Goal: Task Accomplishment & Management: Complete application form

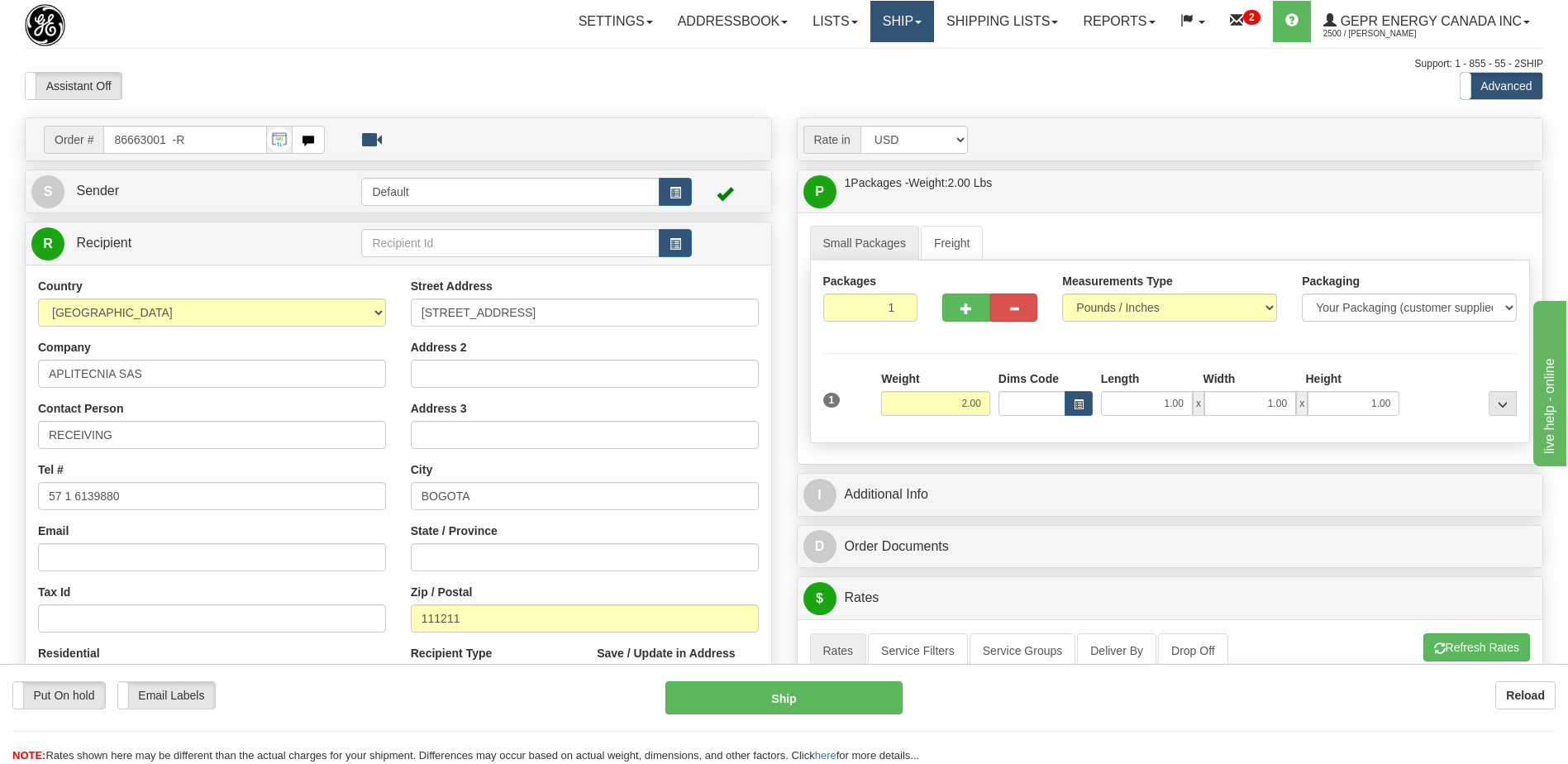
click at [891, 22] on link "Ship" at bounding box center [902, 21] width 63 height 41
drag, startPoint x: 842, startPoint y: 60, endPoint x: 838, endPoint y: 75, distance: 15.5
click at [840, 60] on span "Ship Screen" at bounding box center [832, 57] width 63 height 13
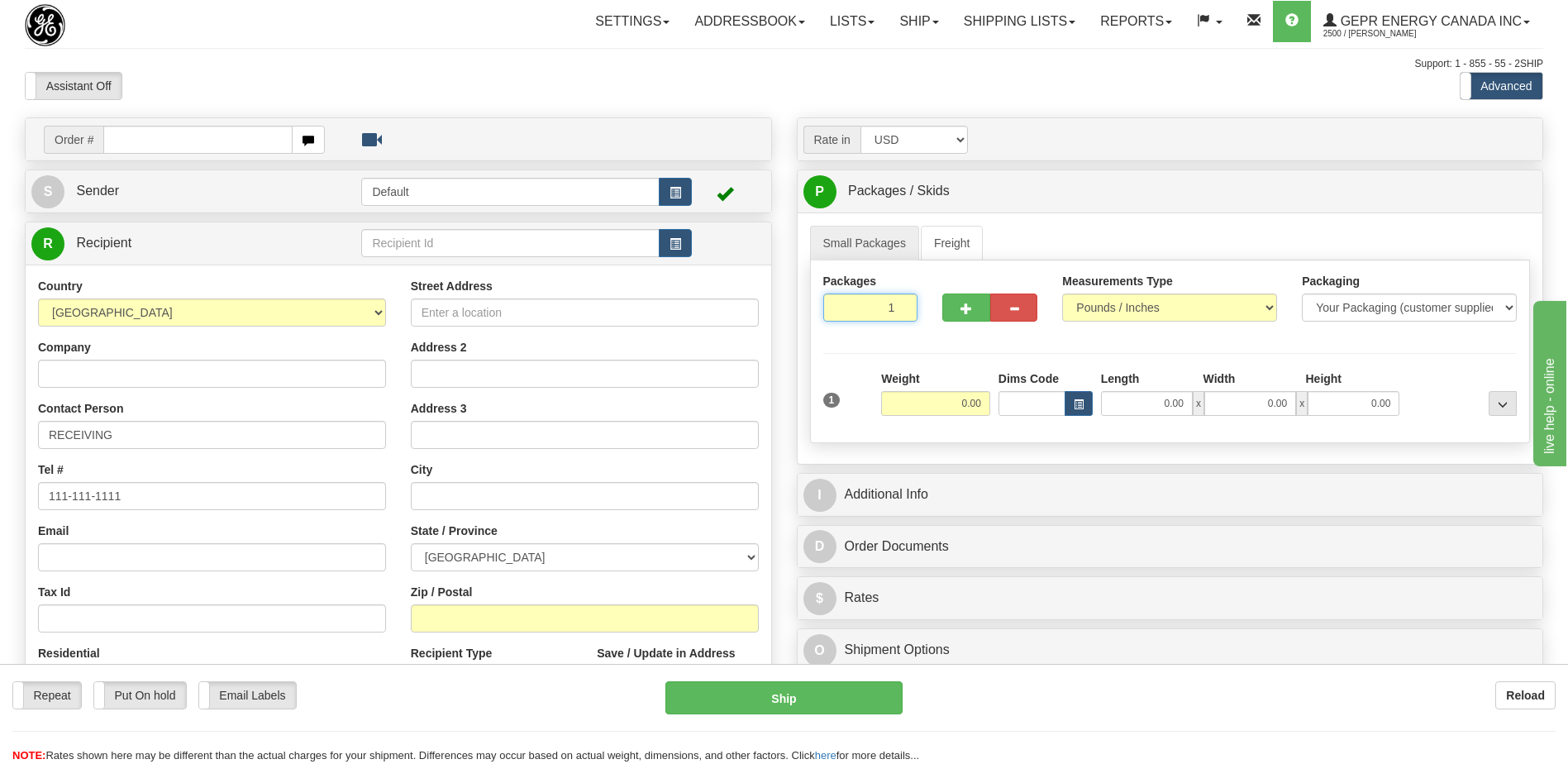
click at [858, 310] on input "1" at bounding box center [871, 308] width 95 height 28
type input "2"
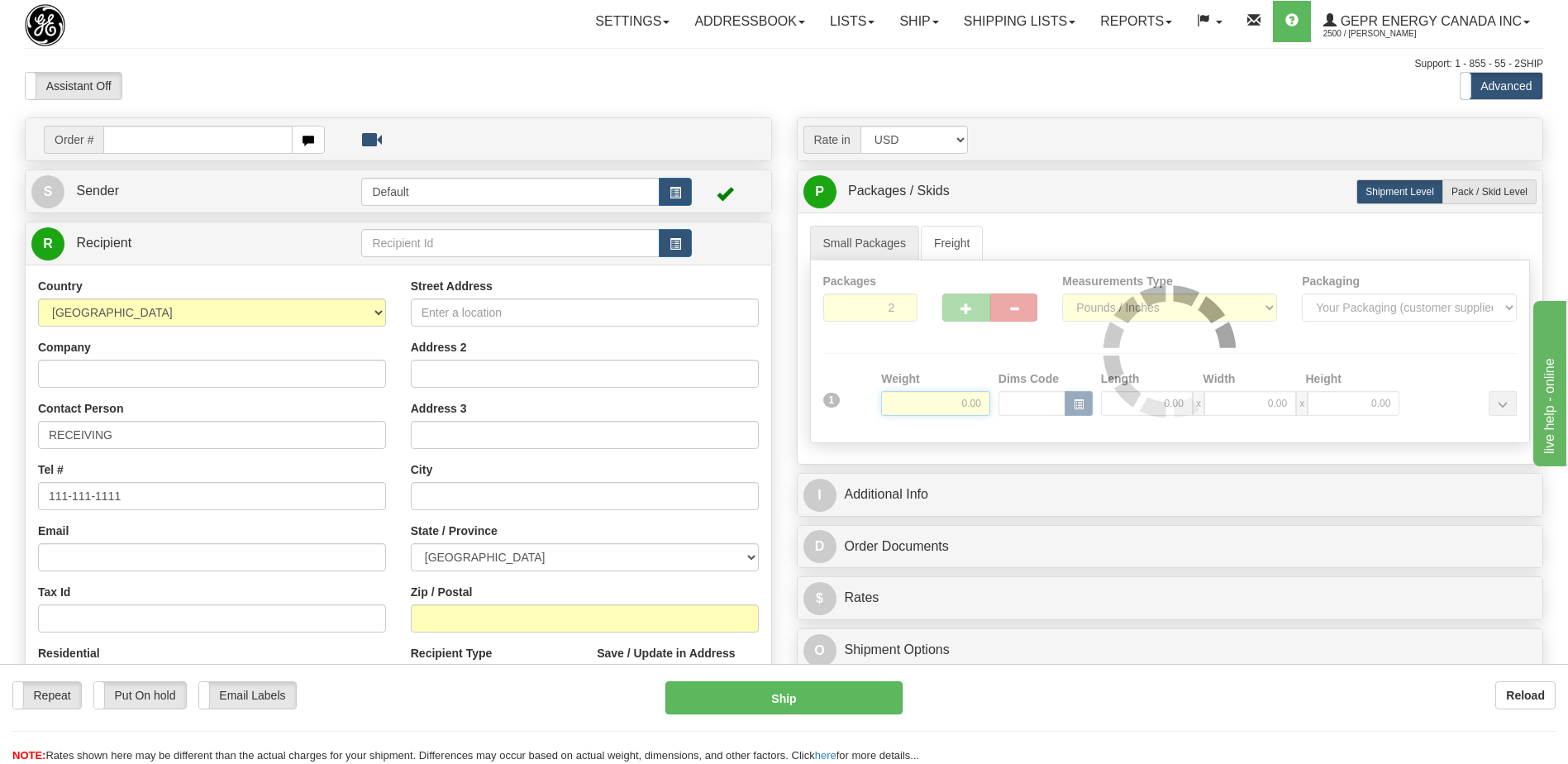
click at [959, 401] on div "Packages 2 1 Measurements Type" at bounding box center [1171, 351] width 721 height 183
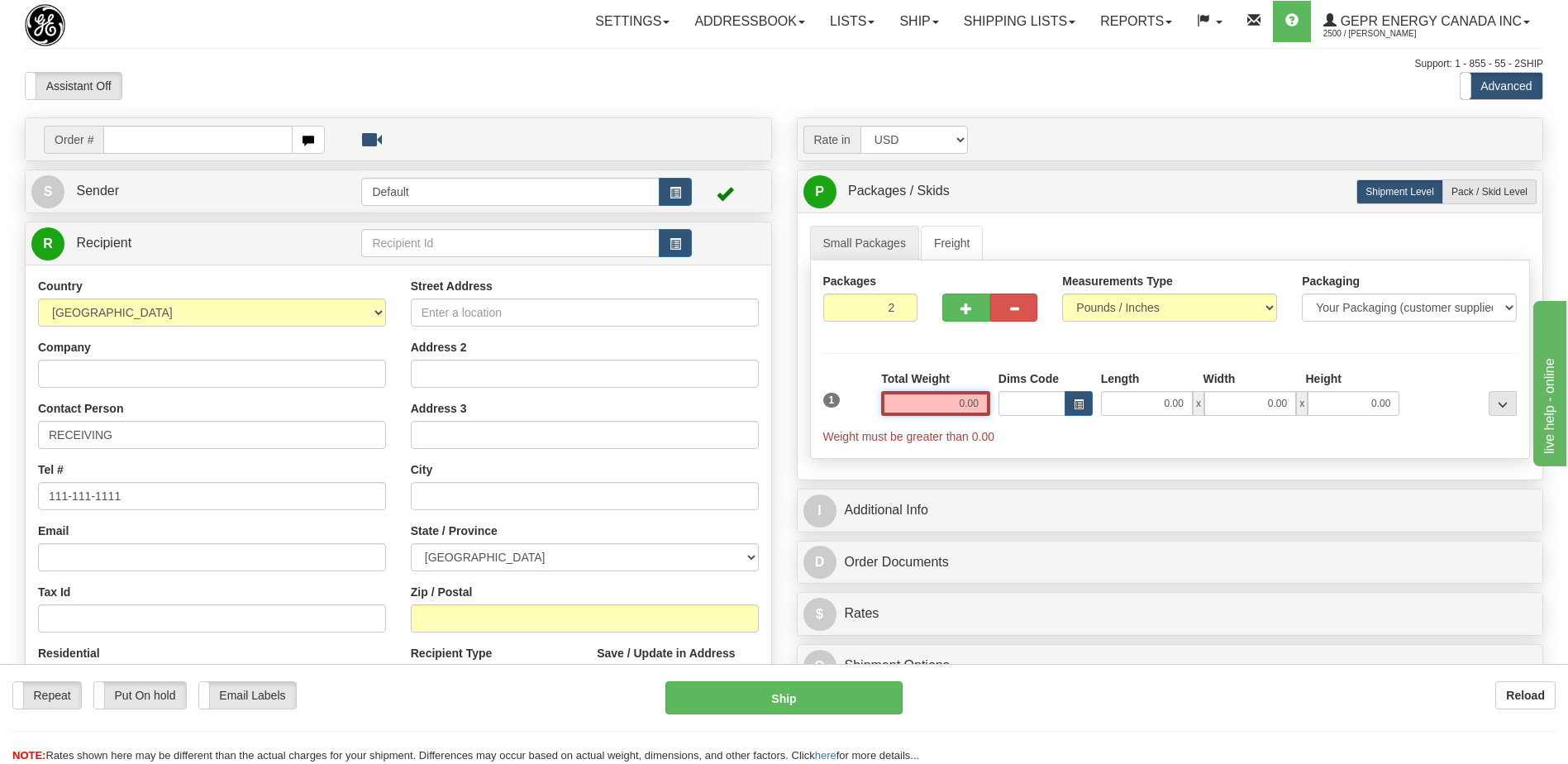
click at [964, 402] on input "0.00" at bounding box center [936, 403] width 109 height 25
click at [964, 402] on input "text" at bounding box center [936, 403] width 109 height 25
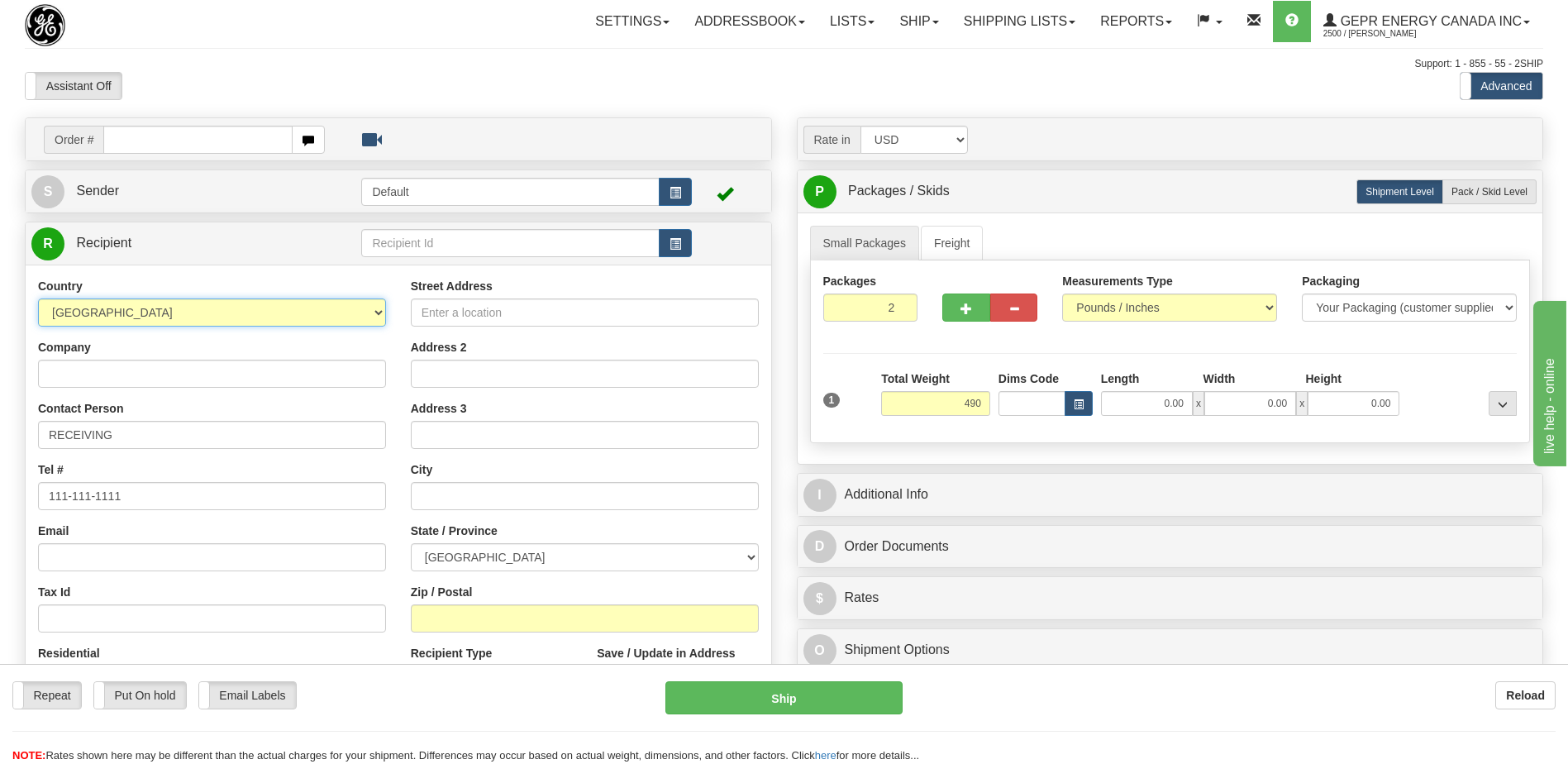
type input "490.00"
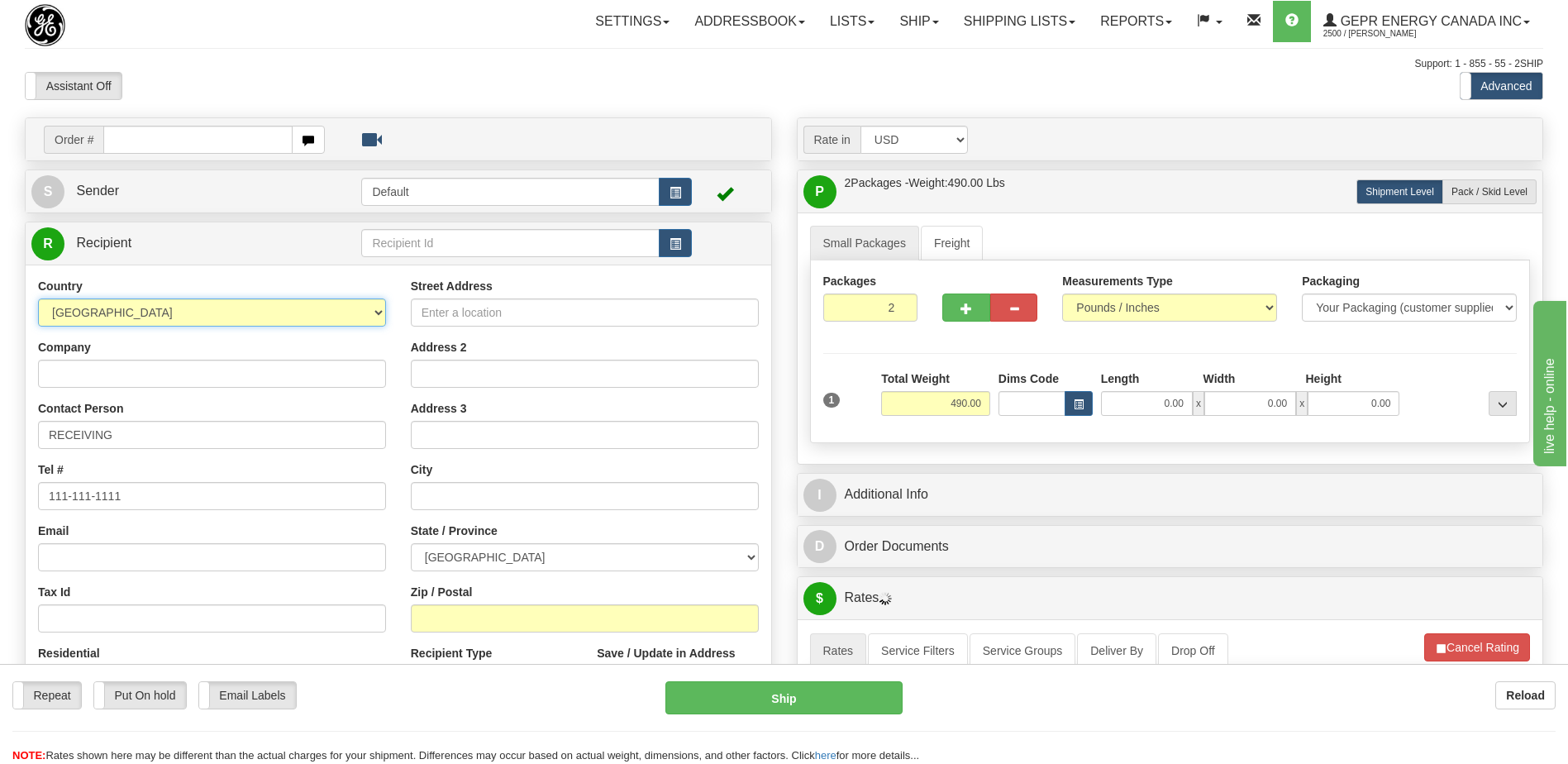
click at [126, 312] on select "[GEOGRAPHIC_DATA] [GEOGRAPHIC_DATA] [GEOGRAPHIC_DATA] [GEOGRAPHIC_DATA] [US_STA…" at bounding box center [212, 312] width 348 height 28
select select "US"
click at [38, 298] on select "[GEOGRAPHIC_DATA] [GEOGRAPHIC_DATA] [GEOGRAPHIC_DATA] [GEOGRAPHIC_DATA] [US_STA…" at bounding box center [212, 312] width 348 height 28
click at [113, 381] on input "Company" at bounding box center [212, 374] width 348 height 28
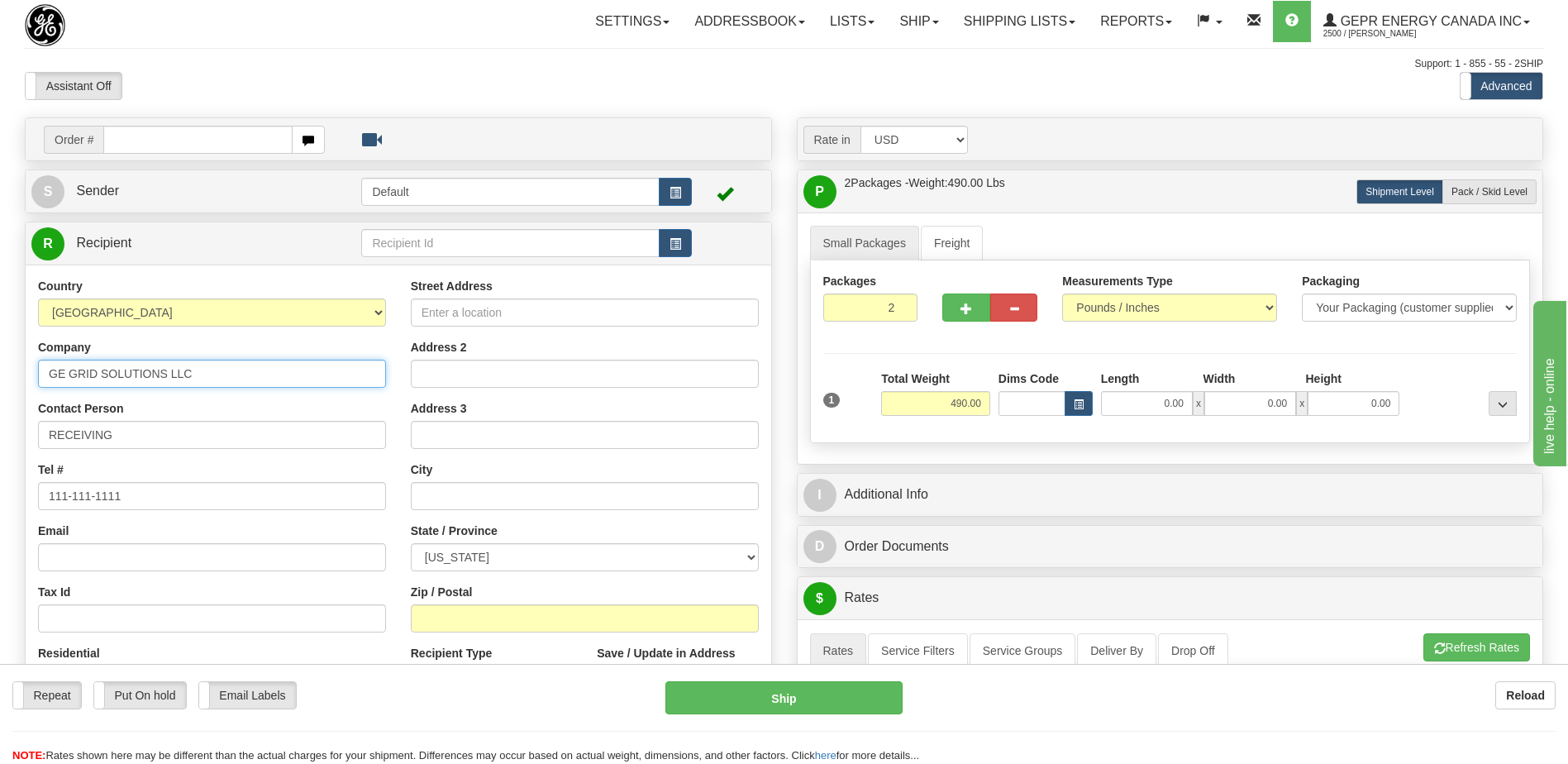
type input "GE GRID SOLUTIONS LLC"
click at [459, 314] on input "Street Address" at bounding box center [585, 312] width 348 height 28
click at [435, 316] on input "Street Address" at bounding box center [585, 312] width 348 height 28
type input "POWER SENSING"
click at [469, 378] on input "Address 2" at bounding box center [585, 374] width 348 height 28
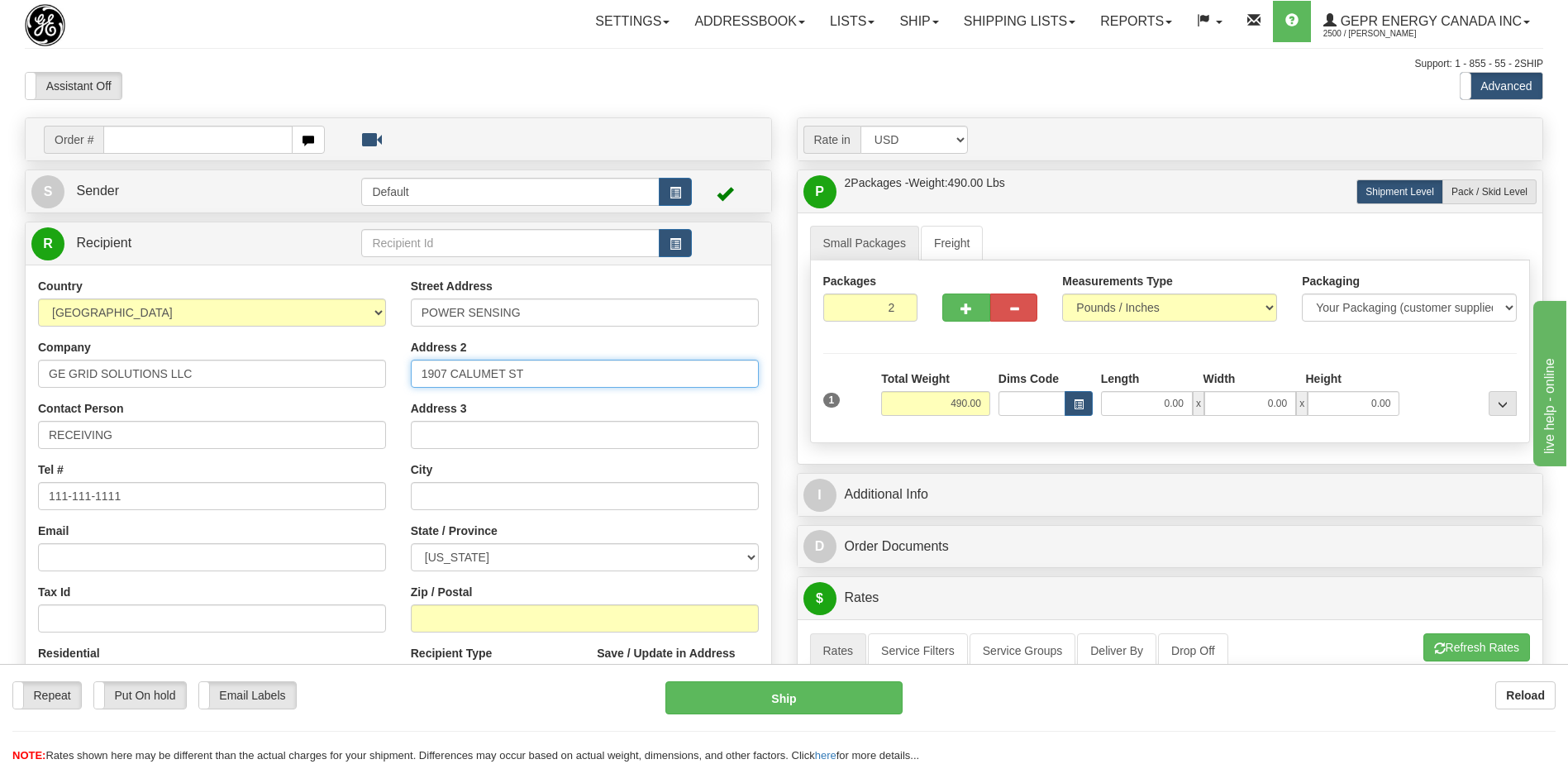
type input "1907 CALUMET ST"
click at [478, 619] on input "Zip / Postal" at bounding box center [585, 618] width 348 height 28
type input "33765"
click at [498, 33] on div "Settings Shipping Preferences Fields Preferences New Store Connections Addressb…" at bounding box center [916, 21] width 1251 height 41
type input "CLEARWATER"
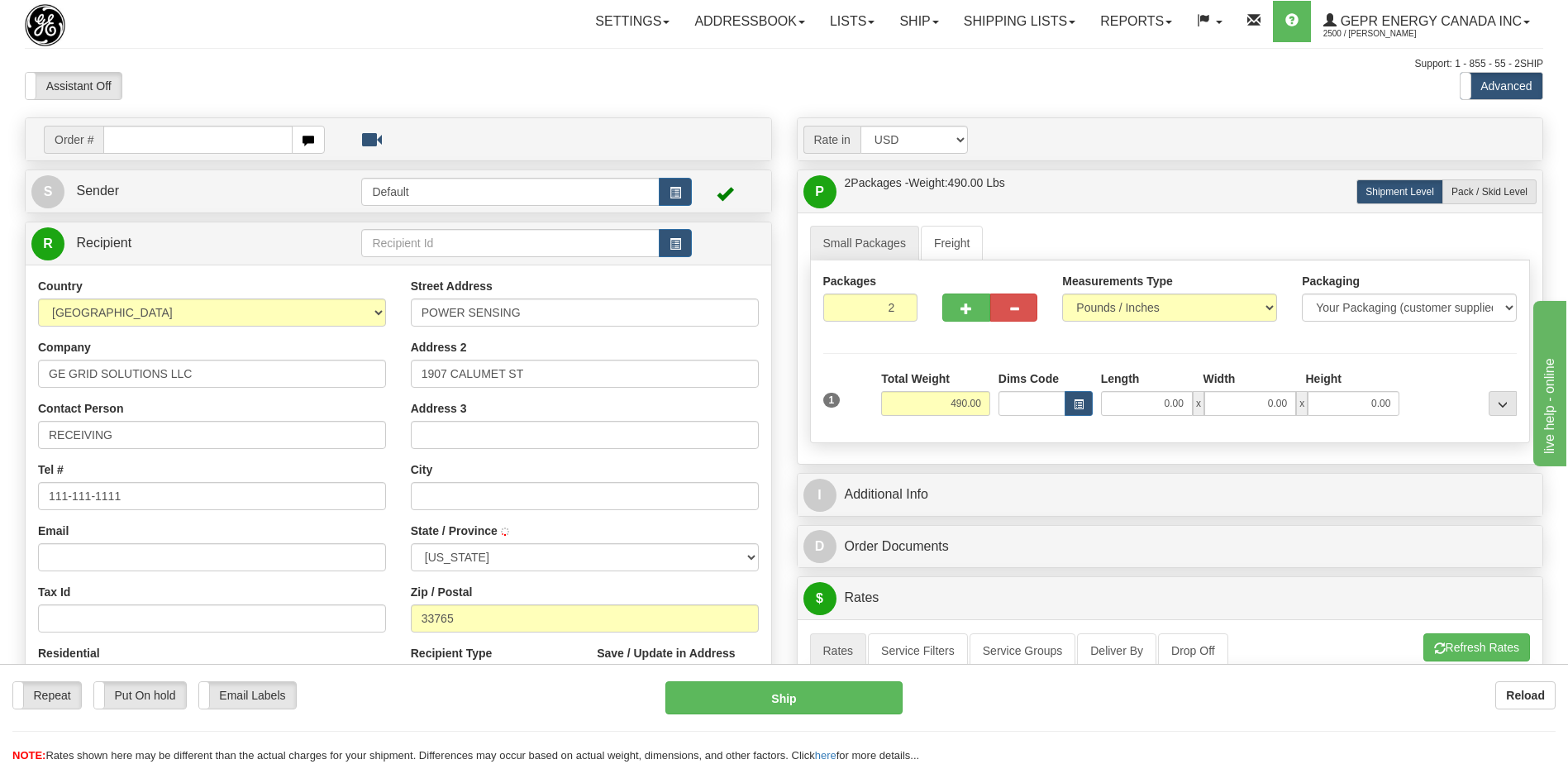
select select "FL"
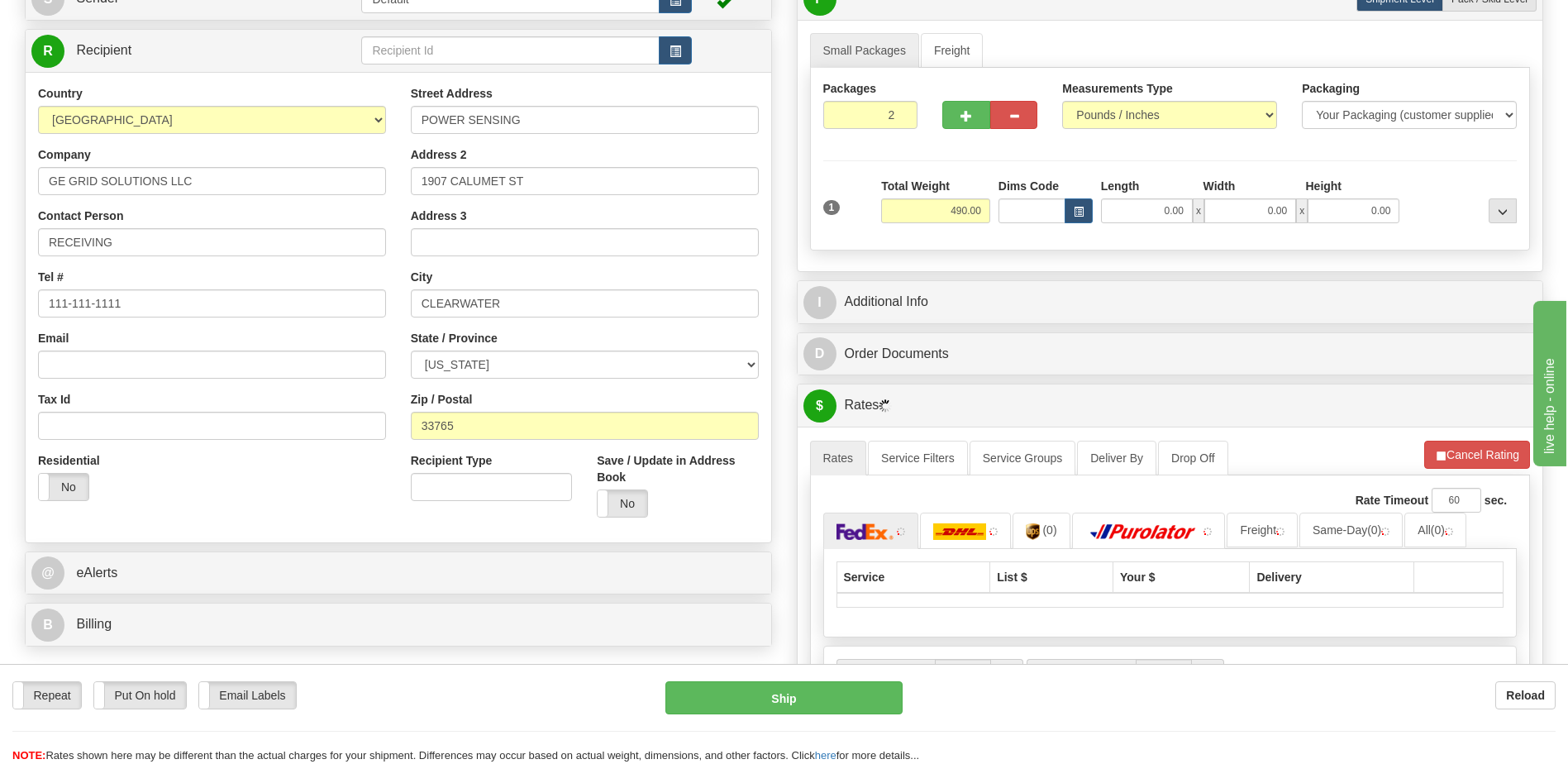
scroll to position [248, 0]
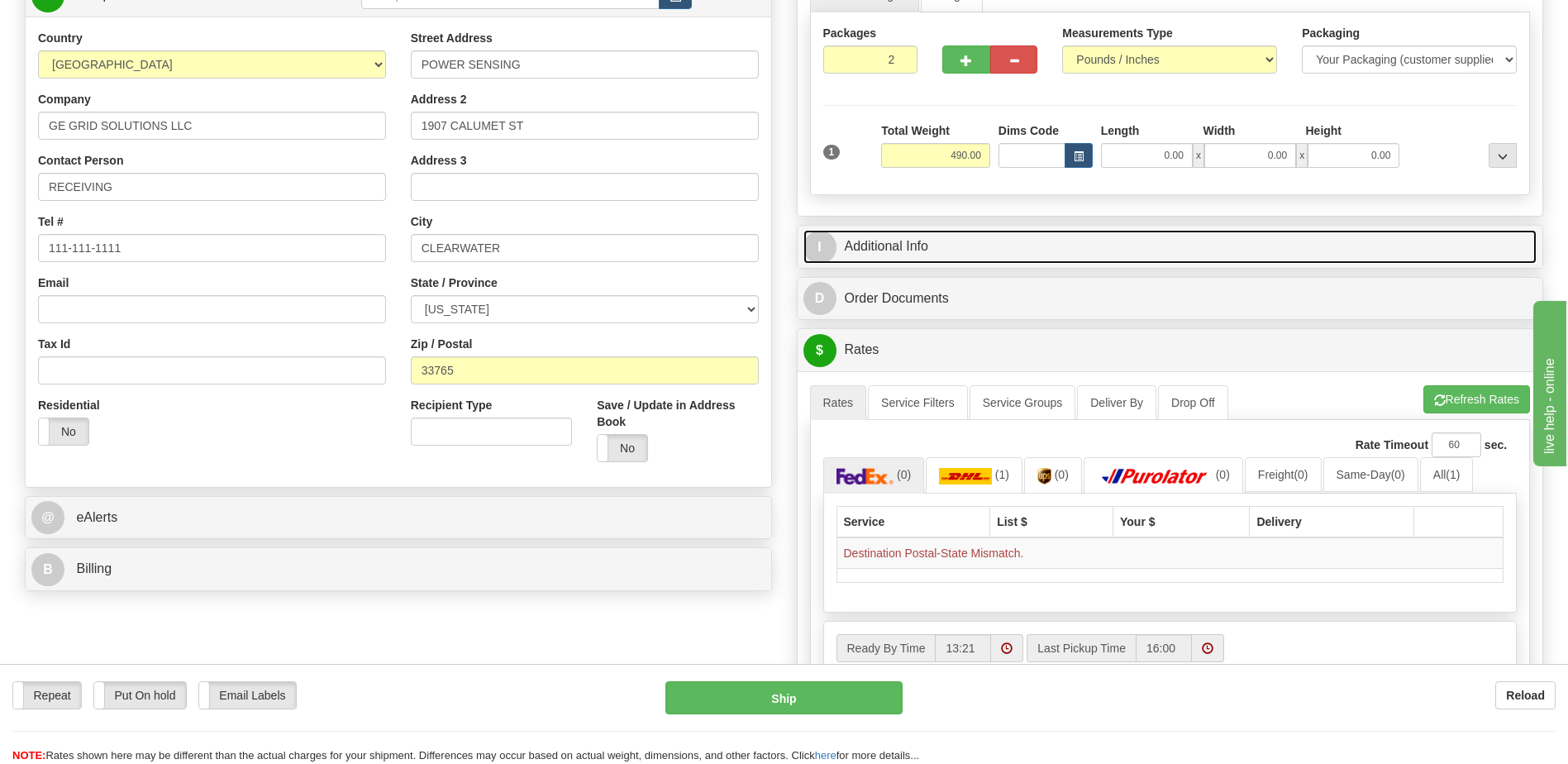
click at [966, 253] on link "I Additional Info" at bounding box center [1170, 247] width 735 height 34
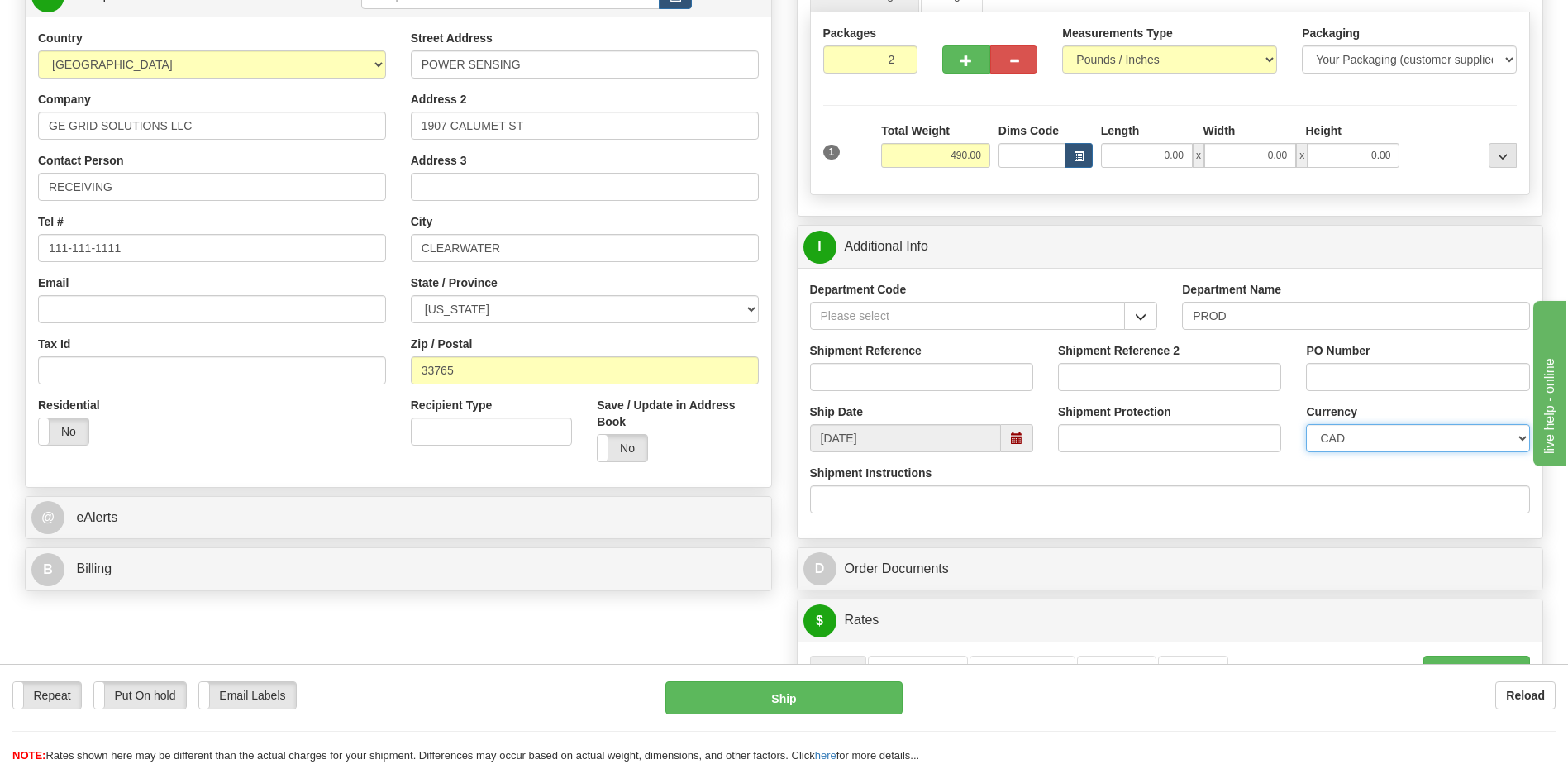
click at [1468, 444] on select "CAD USD EUR ZAR [PERSON_NAME] ARN AUD AUS AWG BBD BFR BGN BHD BMD BND BRC BRL C…" at bounding box center [1417, 438] width 223 height 28
select select "1"
click at [1306, 424] on select "CAD USD EUR ZAR [PERSON_NAME] ARN AUD AUS AWG BBD BFR BGN BHD BMD BND BRC BRL C…" at bounding box center [1417, 438] width 223 height 28
click at [868, 382] on input "Shipment Reference" at bounding box center [922, 378] width 223 height 28
click at [854, 381] on input "Shipment Reference" at bounding box center [922, 378] width 223 height 28
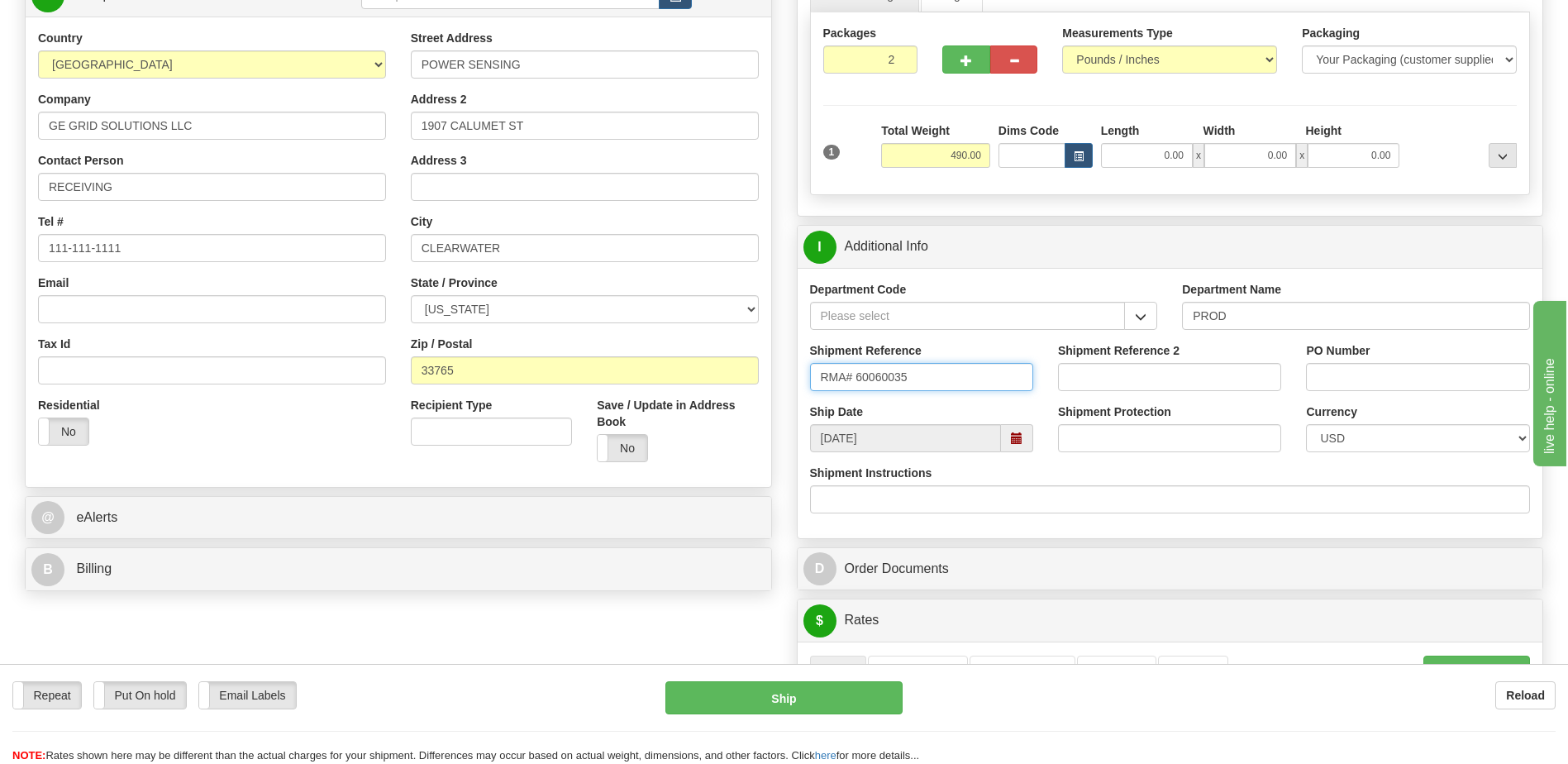
type input "RMA# 60060035"
drag, startPoint x: 338, startPoint y: 450, endPoint x: 761, endPoint y: 380, distance: 428.8
click at [338, 449] on div "Residential Yes No" at bounding box center [212, 427] width 373 height 61
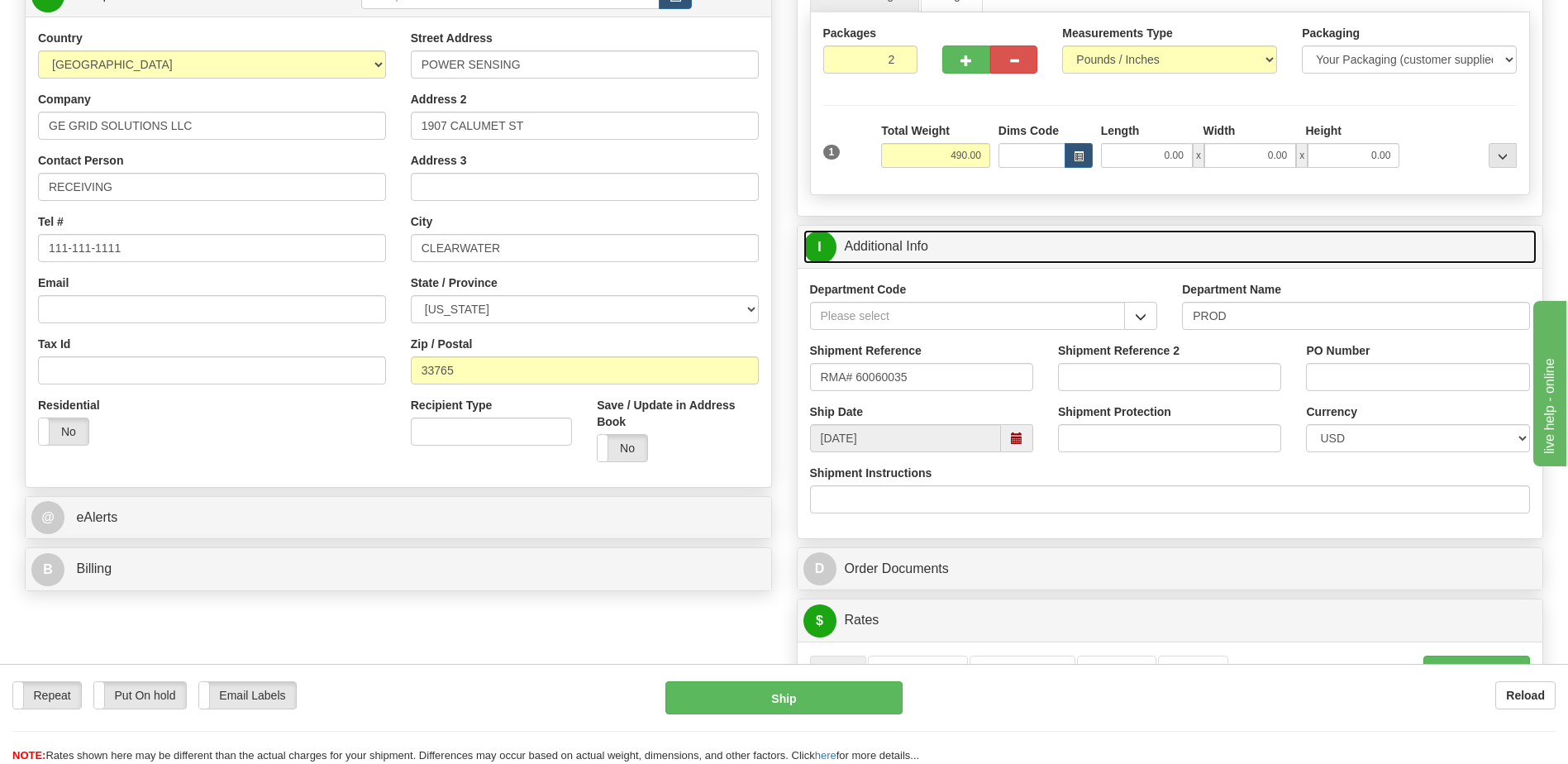
click at [867, 261] on link "I Additional Info" at bounding box center [1170, 247] width 735 height 34
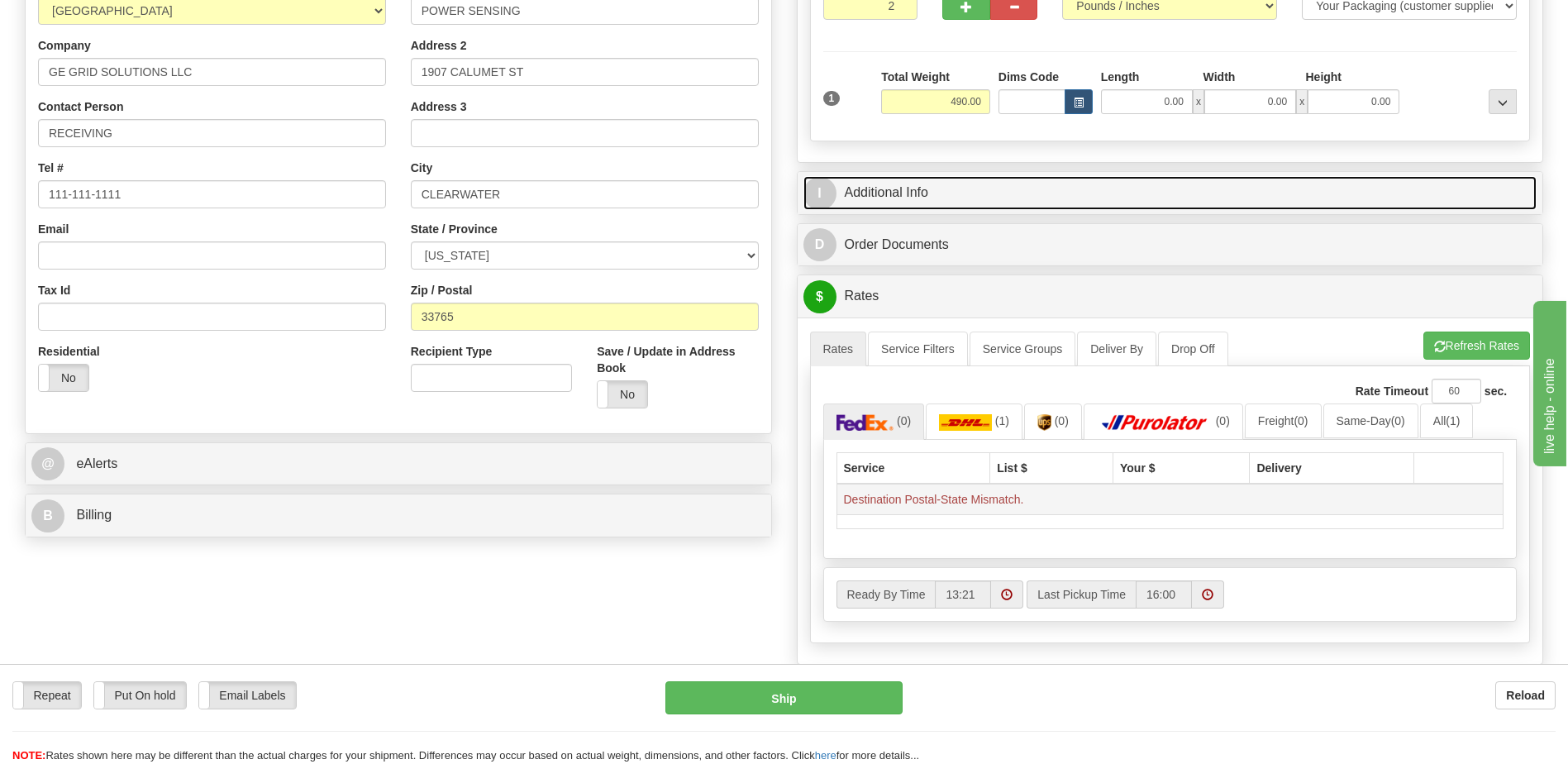
scroll to position [331, 0]
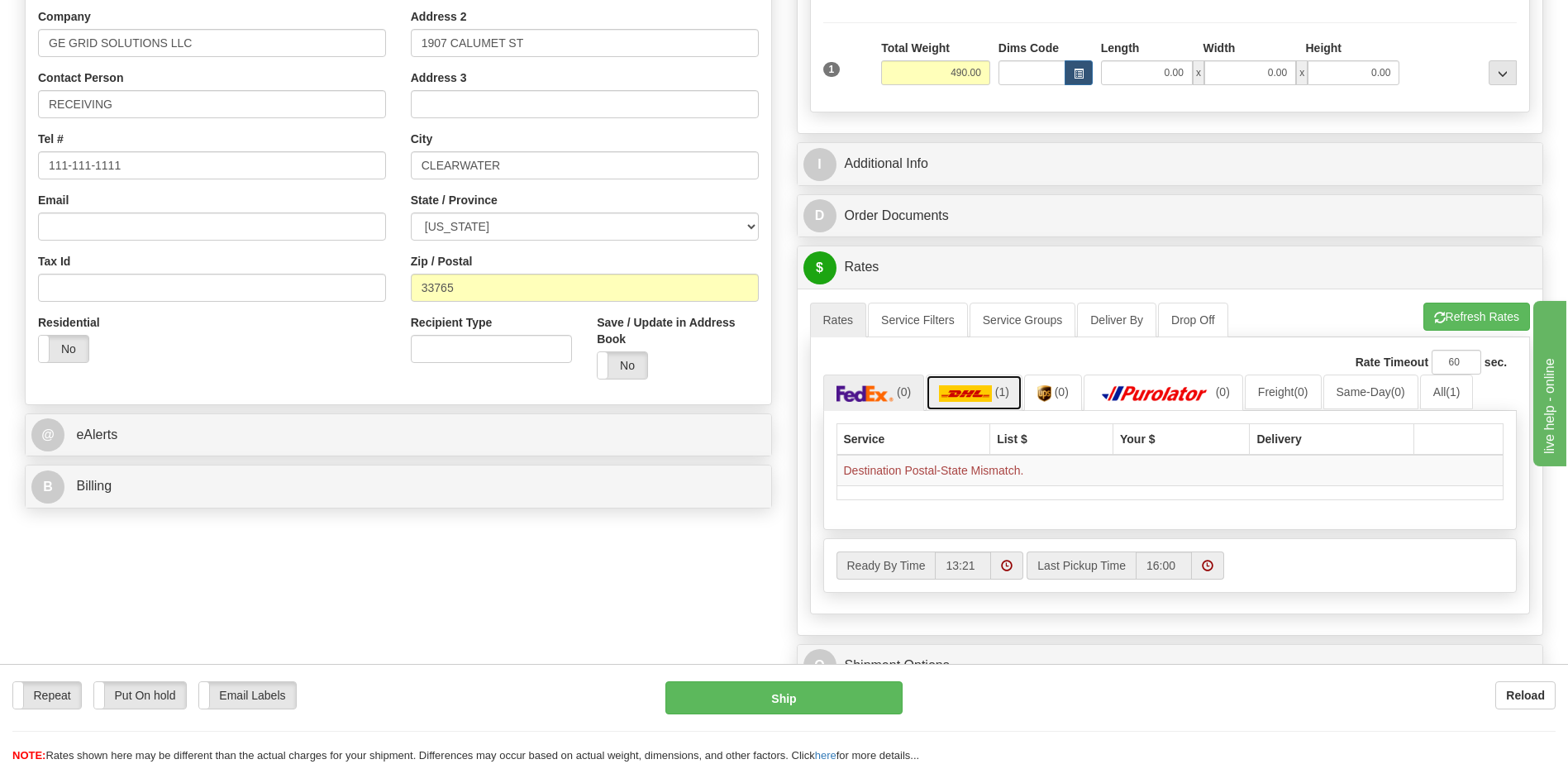
click at [1003, 401] on link "(1)" at bounding box center [974, 393] width 97 height 35
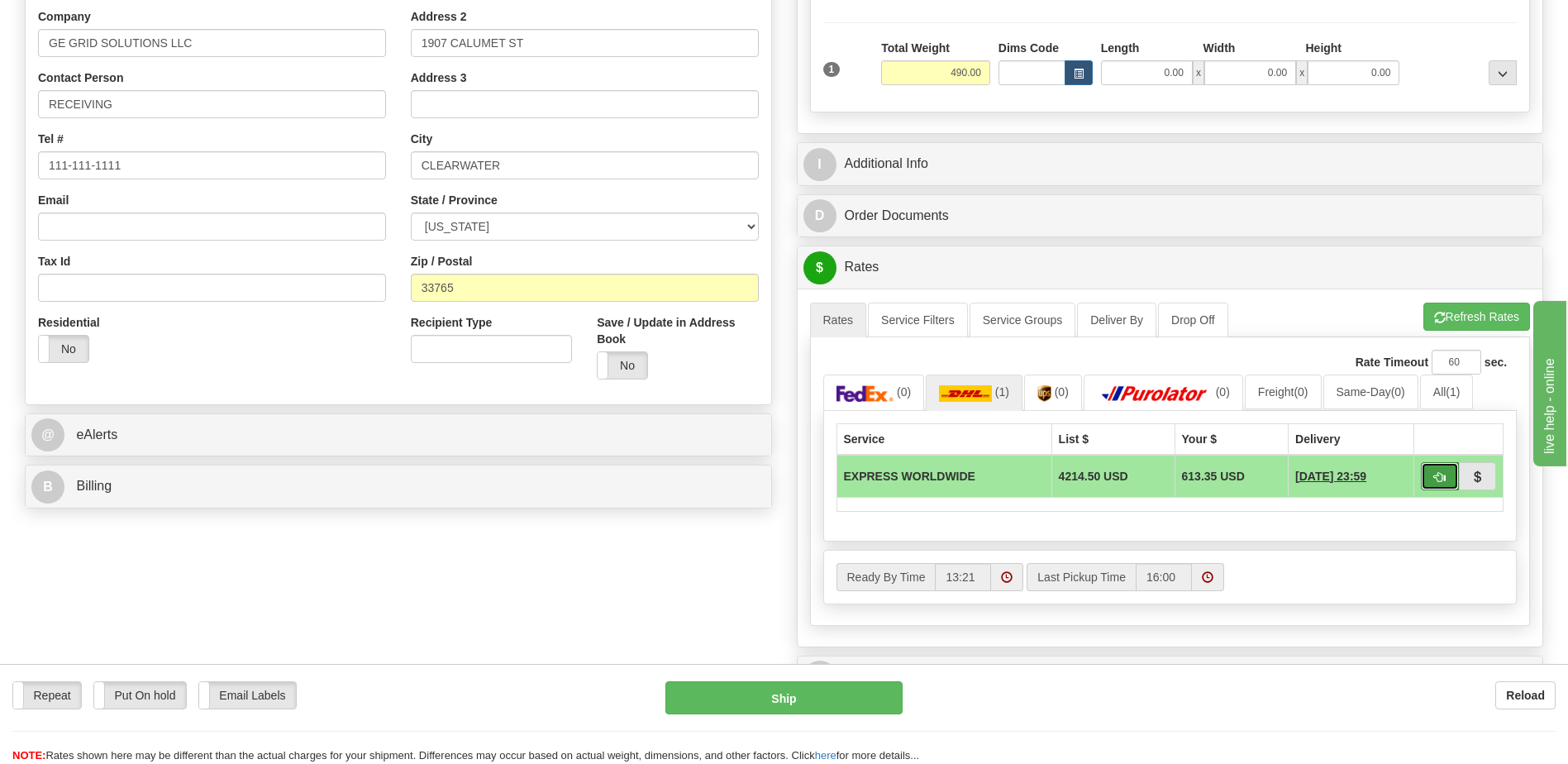
click at [1442, 476] on span "button" at bounding box center [1440, 477] width 11 height 11
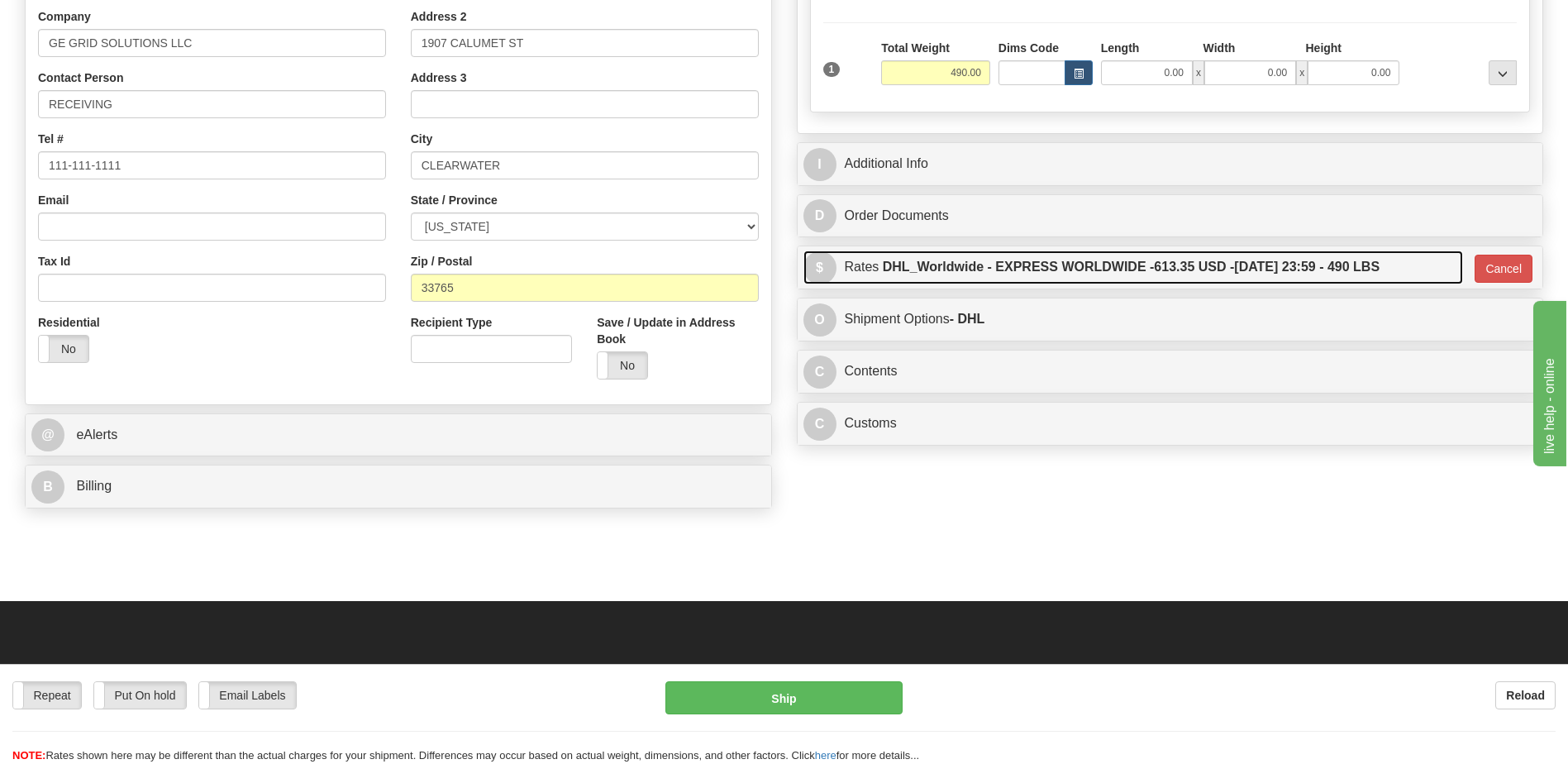
click at [1074, 269] on label "DHL_Worldwide - EXPRESS WORLDWIDE - 613.35 USD - [DATE] 23:59 - 490 LBS" at bounding box center [1131, 267] width 497 height 34
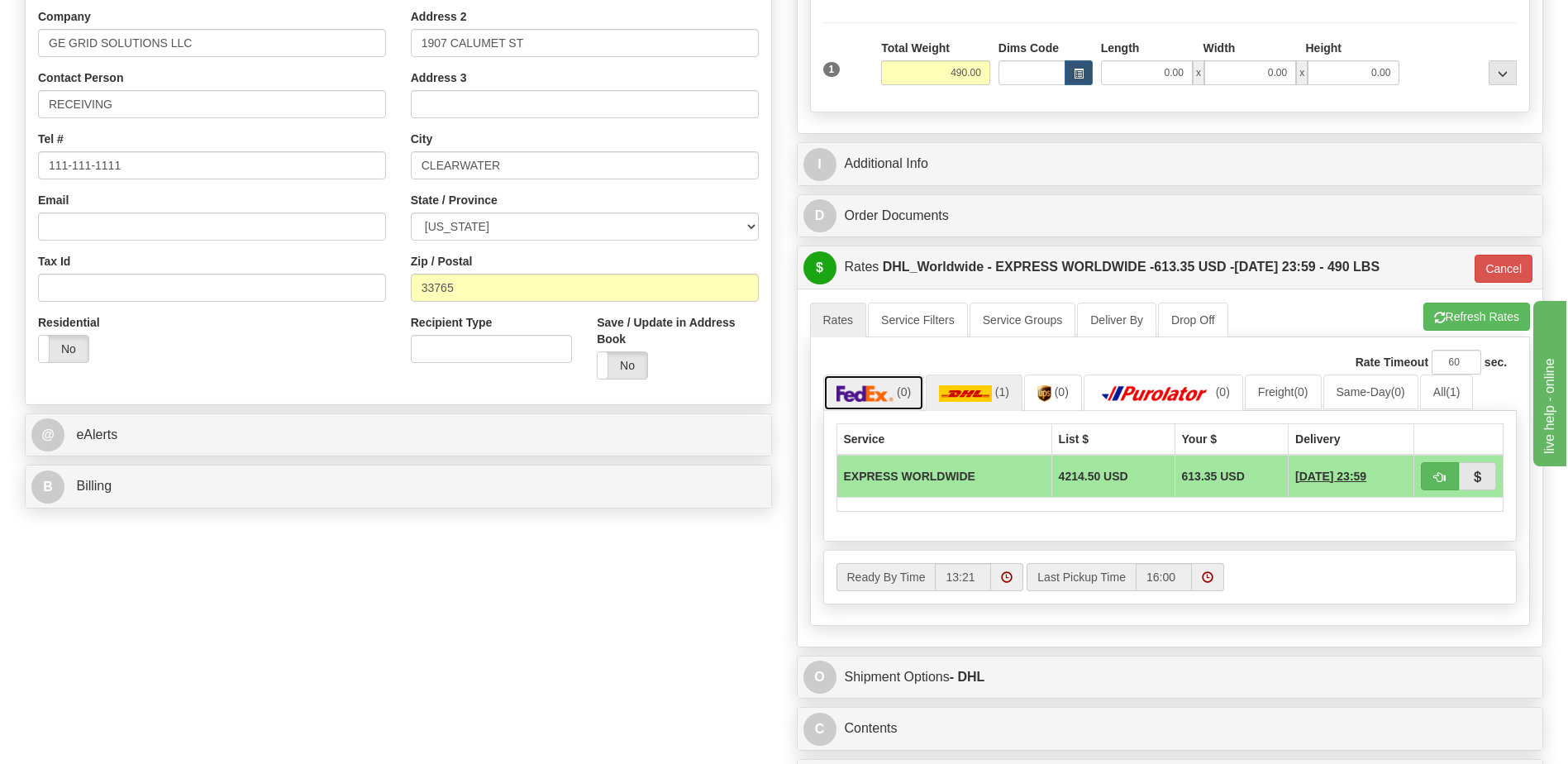
click at [846, 396] on img at bounding box center [866, 393] width 58 height 17
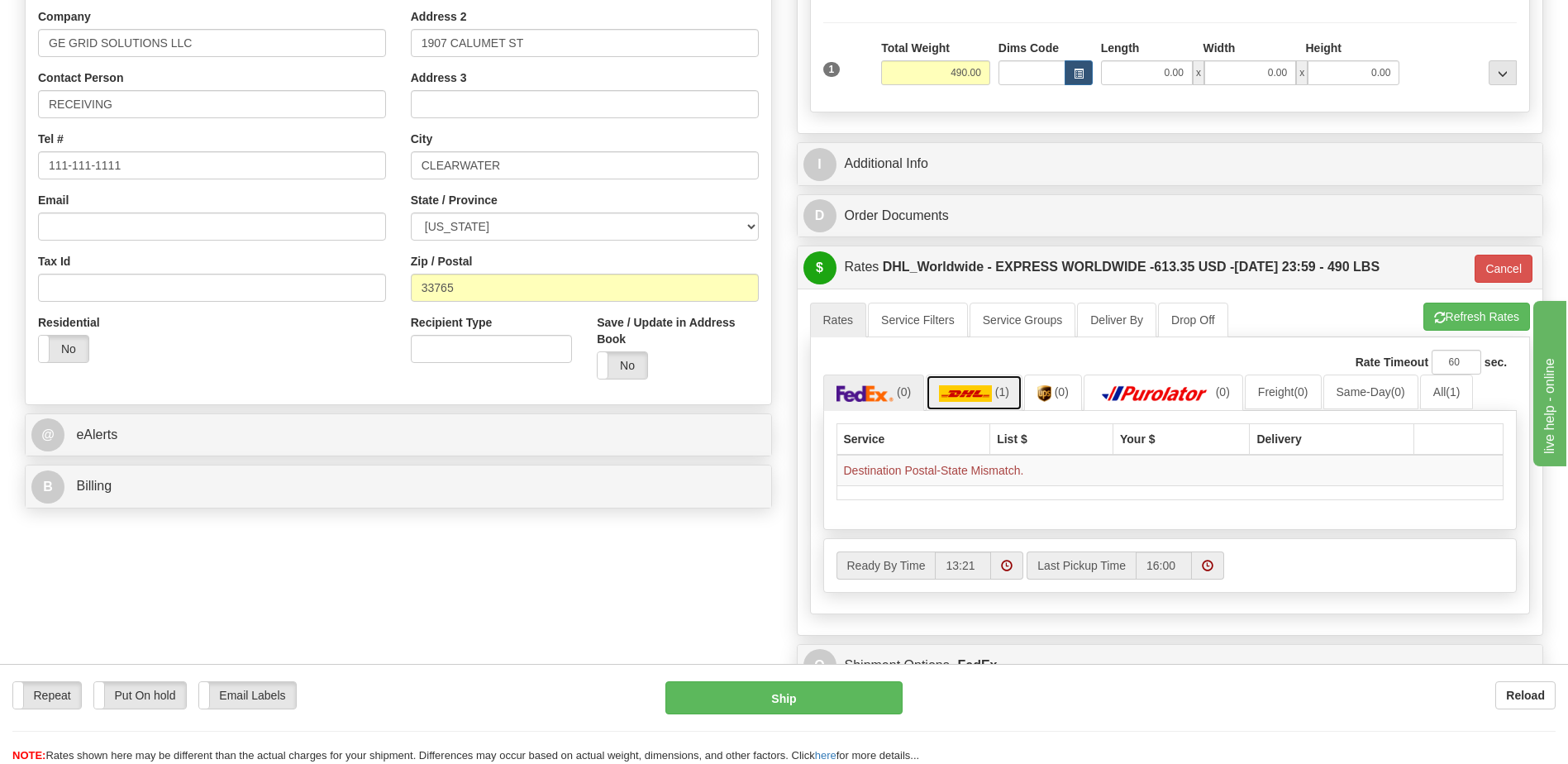
click at [1000, 397] on span "(1)" at bounding box center [1003, 392] width 14 height 13
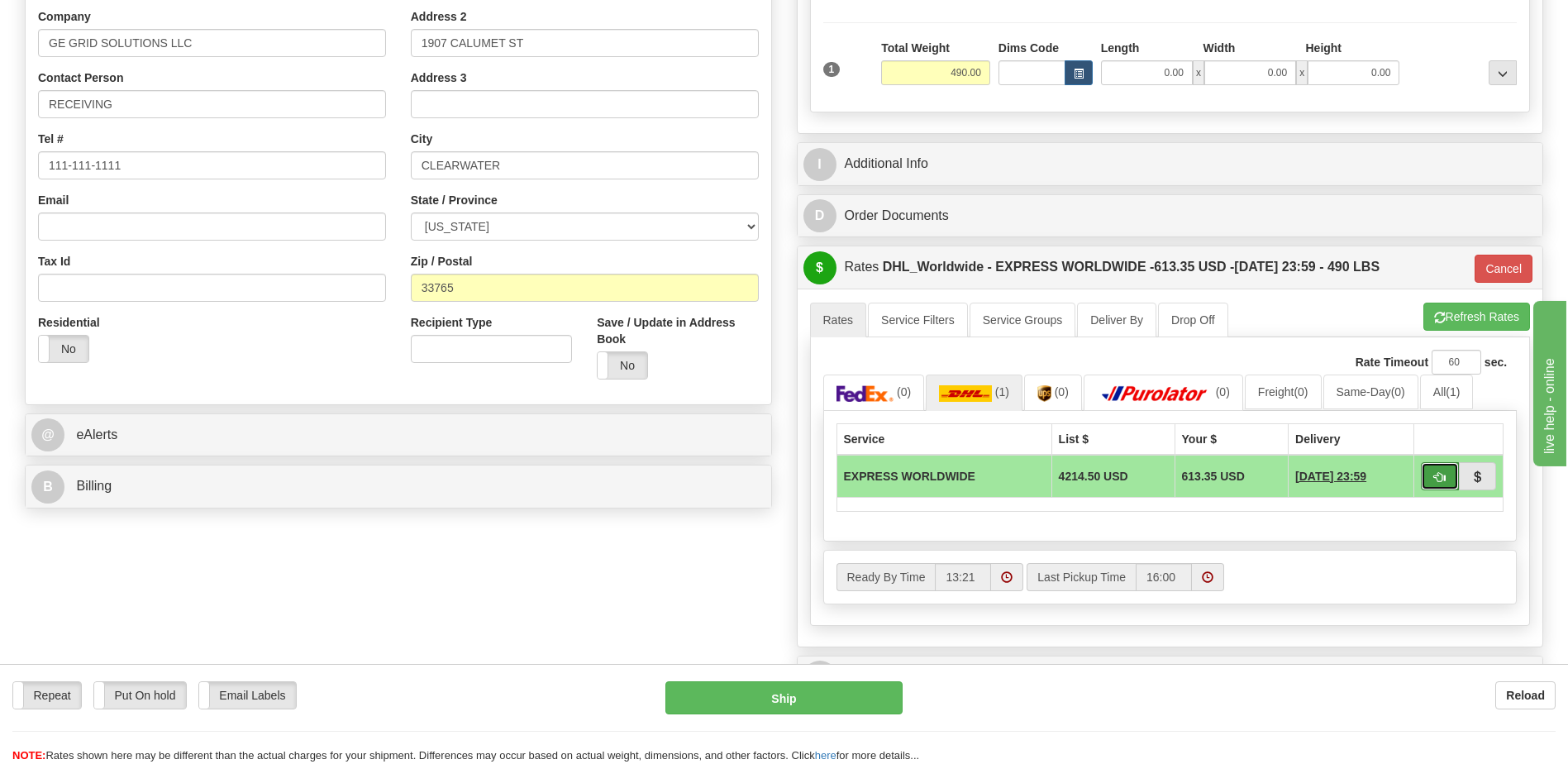
click at [1447, 476] on button "button" at bounding box center [1440, 476] width 38 height 28
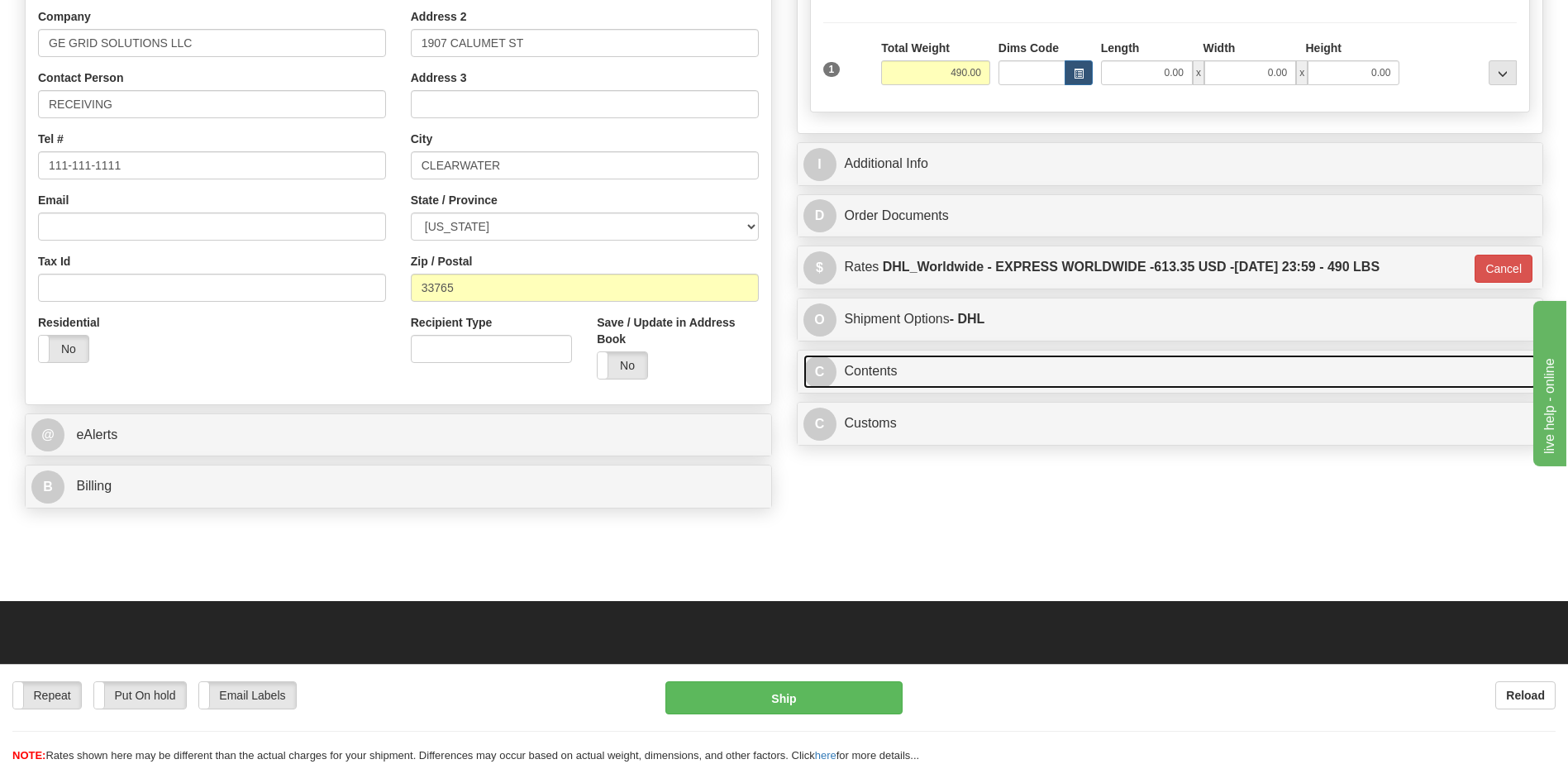
click at [1037, 381] on link "C Contents" at bounding box center [1170, 371] width 735 height 34
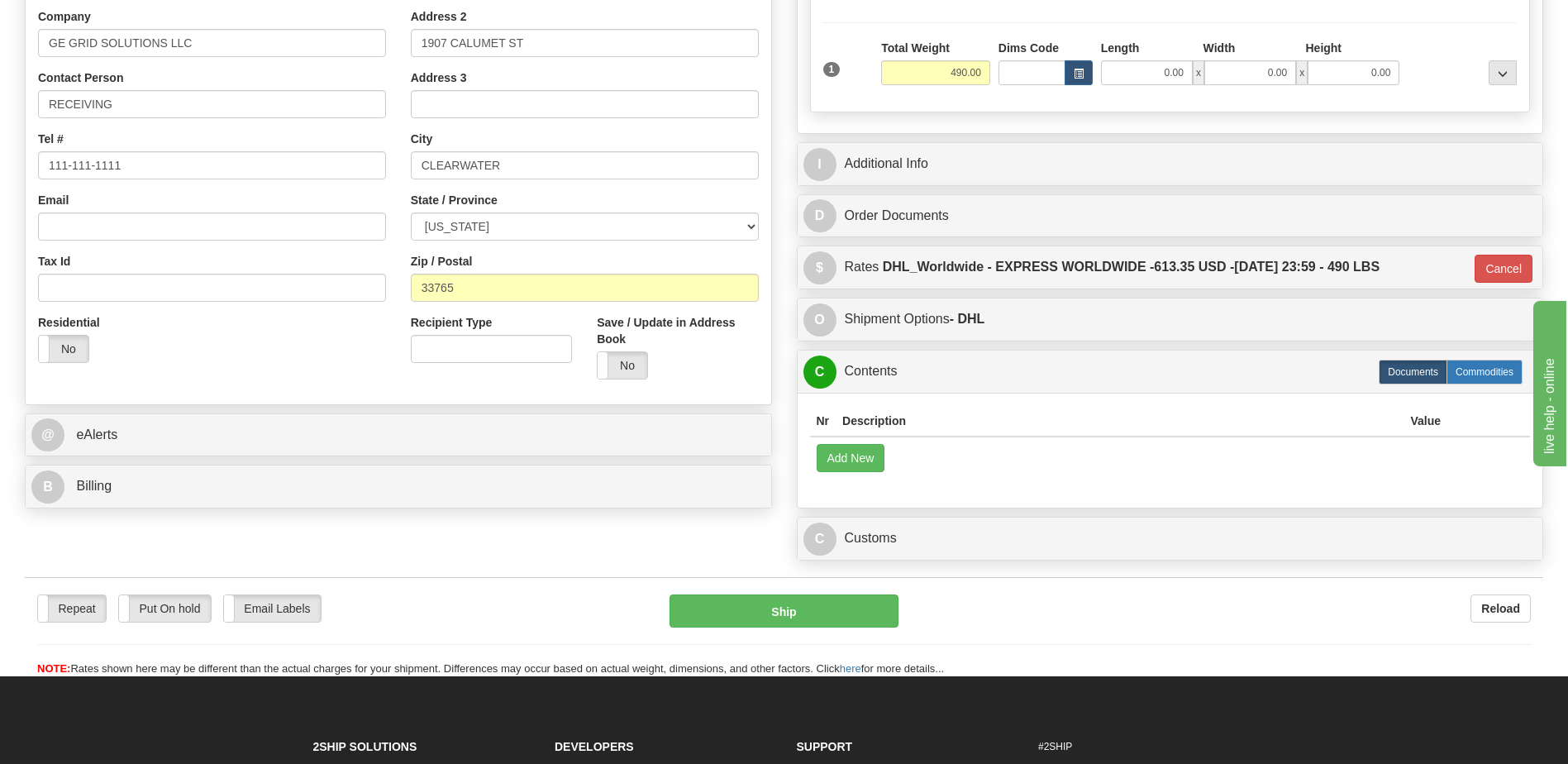
click at [1493, 378] on label "Commodities" at bounding box center [1485, 372] width 76 height 25
type input "D"
radio input "true"
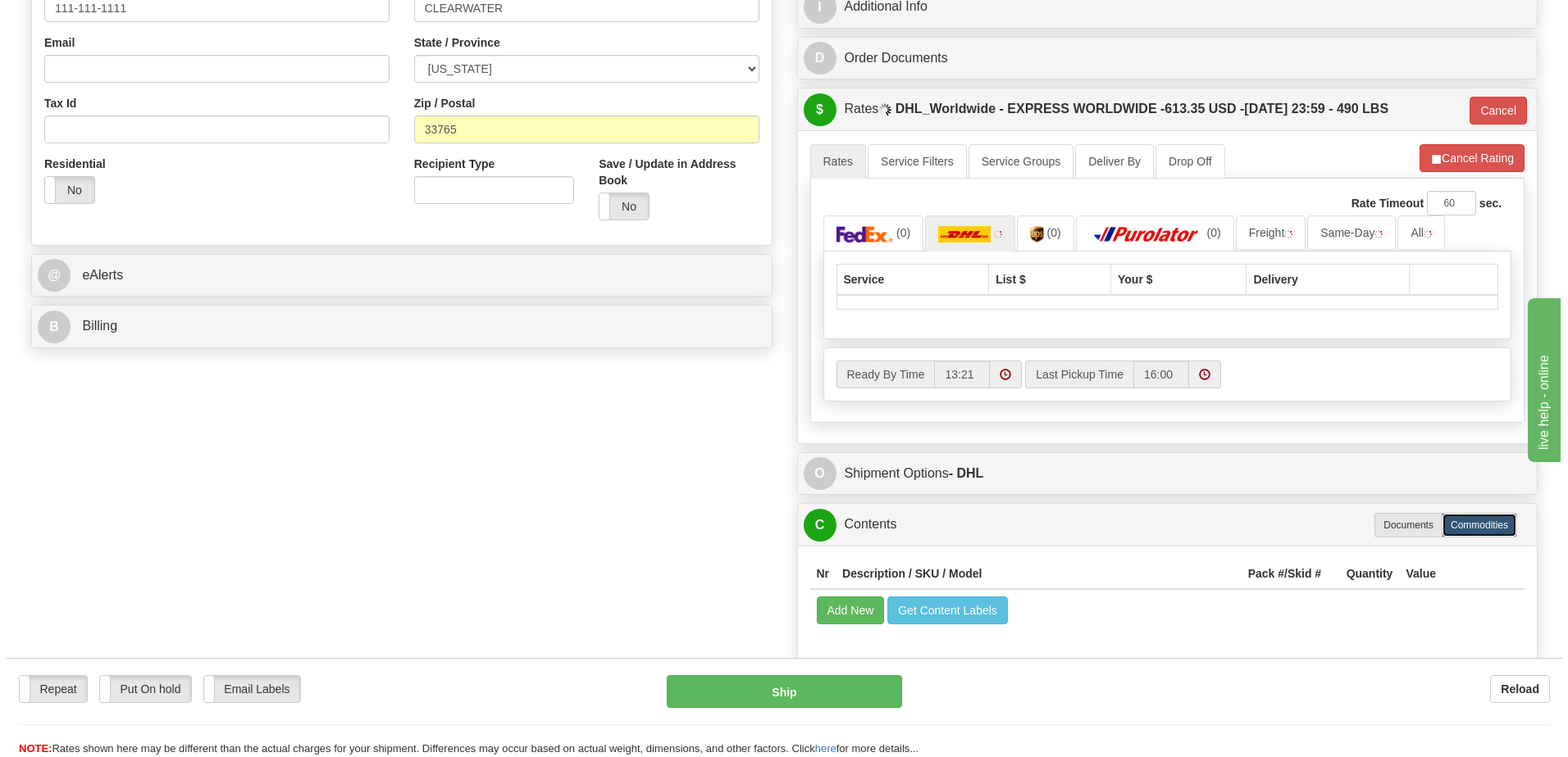
scroll to position [573, 0]
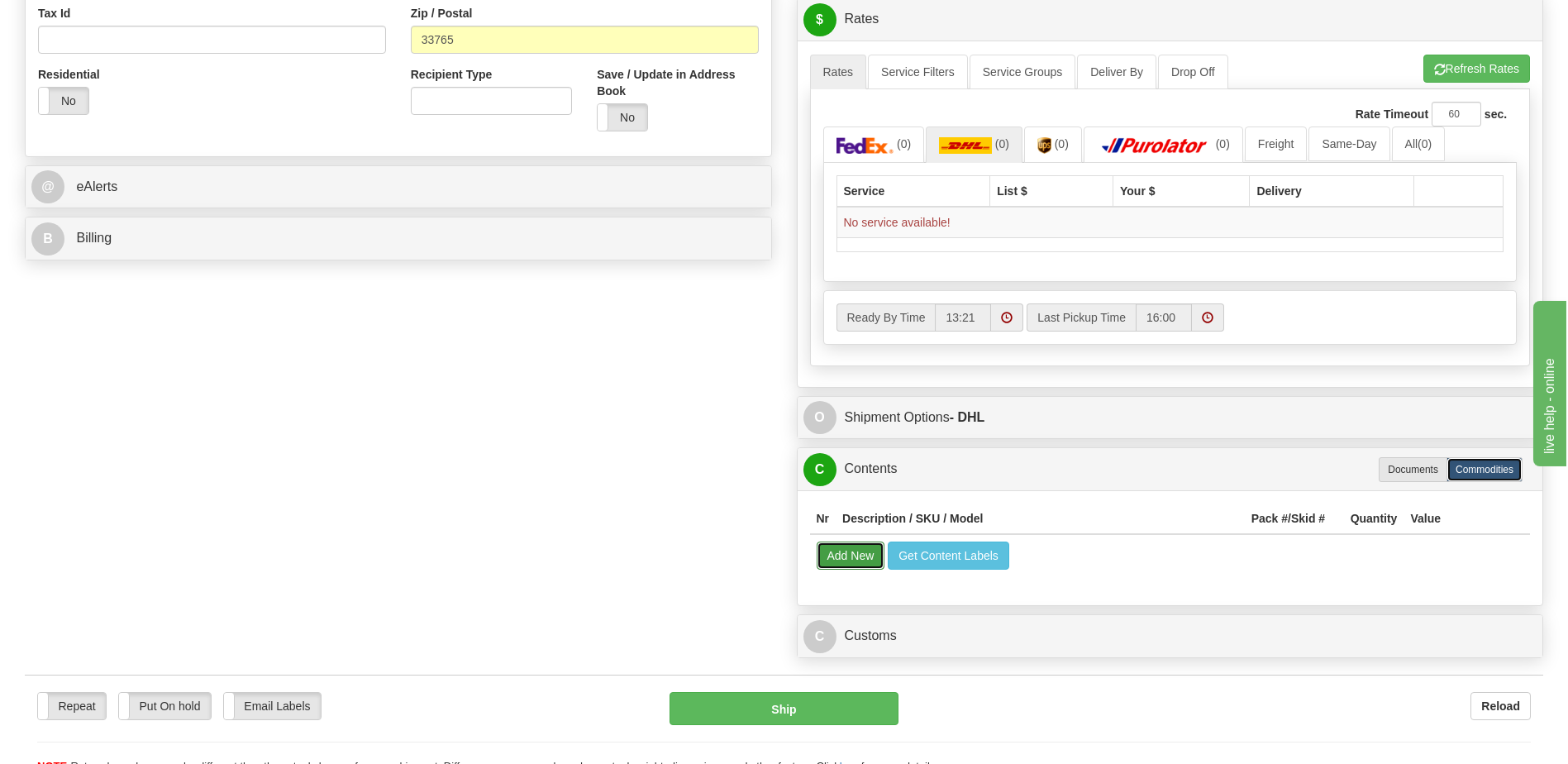
click at [841, 565] on button "Add New" at bounding box center [851, 556] width 69 height 28
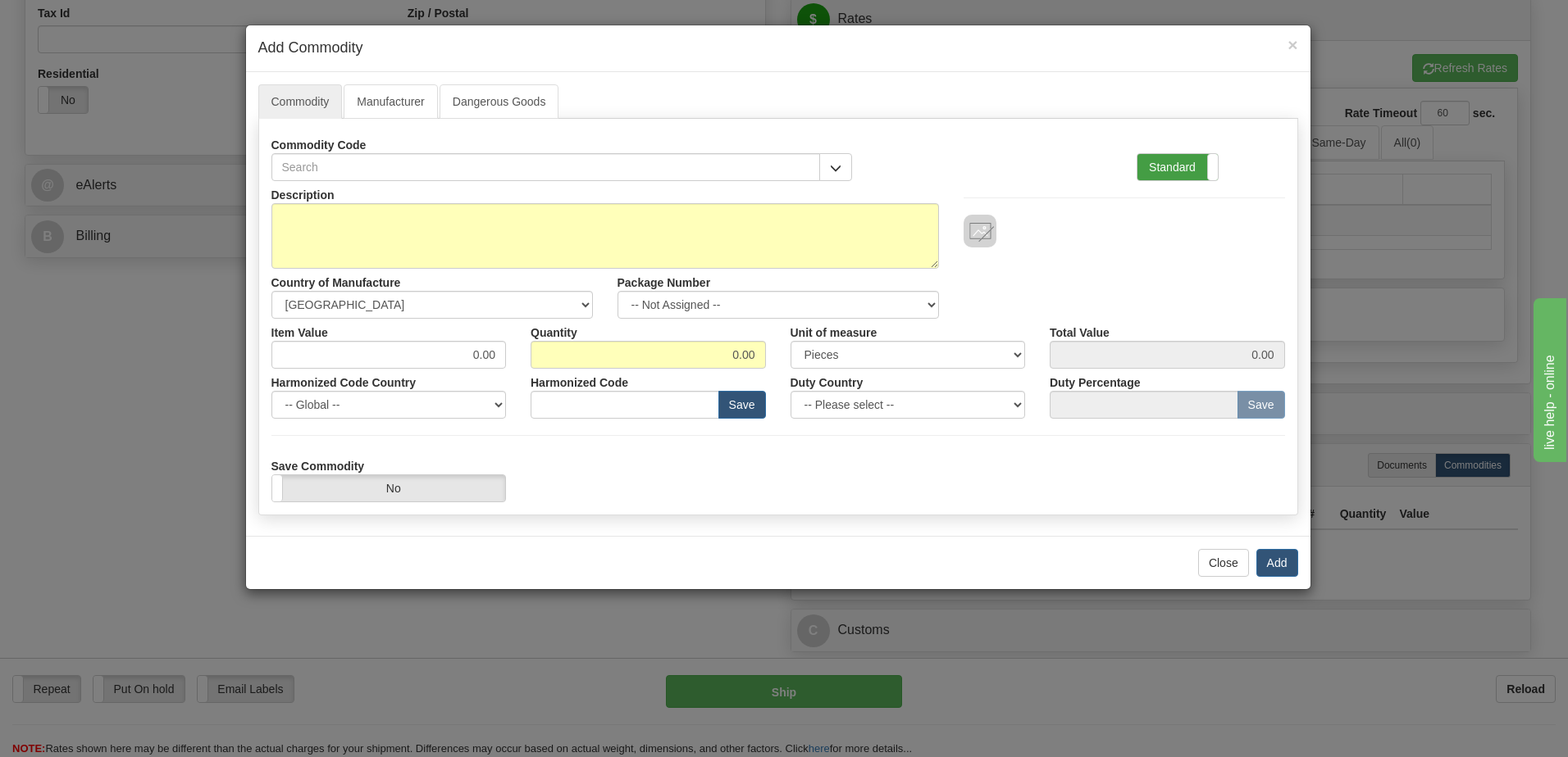
click at [1180, 164] on label "Standard" at bounding box center [1177, 167] width 80 height 26
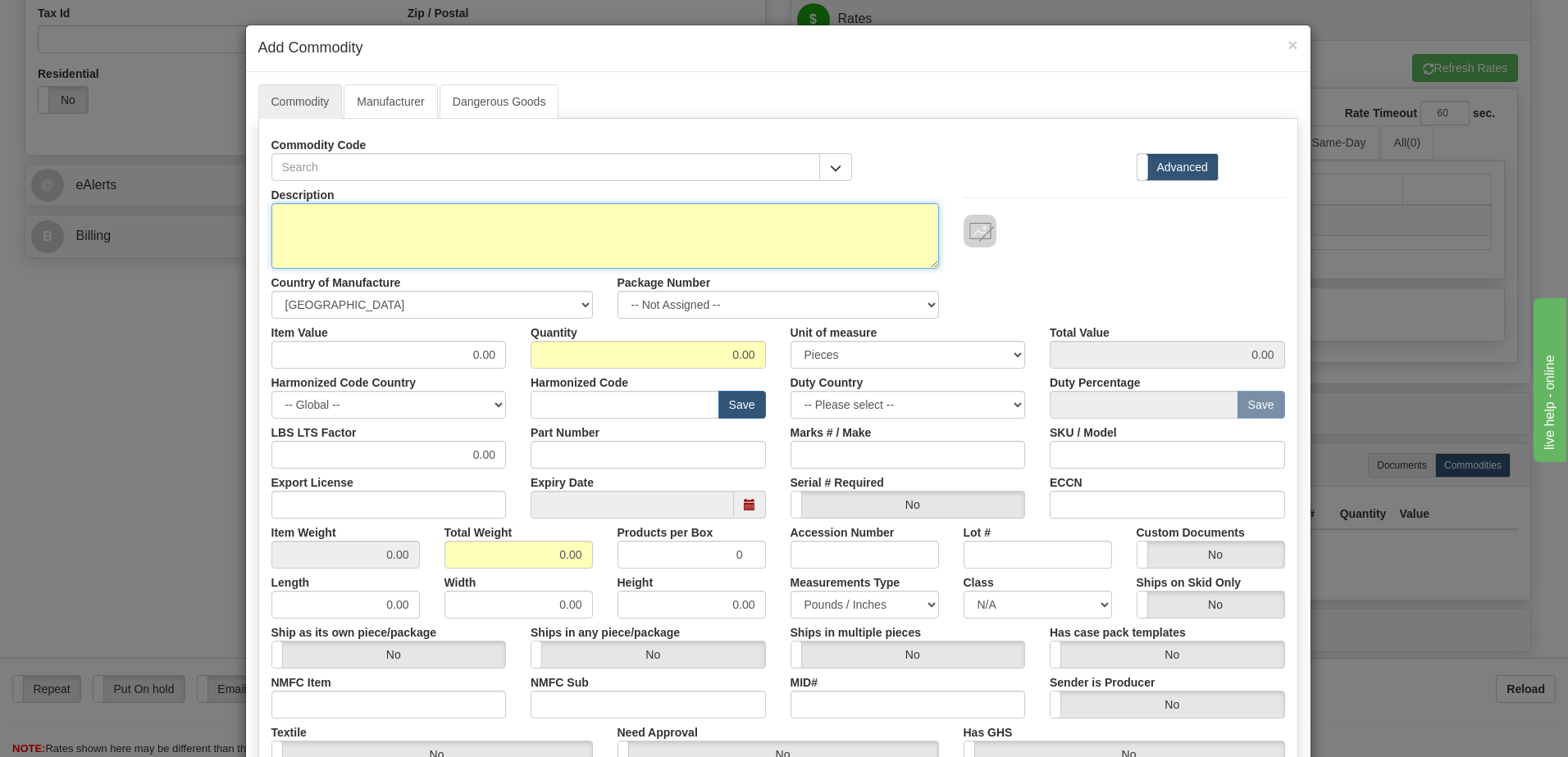
click at [463, 226] on textarea "Description" at bounding box center [604, 236] width 667 height 66
click at [346, 215] on textarea "Description" at bounding box center [604, 236] width 667 height 66
paste textarea "RTXGG098098066"
drag, startPoint x: 297, startPoint y: 220, endPoint x: 320, endPoint y: 245, distance: 34.0
click at [297, 220] on textarea "RTXGG098098066" at bounding box center [604, 236] width 667 height 66
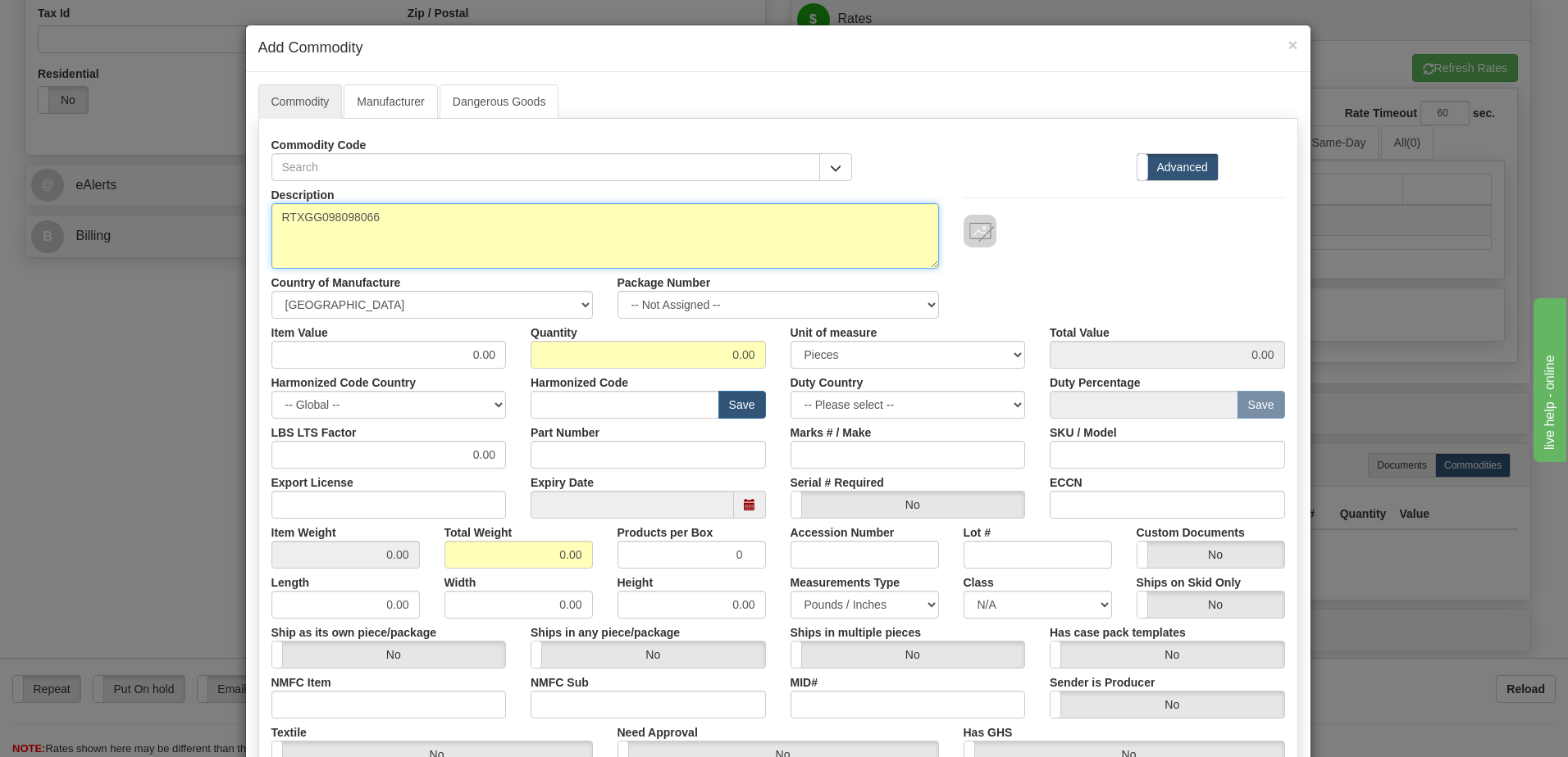
paste textarea "RT W CLEaR COVER"
type textarea "RT W CLEaR COVER P/N RTXGG098098066"
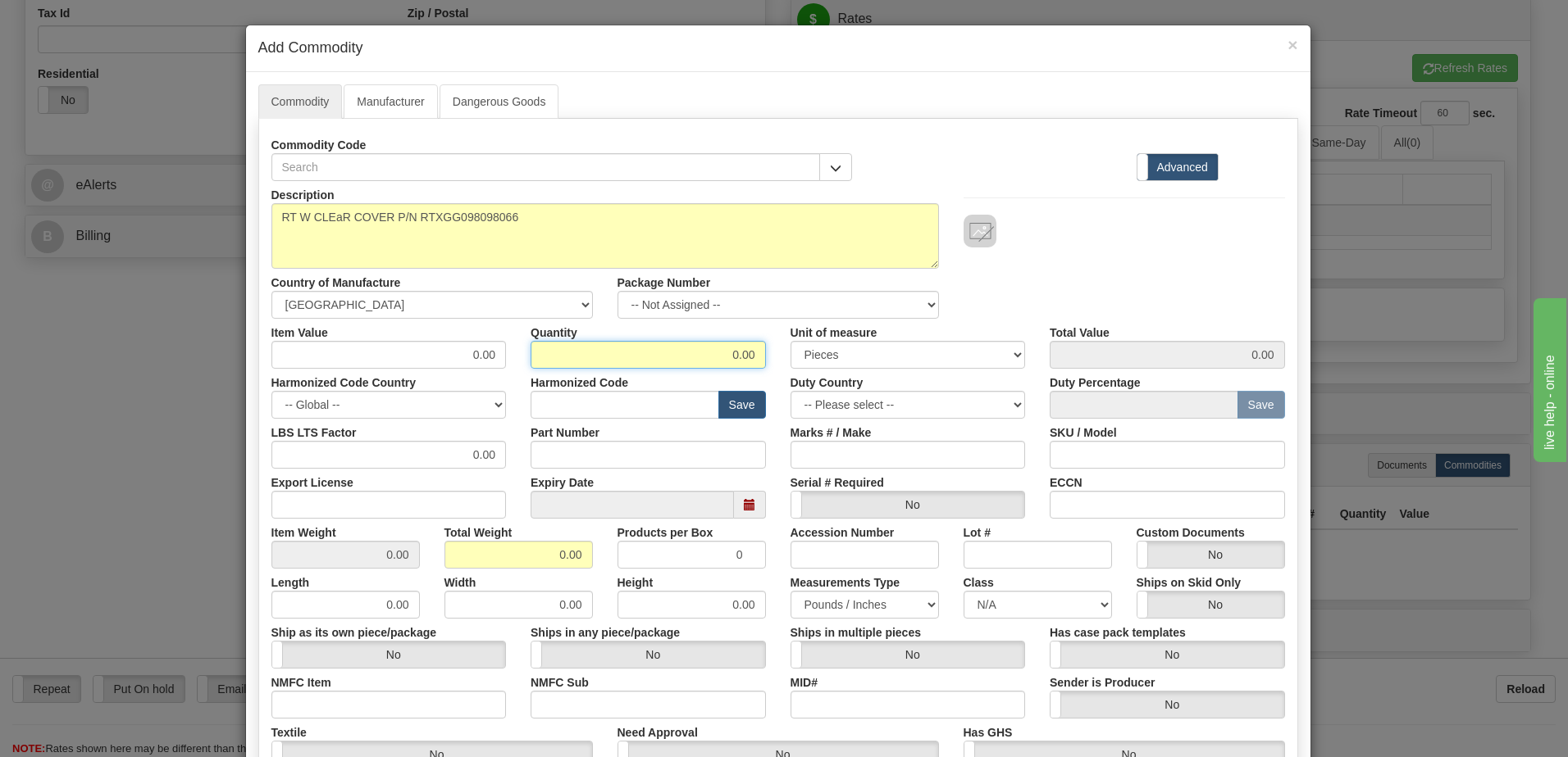
drag, startPoint x: 707, startPoint y: 355, endPoint x: 914, endPoint y: 344, distance: 207.3
click at [914, 344] on div "Item Value 0.00 Quantity 0.00 Unit of measure 3 Thousand Square Inches Adjustme…" at bounding box center [777, 344] width 1038 height 50
type input "1"
click at [444, 569] on label "Width" at bounding box center [460, 580] width 32 height 22
click at [444, 591] on input "0.00" at bounding box center [519, 605] width 149 height 28
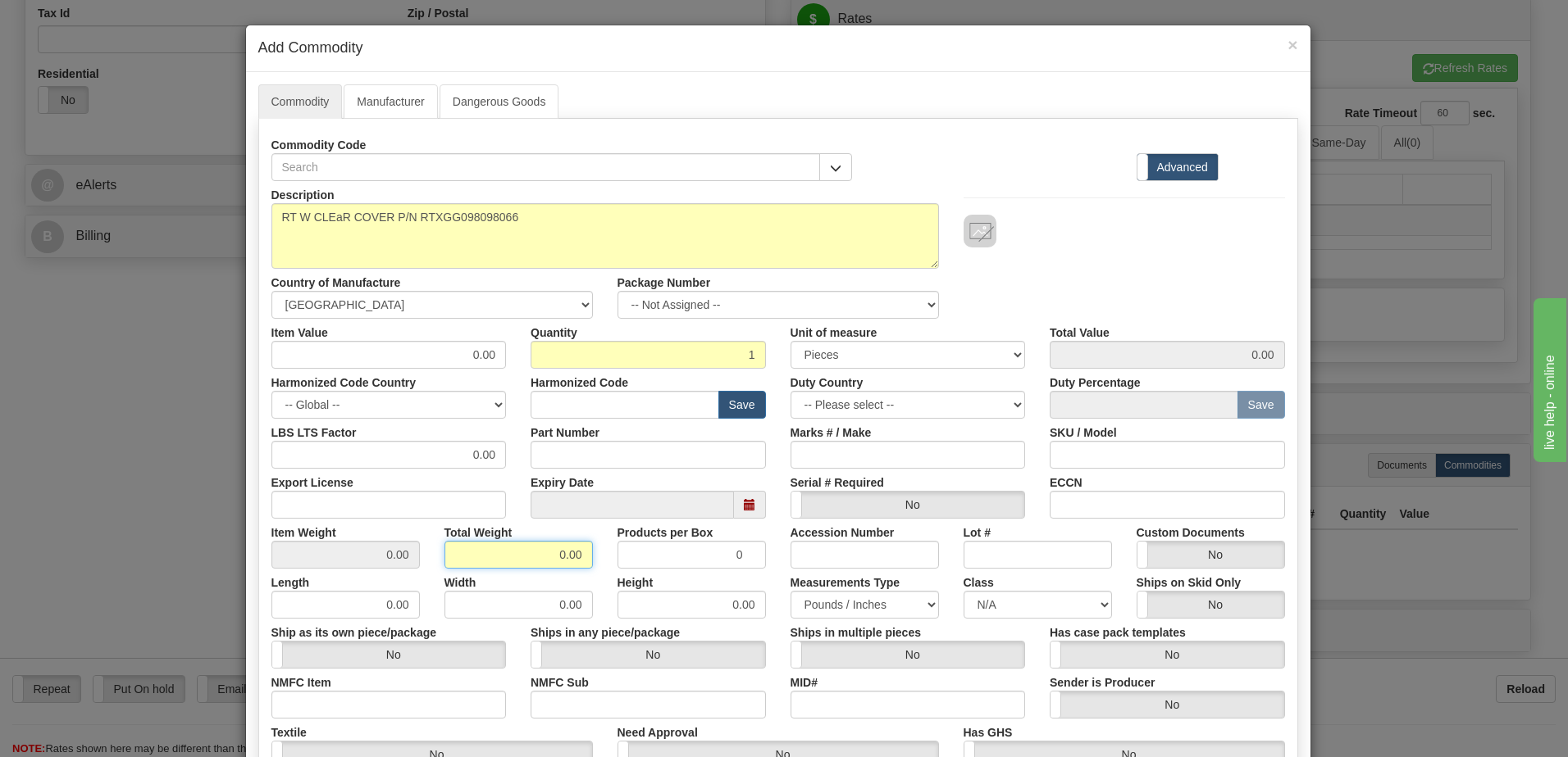
click at [446, 566] on input "0.00" at bounding box center [519, 555] width 149 height 28
drag, startPoint x: 524, startPoint y: 564, endPoint x: 624, endPoint y: 561, distance: 100.0
click at [624, 561] on div "Item Weight 0.00 Total Weight 0.00 Products per Box 0 Accession Number Lot # Cu…" at bounding box center [777, 543] width 1038 height 50
type input "1"
type input "1.0000"
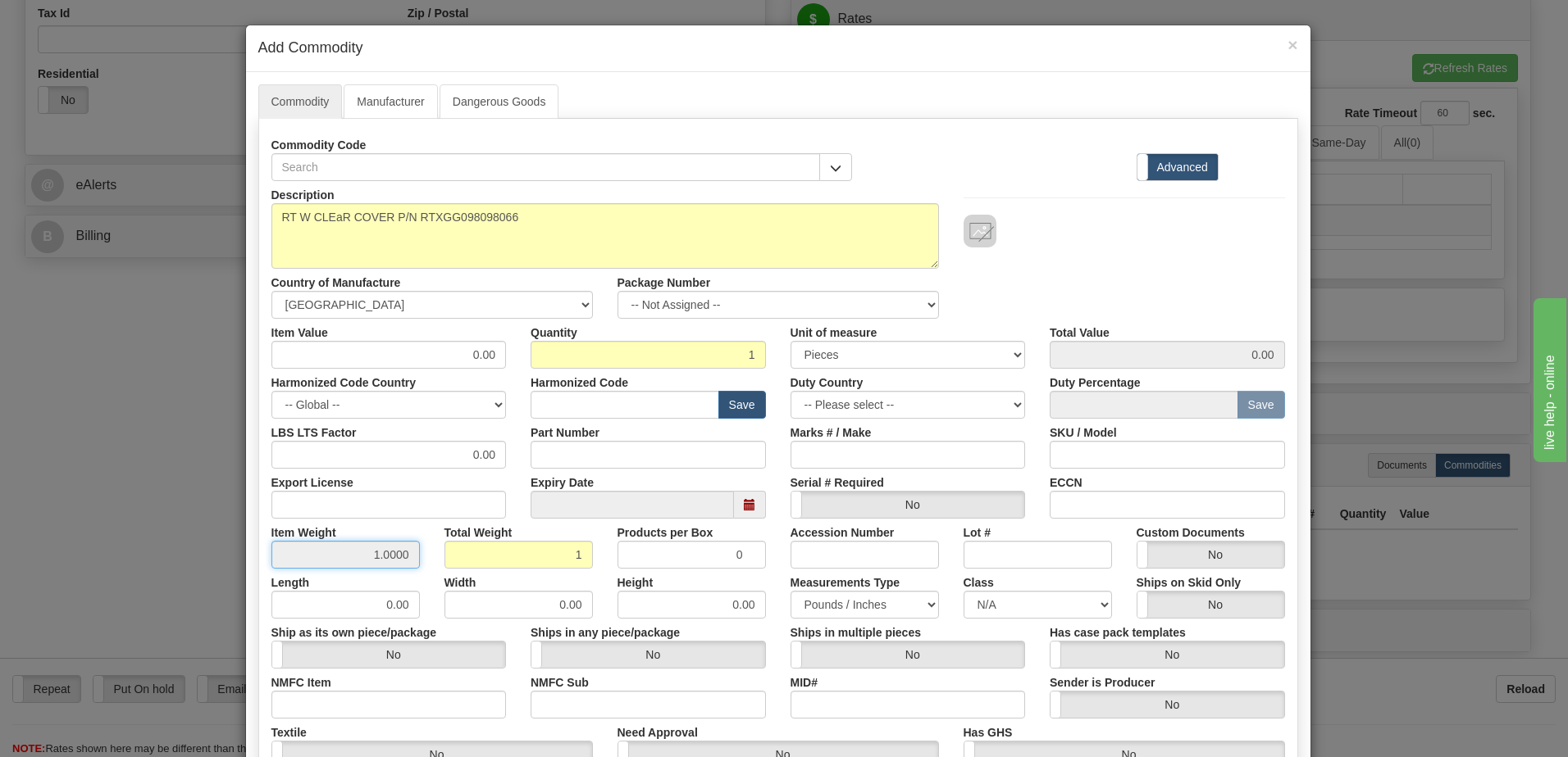
click at [296, 558] on input "1.0000" at bounding box center [345, 555] width 149 height 28
click at [545, 401] on input "text" at bounding box center [625, 405] width 189 height 28
paste input "8537.10"
type input "8537.10"
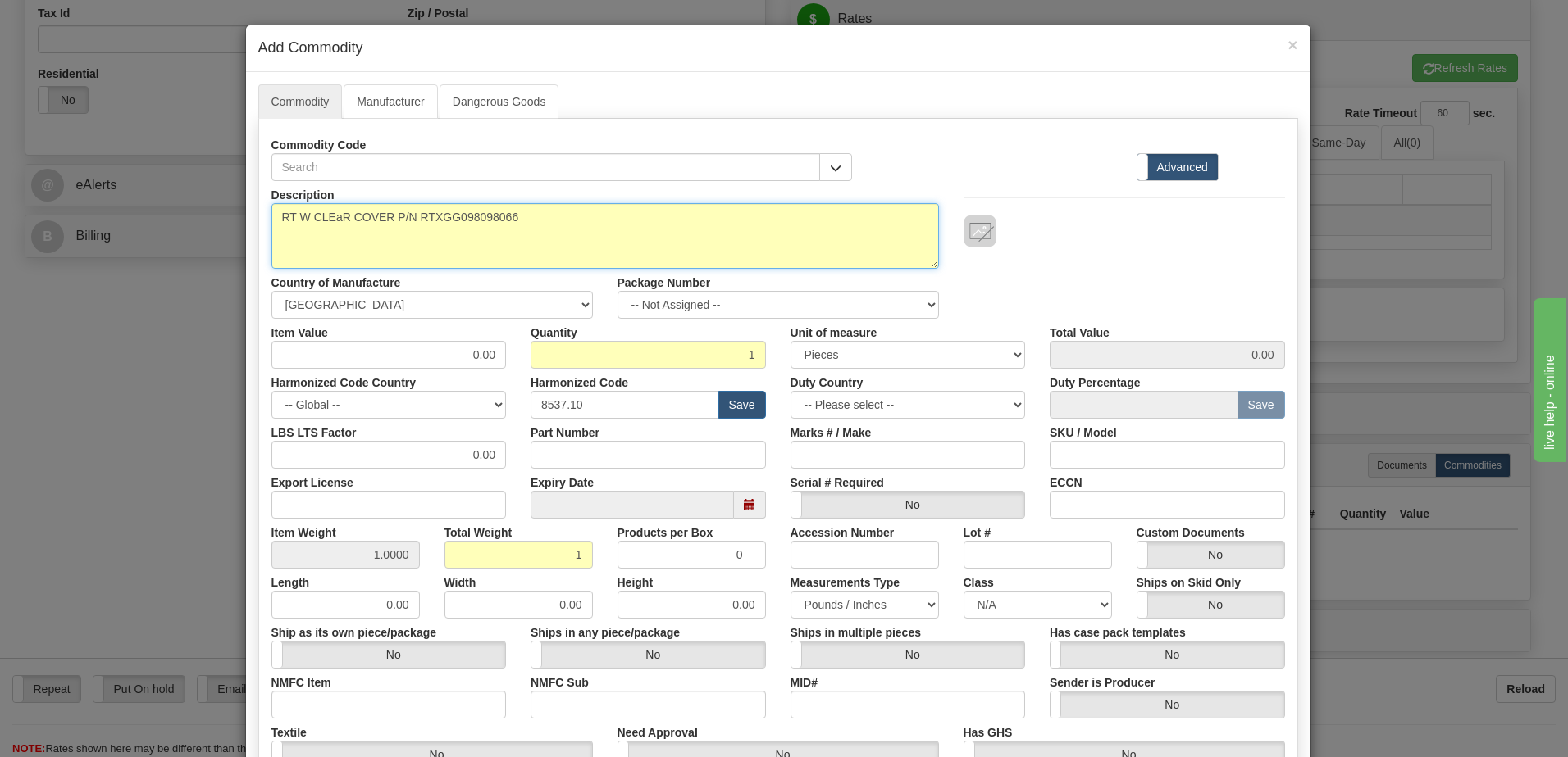
click at [832, 248] on textarea "RT W CLEaR COVER P/N RTXGG098098066" at bounding box center [604, 236] width 667 height 66
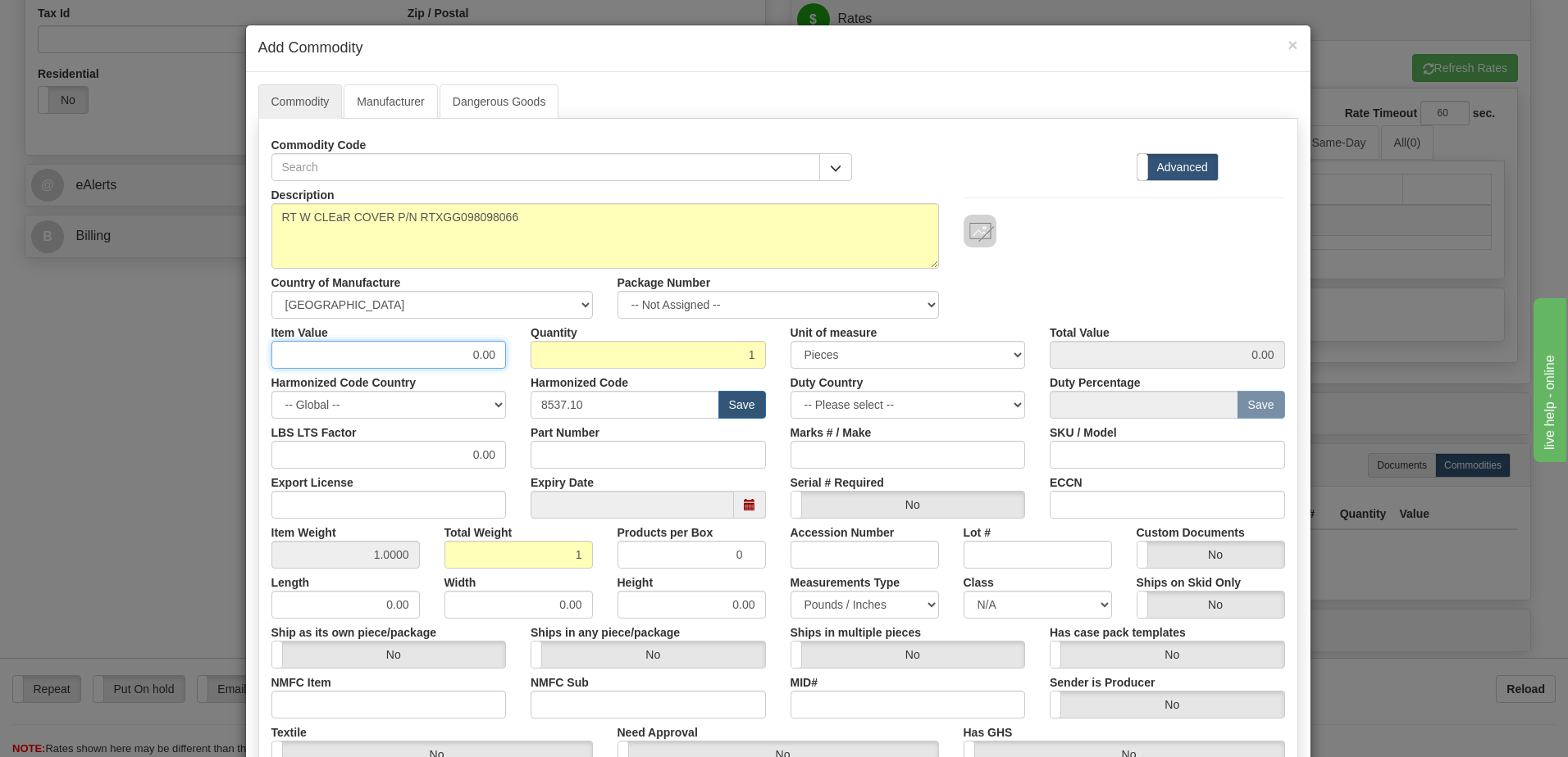
drag, startPoint x: 448, startPoint y: 357, endPoint x: 525, endPoint y: 346, distance: 77.8
click at [525, 346] on div "Item Value 0.00 Quantity 1 Unit of measure 3 Thousand Square Inches Adjustments…" at bounding box center [777, 344] width 1038 height 50
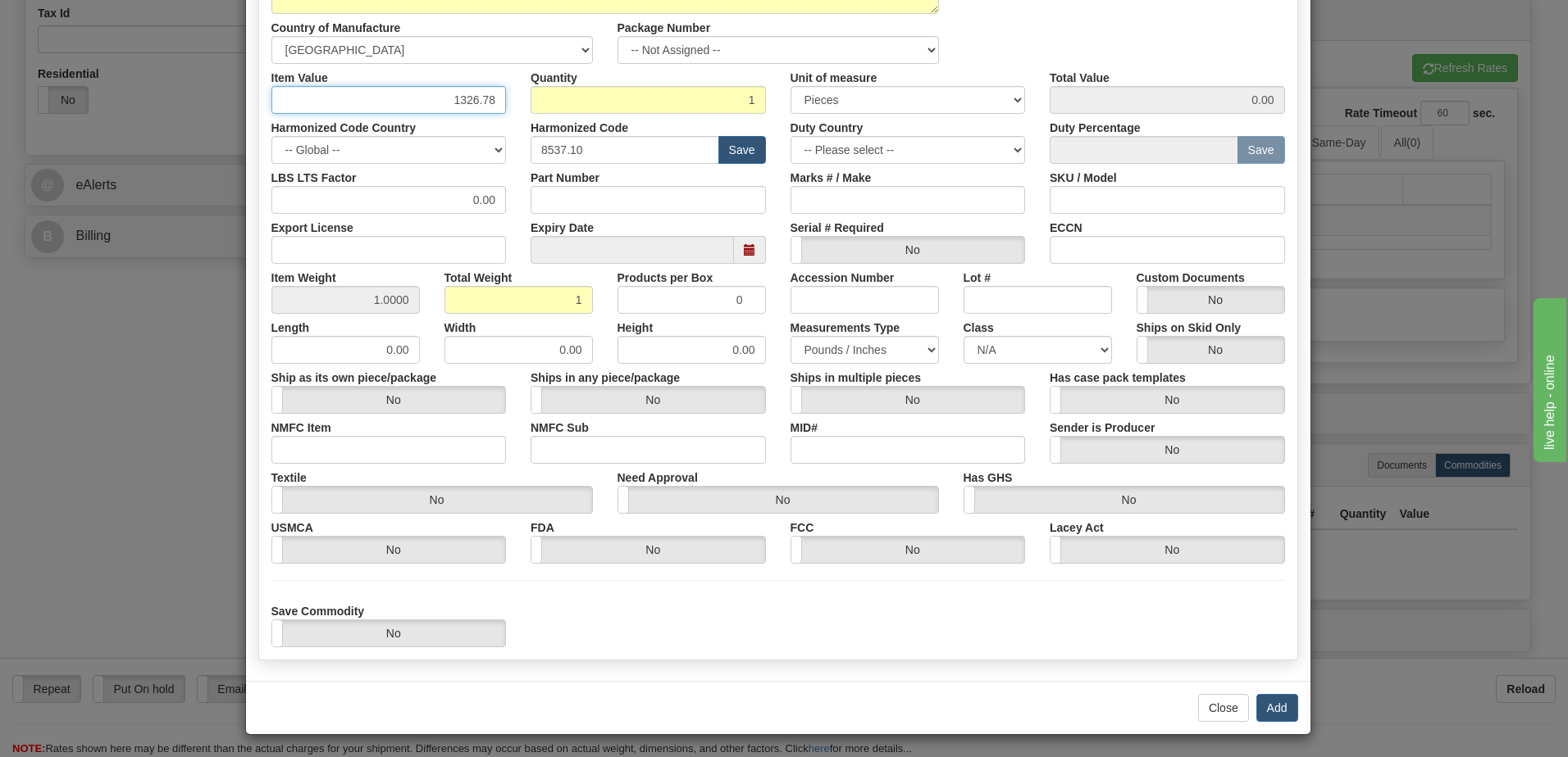
scroll to position [257, 0]
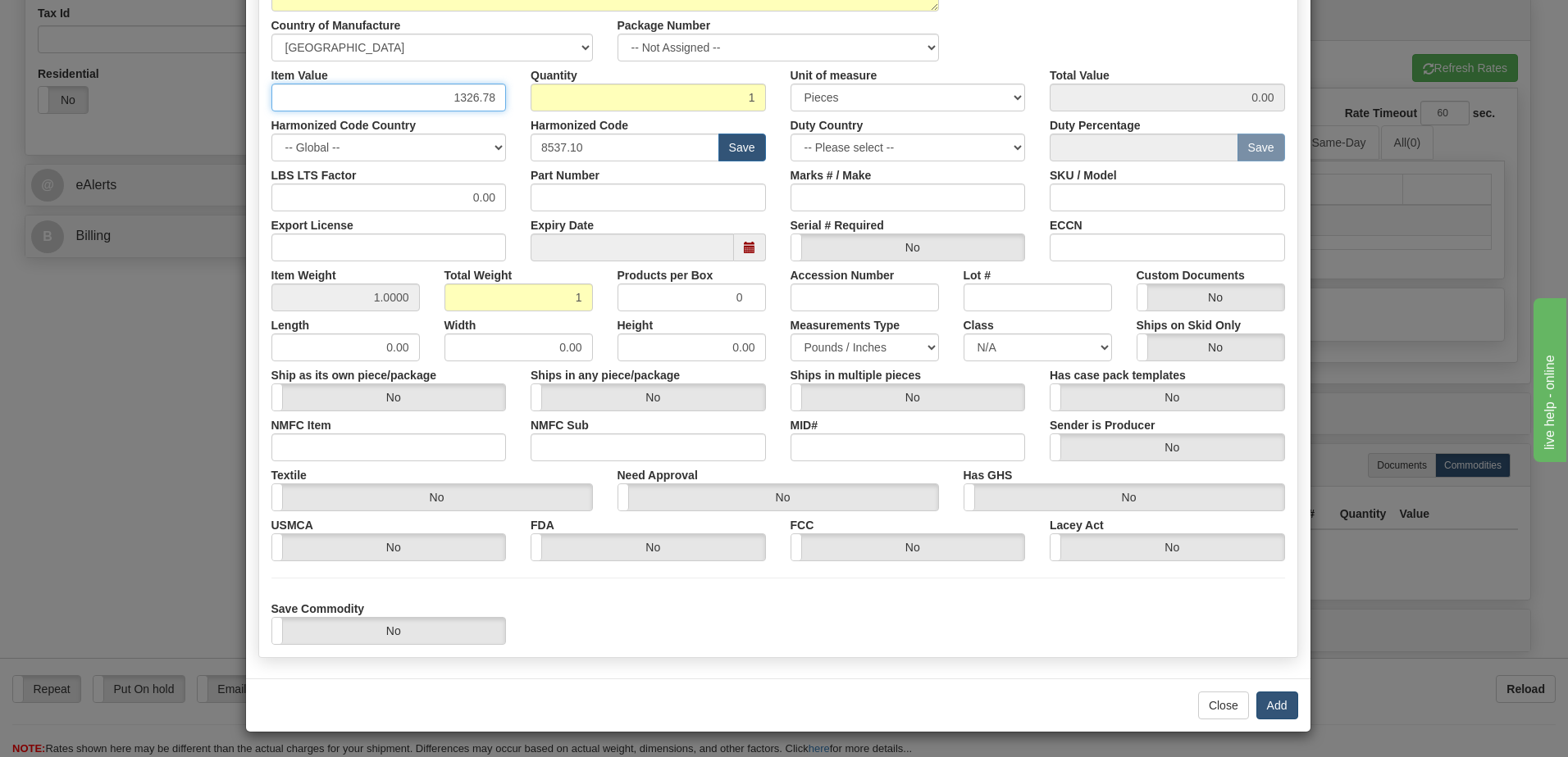
type input "1326.78"
click at [1273, 712] on button "Add" at bounding box center [1277, 705] width 42 height 28
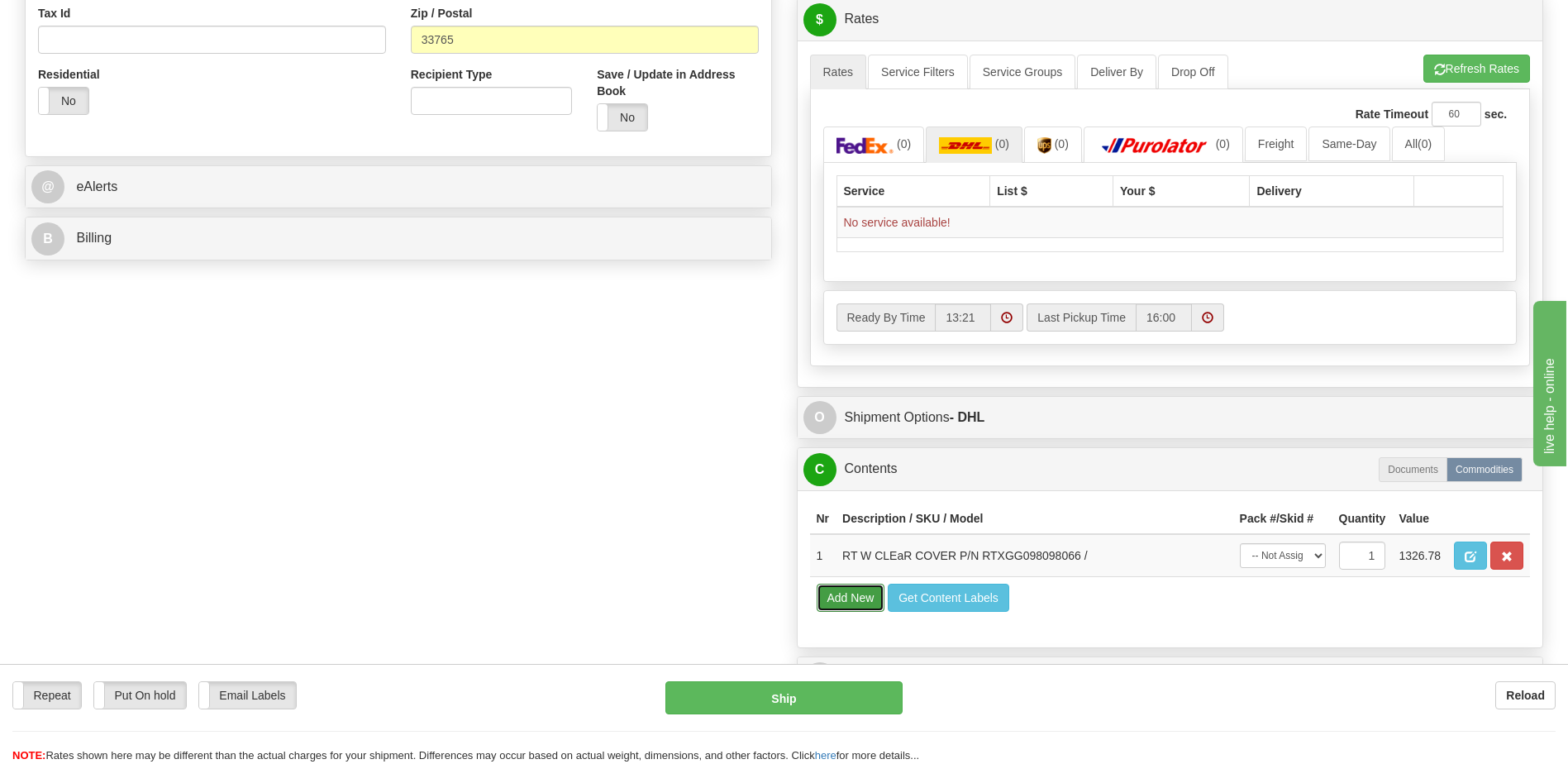
click at [850, 606] on button "Add New" at bounding box center [851, 598] width 69 height 28
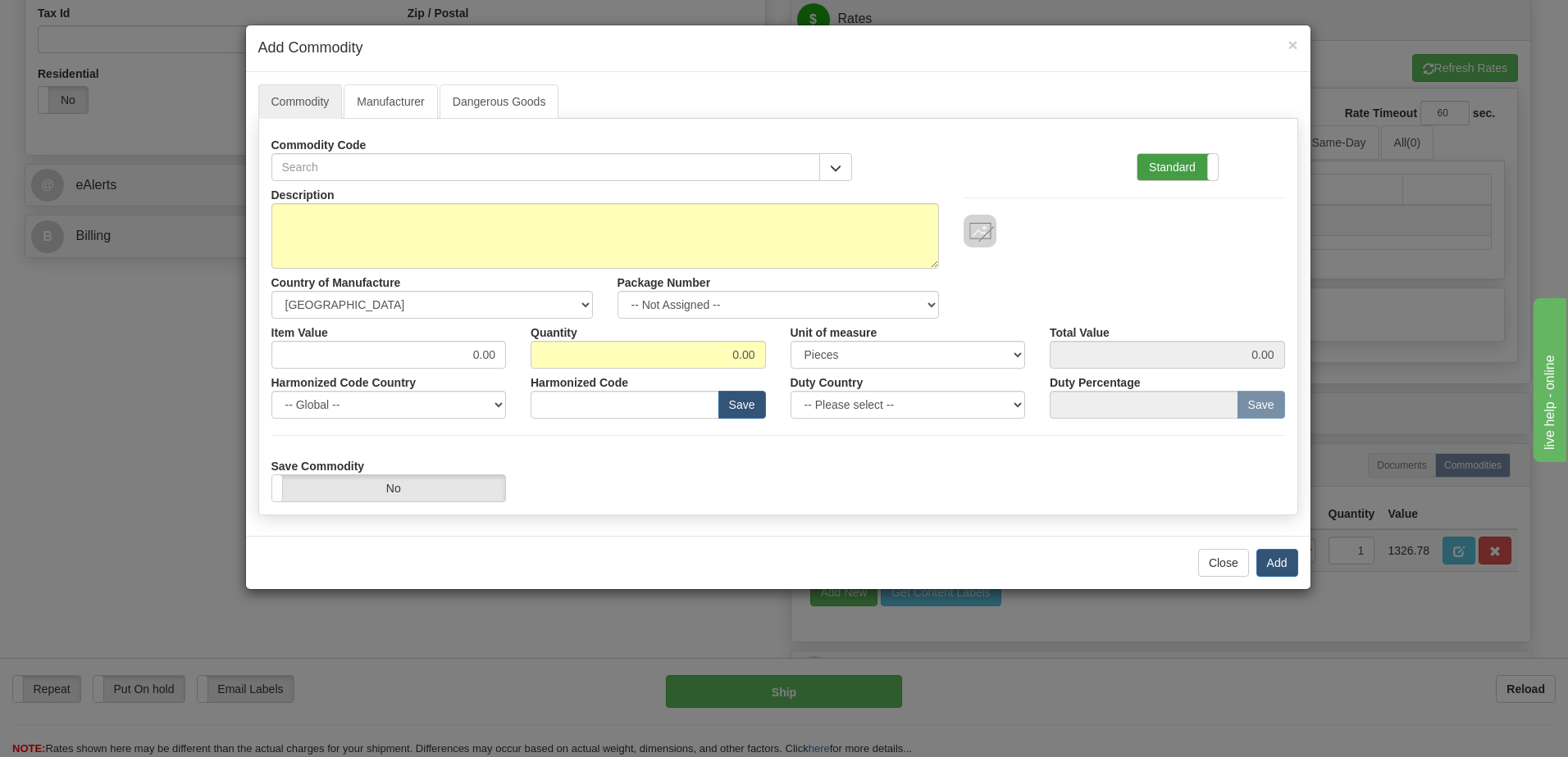
click at [1154, 168] on label "Standard" at bounding box center [1177, 167] width 80 height 26
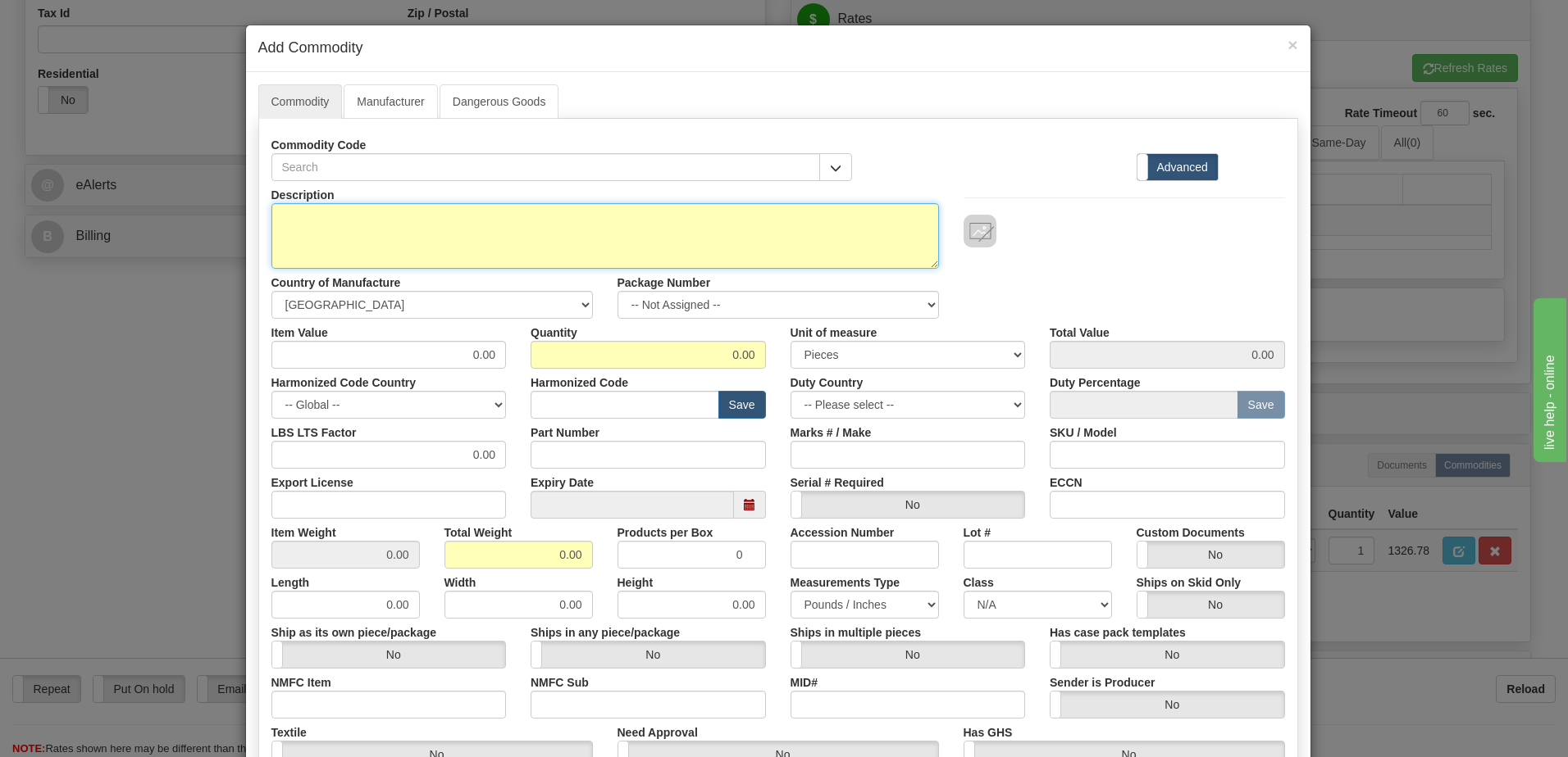
click at [278, 225] on textarea "Description" at bounding box center [604, 236] width 667 height 66
paste textarea "RTXDG066066066"
click at [303, 217] on textarea "RTXDG066066066" at bounding box center [604, 236] width 667 height 66
click at [272, 218] on textarea "RTXDG066066066" at bounding box center [604, 236] width 667 height 66
paste textarea "Rack Mounted Test Switch"
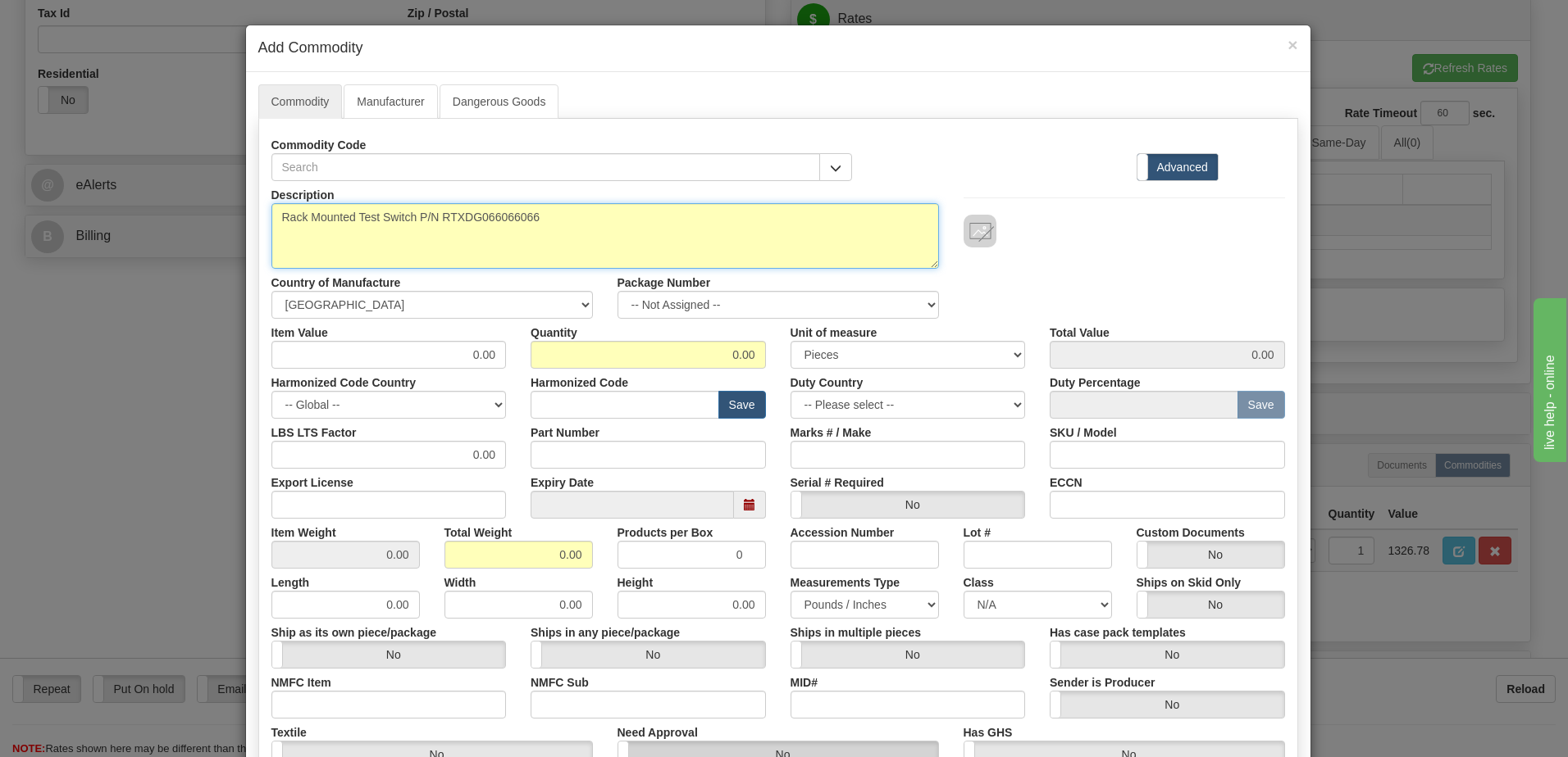
type textarea "Rack Mounted Test Switch P/N RTXDG066066066"
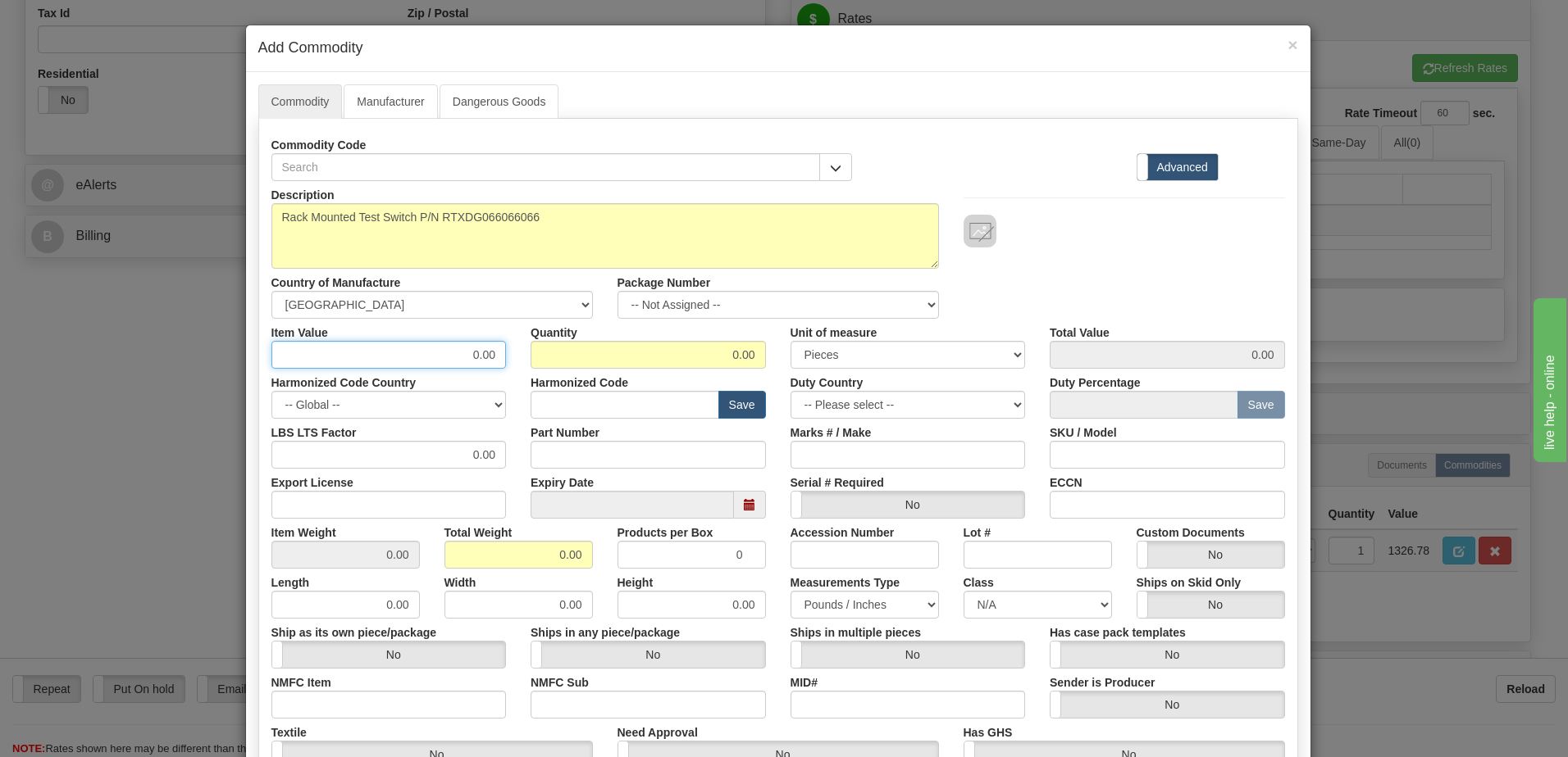
drag, startPoint x: 450, startPoint y: 358, endPoint x: 498, endPoint y: 357, distance: 48.0
click at [498, 357] on input "0.00" at bounding box center [388, 355] width 235 height 28
type input "1326.78"
drag, startPoint x: 673, startPoint y: 345, endPoint x: 930, endPoint y: 368, distance: 258.0
click at [930, 368] on div "Description Rack Mounted Test Switch P/N RTXDG066066066 Country of Manufacture …" at bounding box center [777, 541] width 1014 height 721
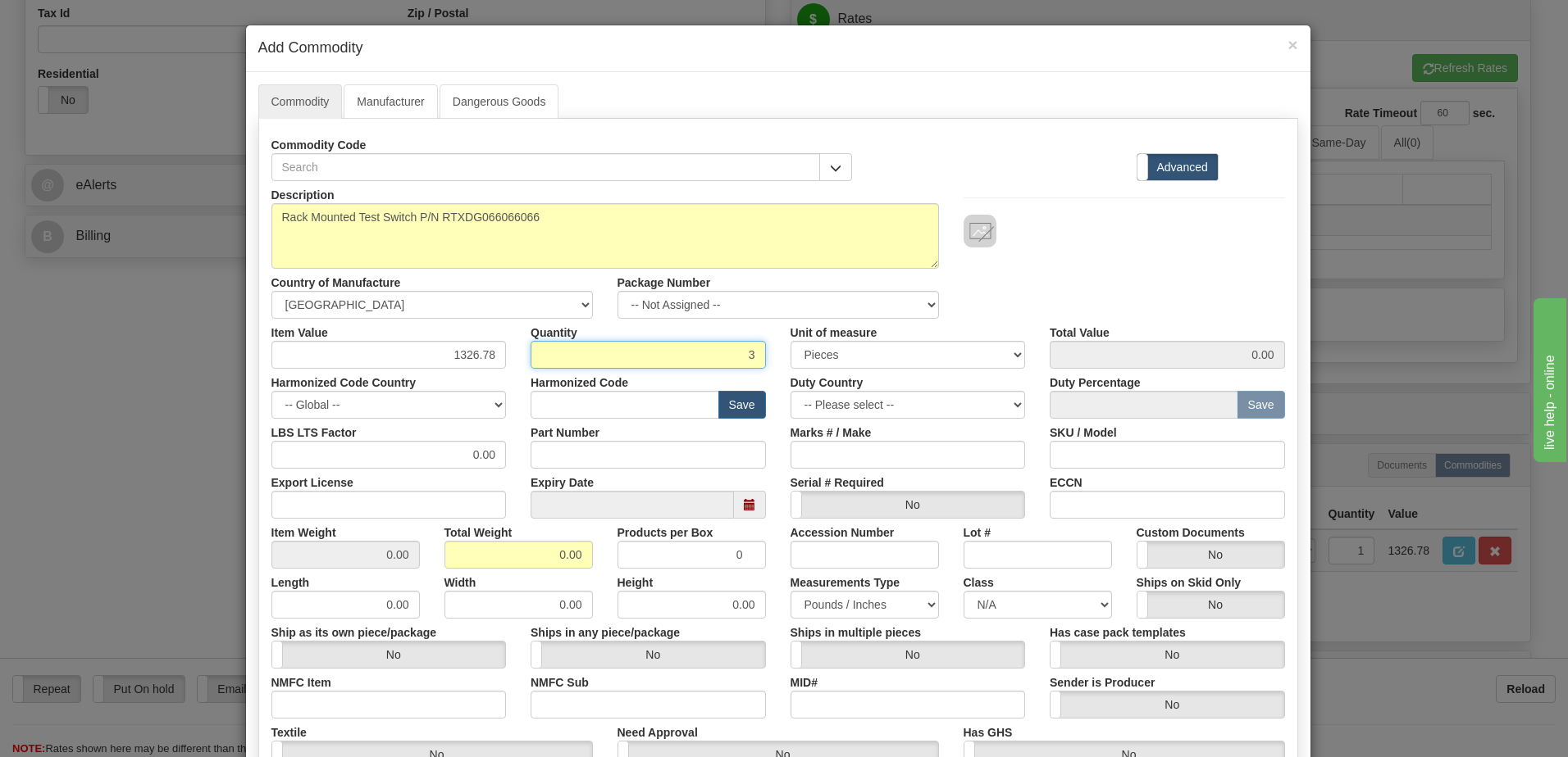
type input "3"
type input "3980.34"
click at [461, 559] on input "0.00" at bounding box center [519, 555] width 149 height 28
drag, startPoint x: 515, startPoint y: 550, endPoint x: 647, endPoint y: 559, distance: 132.3
click at [647, 559] on div "Item Weight 0.00 Total Weight 0.00 Products per Box 0 Accession Number Lot # Cu…" at bounding box center [777, 543] width 1038 height 50
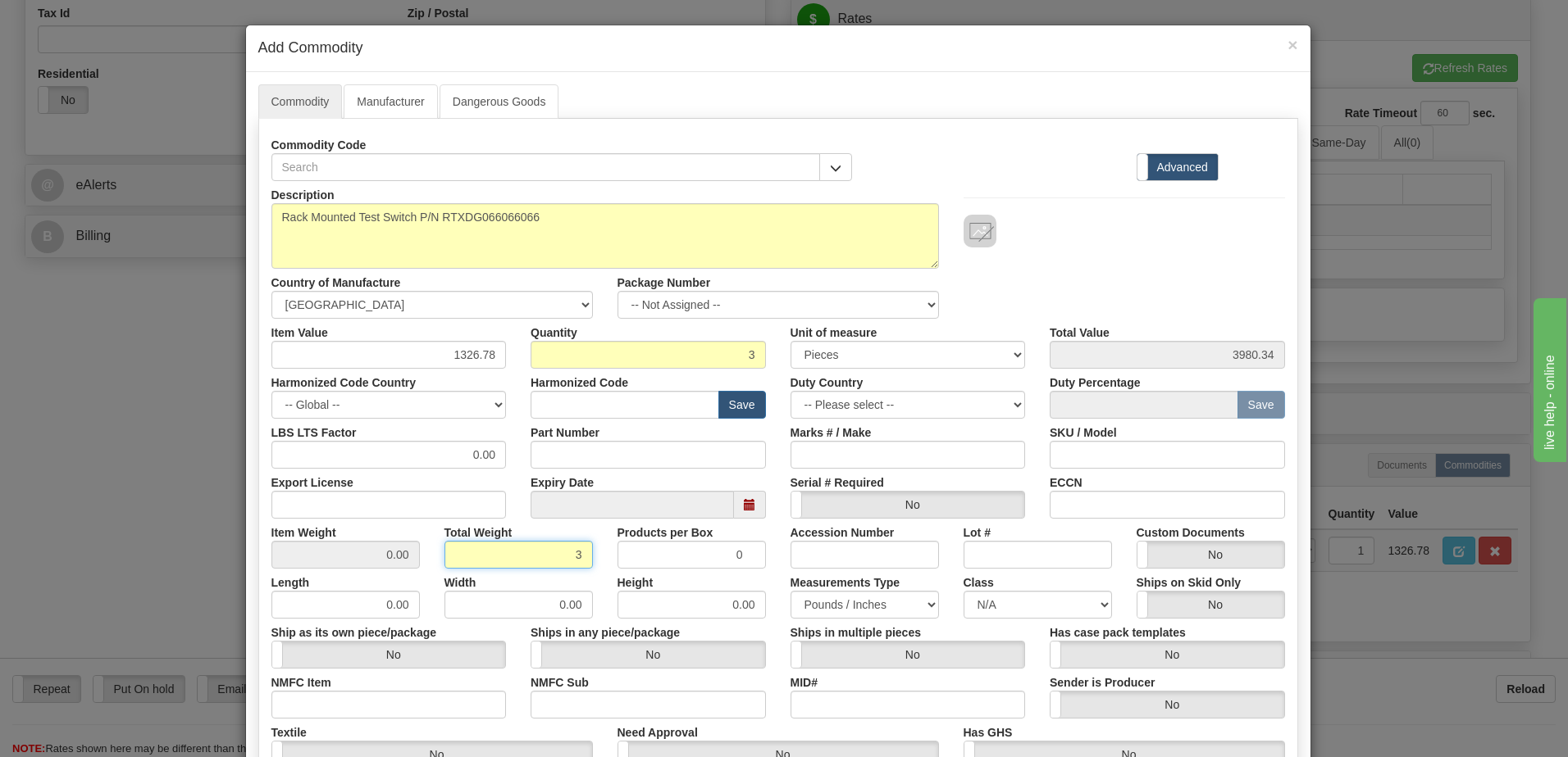
type input "3"
type input "1.0000"
click at [1083, 281] on div "Description Rack Mounted Test Switch P/N RTXDG066066066 Country of Manufacture …" at bounding box center [777, 250] width 1038 height 138
click at [531, 406] on input "text" at bounding box center [625, 405] width 189 height 28
paste input "8537.10.3999"
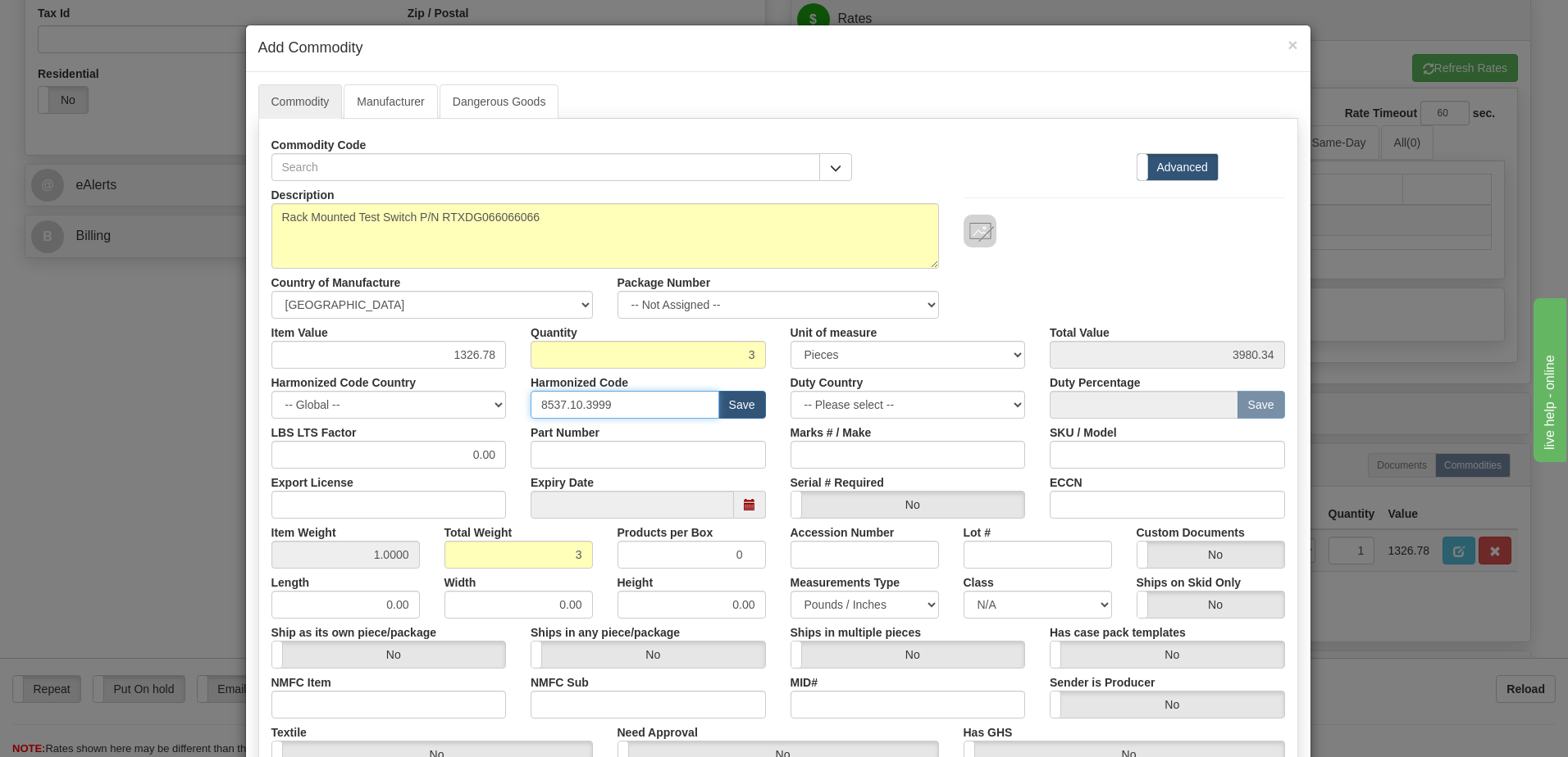
type input "8537.10.3999"
click at [1096, 242] on div at bounding box center [1125, 232] width 322 height 33
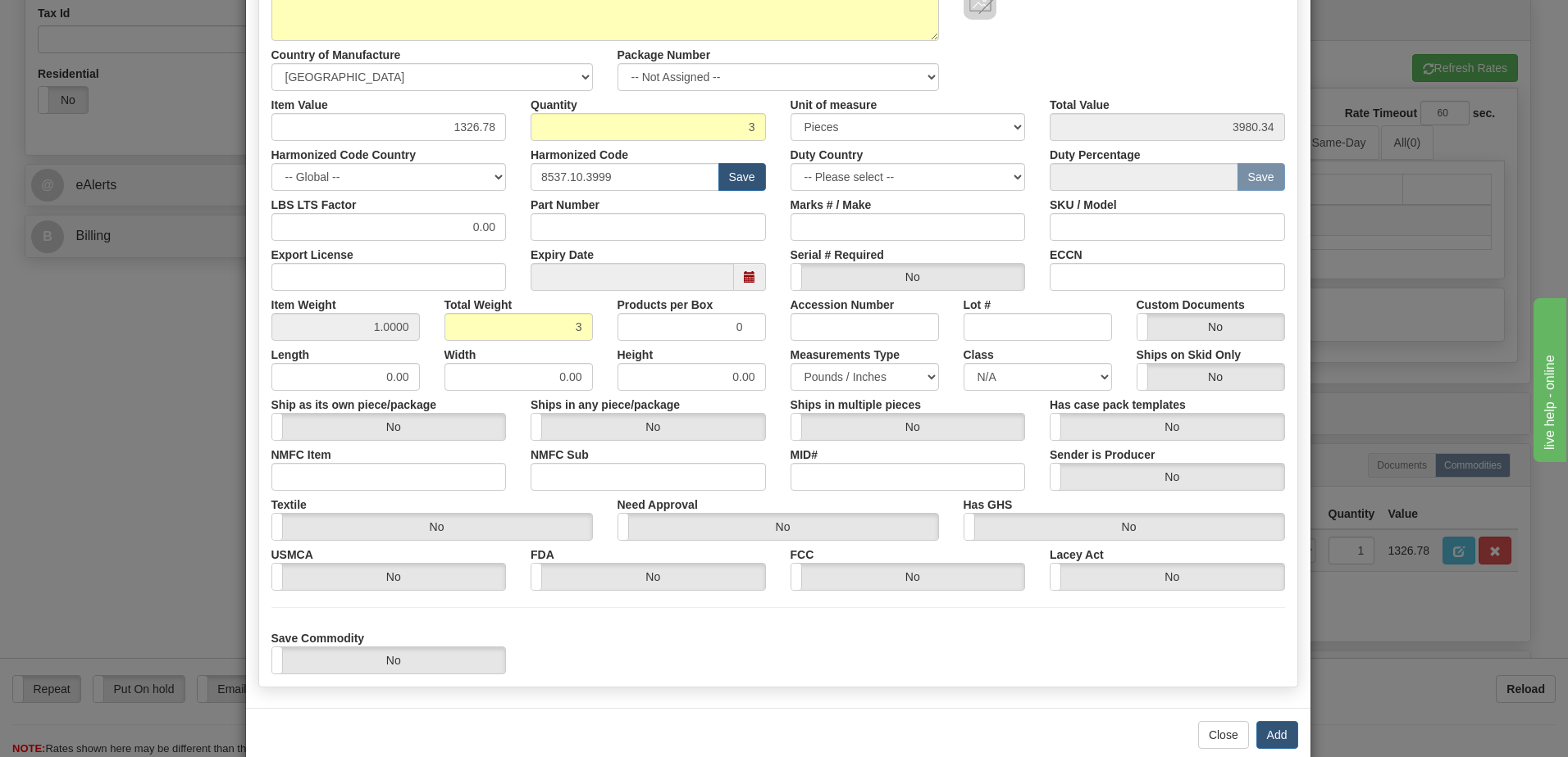
scroll to position [257, 0]
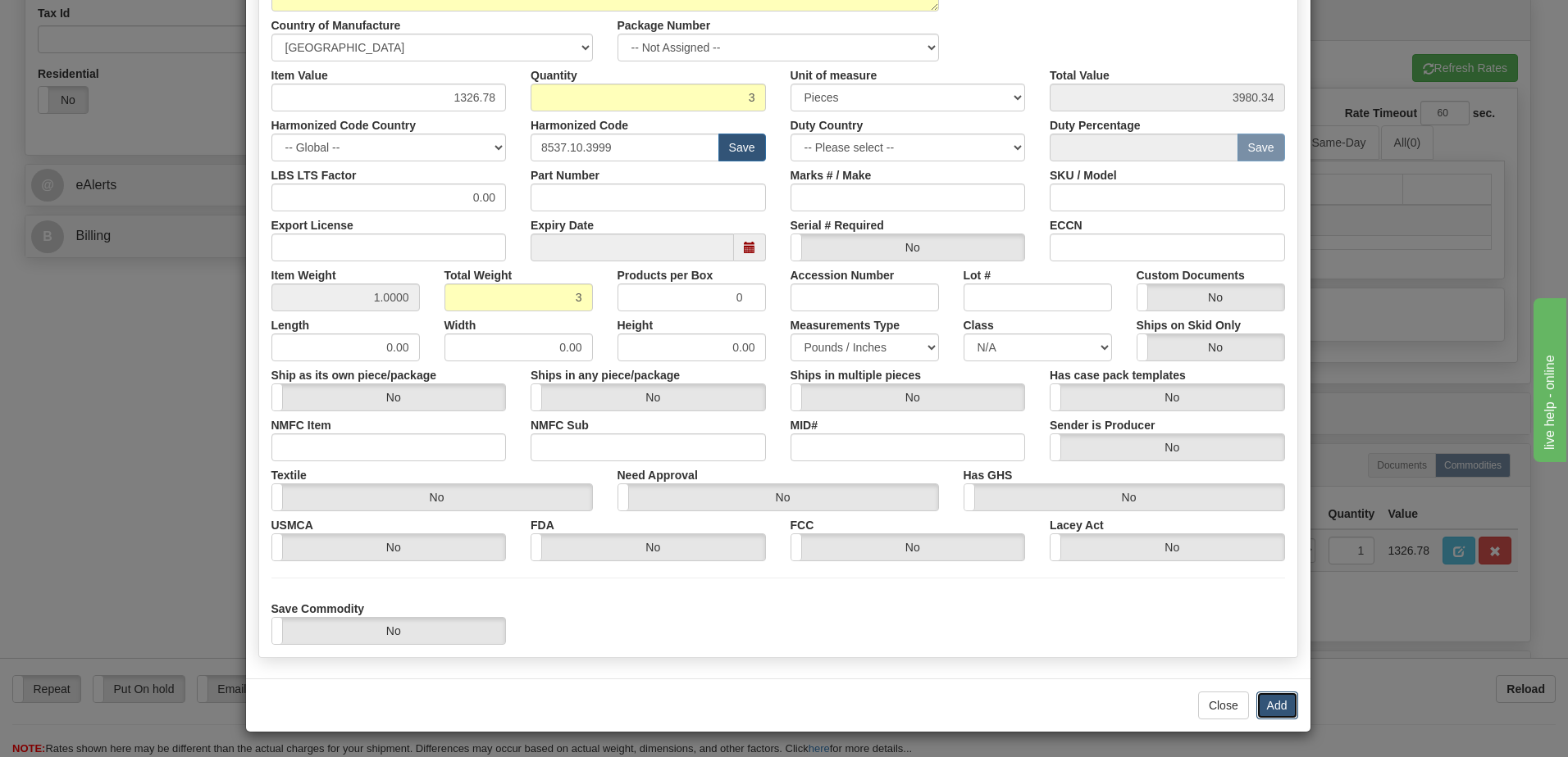
click at [1256, 700] on button "Add" at bounding box center [1277, 705] width 42 height 28
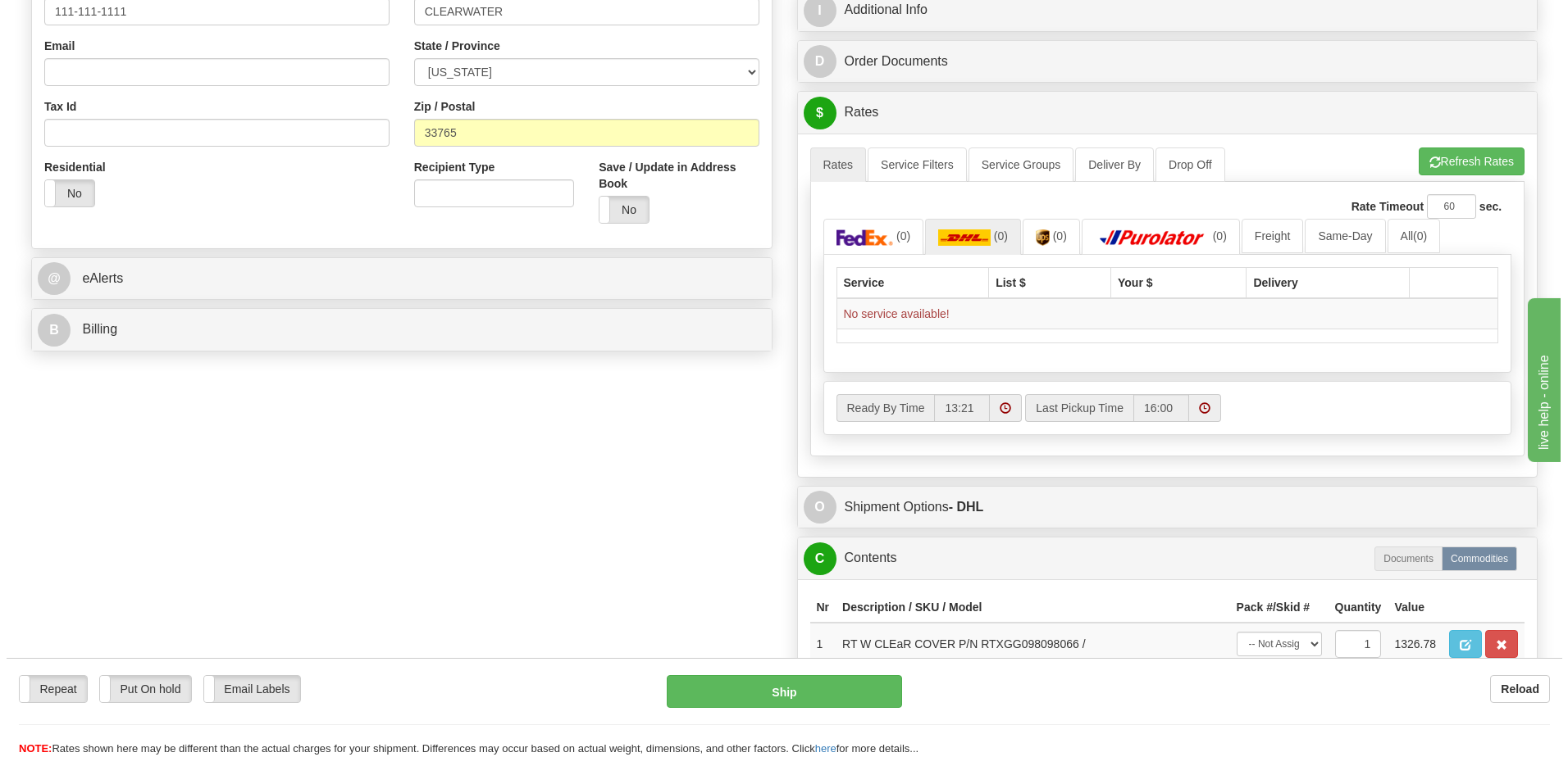
scroll to position [820, 0]
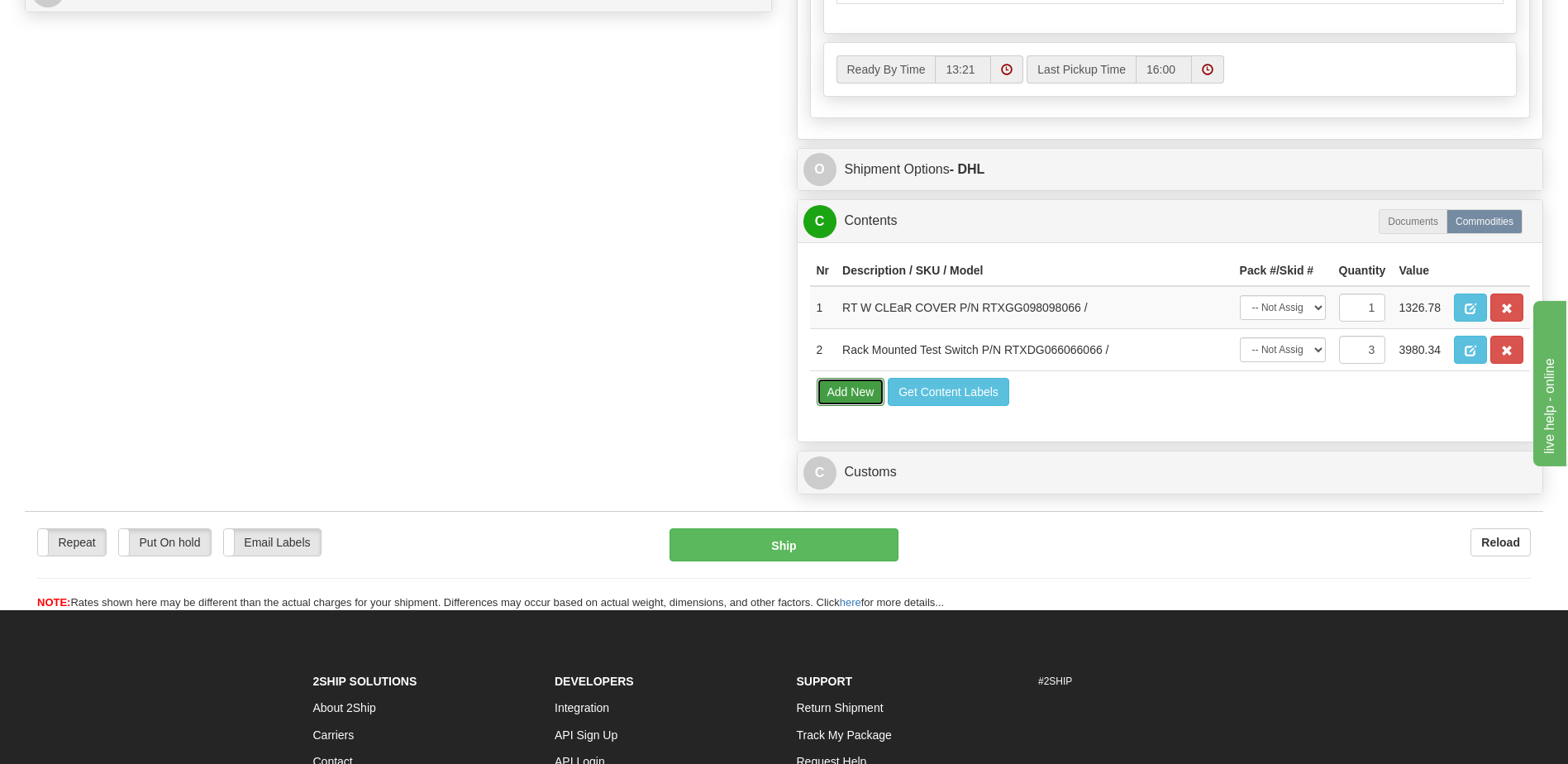
click at [833, 404] on button "Add New" at bounding box center [851, 392] width 69 height 28
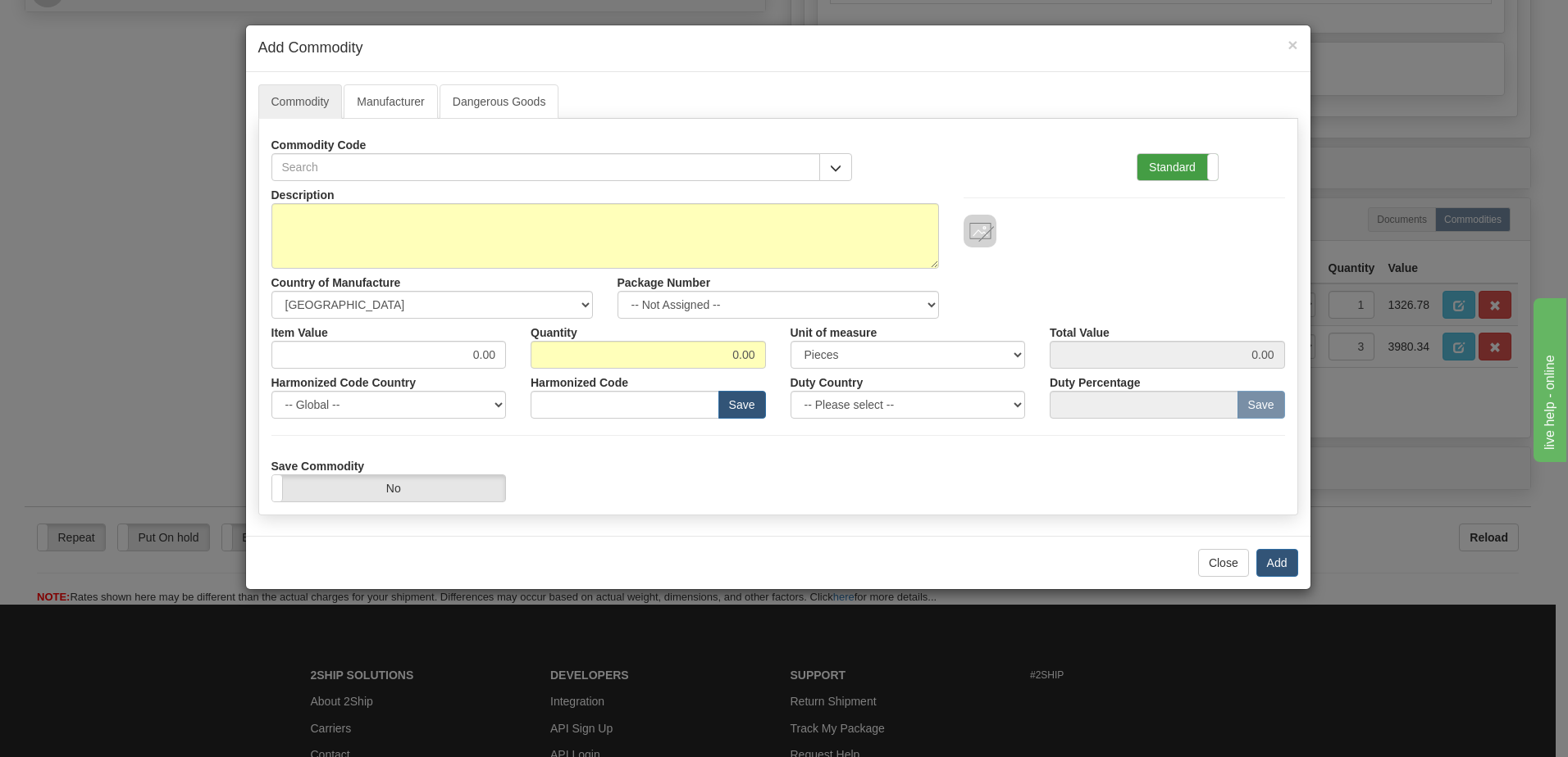
click at [1154, 168] on label "Standard" at bounding box center [1177, 167] width 80 height 26
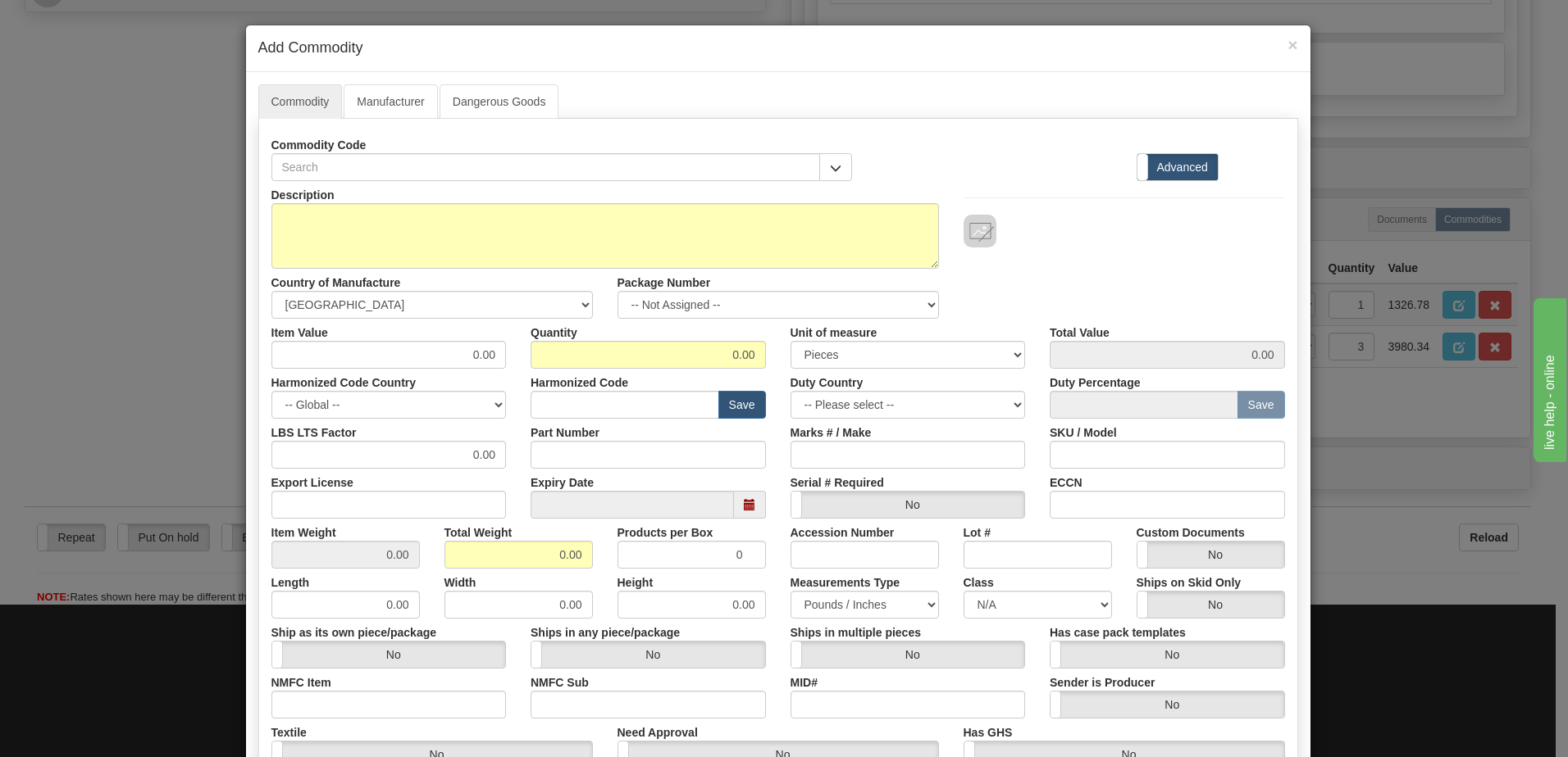
click at [1039, 295] on div "Description Country of Manufacture -- Unknown -- [GEOGRAPHIC_DATA] [GEOGRAPHIC_…" at bounding box center [777, 250] width 1038 height 138
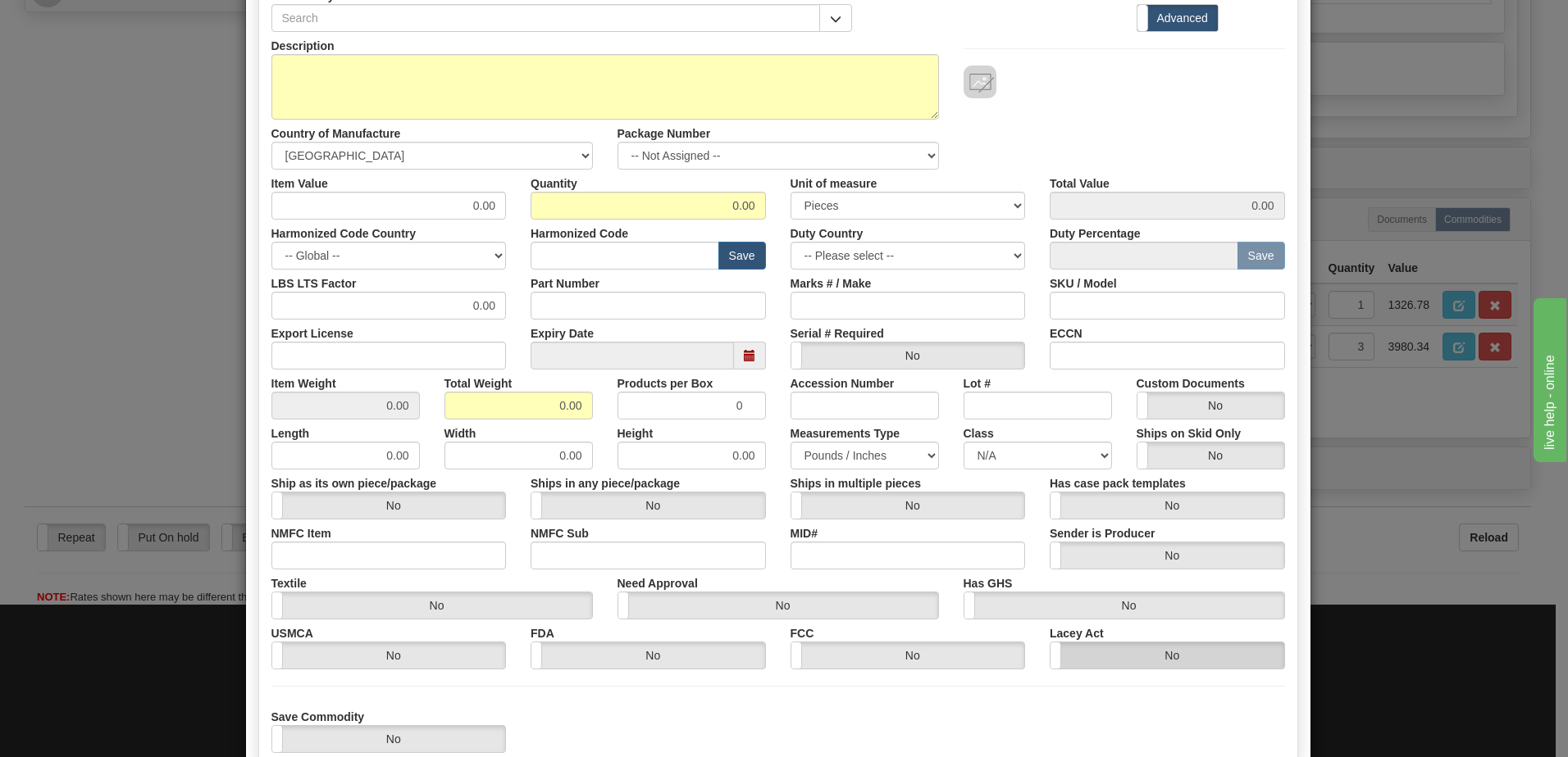
scroll to position [257, 0]
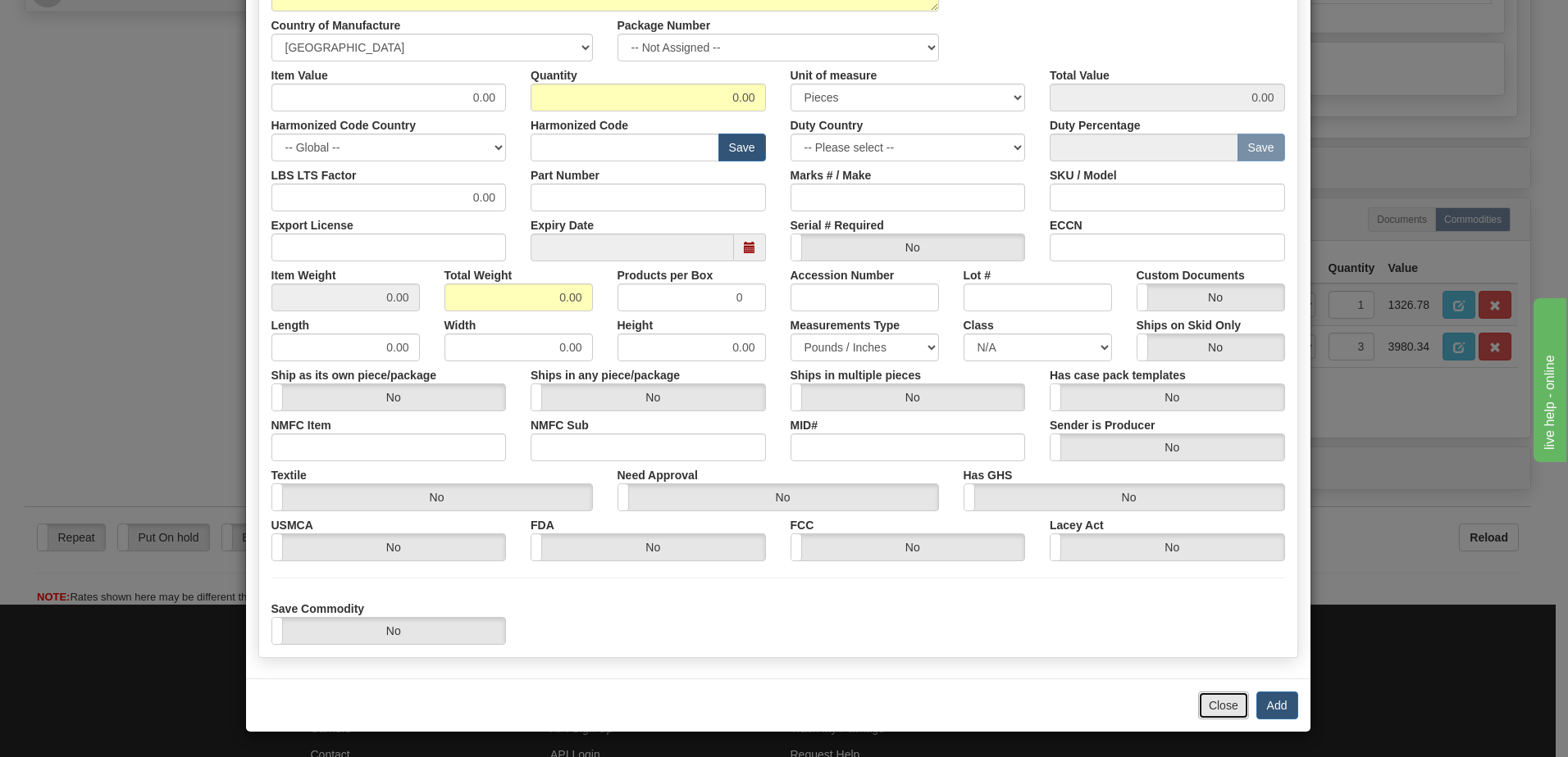
click at [1219, 703] on button "Close" at bounding box center [1223, 705] width 51 height 28
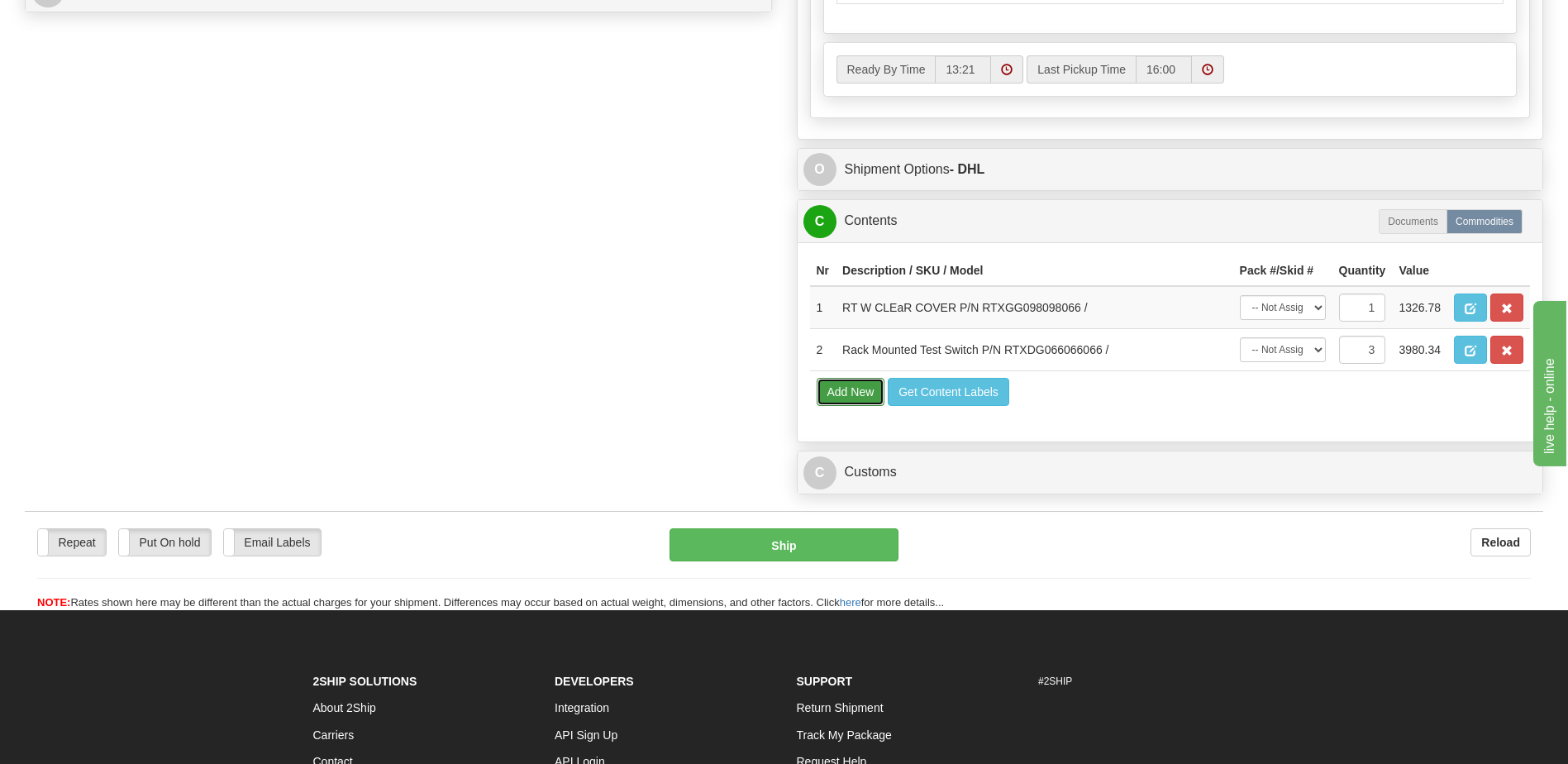
click at [852, 397] on button "Add New" at bounding box center [851, 392] width 69 height 28
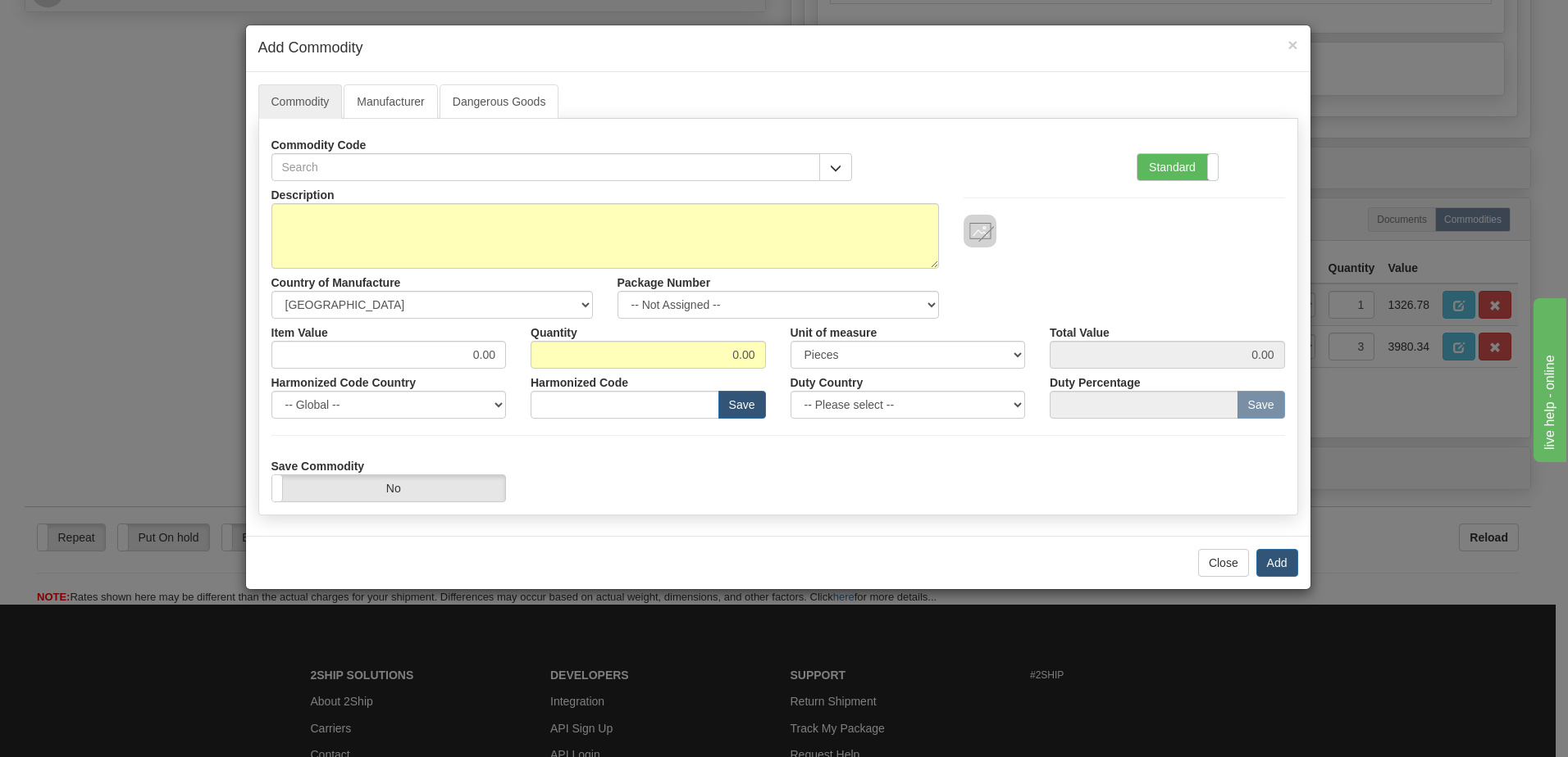
scroll to position [0, 0]
click at [1183, 183] on div at bounding box center [1125, 214] width 346 height 66
click at [1183, 177] on label "Standard" at bounding box center [1177, 167] width 80 height 26
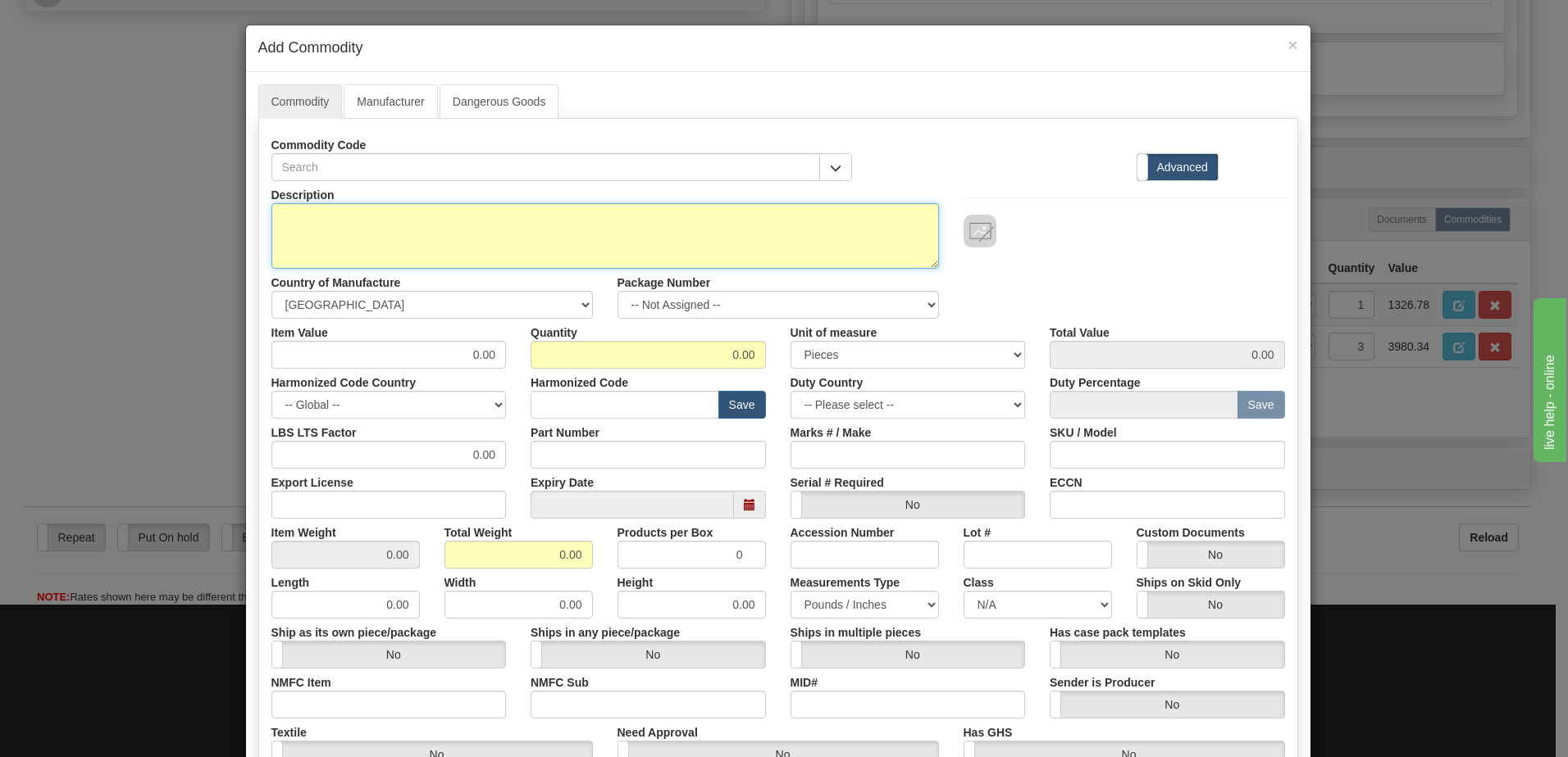
click at [289, 225] on textarea "Description" at bounding box center [604, 236] width 667 height 66
paste textarea "RTXGG066066066"
click at [297, 218] on textarea "RTXGG066066066" at bounding box center [604, 236] width 667 height 66
click at [272, 219] on textarea "RTXGG066066066" at bounding box center [604, 236] width 667 height 66
paste textarea "RT SWITCH"
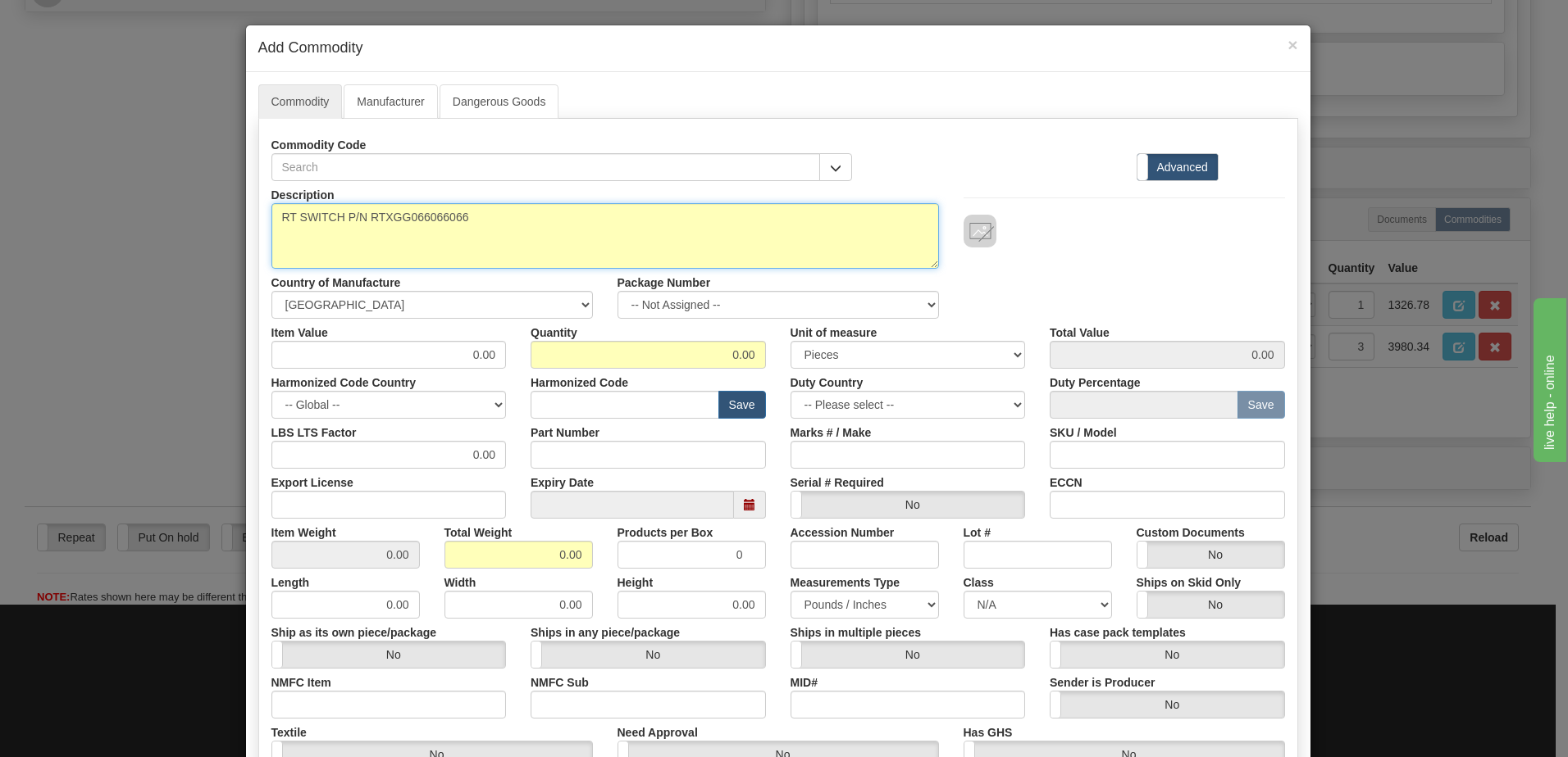
type textarea "RT SWITCH P/N RTXGG066066066"
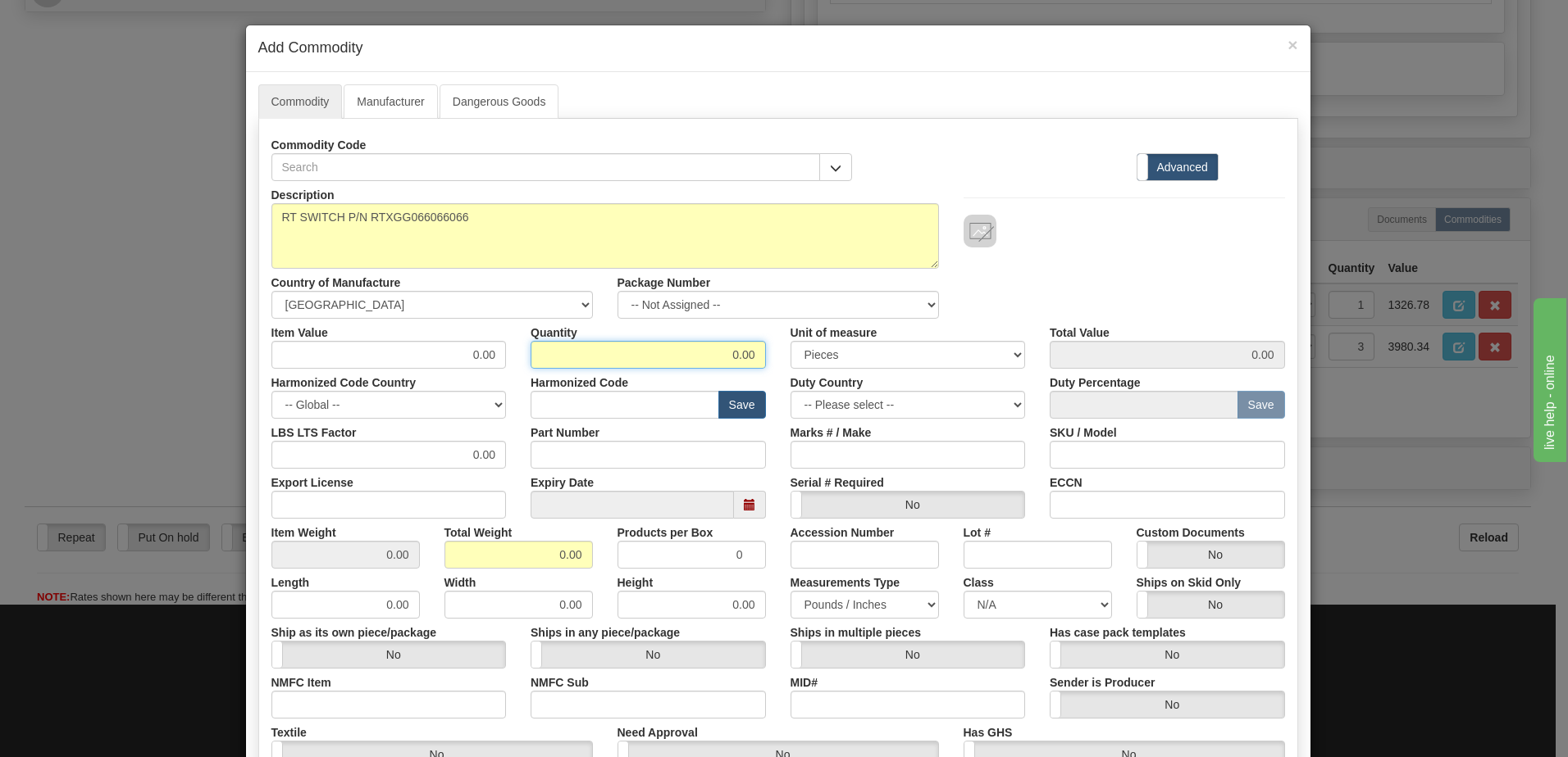
drag, startPoint x: 705, startPoint y: 360, endPoint x: 853, endPoint y: 373, distance: 148.6
click at [853, 373] on div "Description RT SWITCH P/N RTXGG066066066 Country of Manufacture -- Unknown -- […" at bounding box center [777, 541] width 1014 height 721
type input "38"
drag, startPoint x: 514, startPoint y: 559, endPoint x: 712, endPoint y: 562, distance: 198.0
click at [712, 562] on div "Item Weight 0.00 Total Weight 0.00 Products per Box 0 Accession Number Lot # Cu…" at bounding box center [777, 543] width 1038 height 50
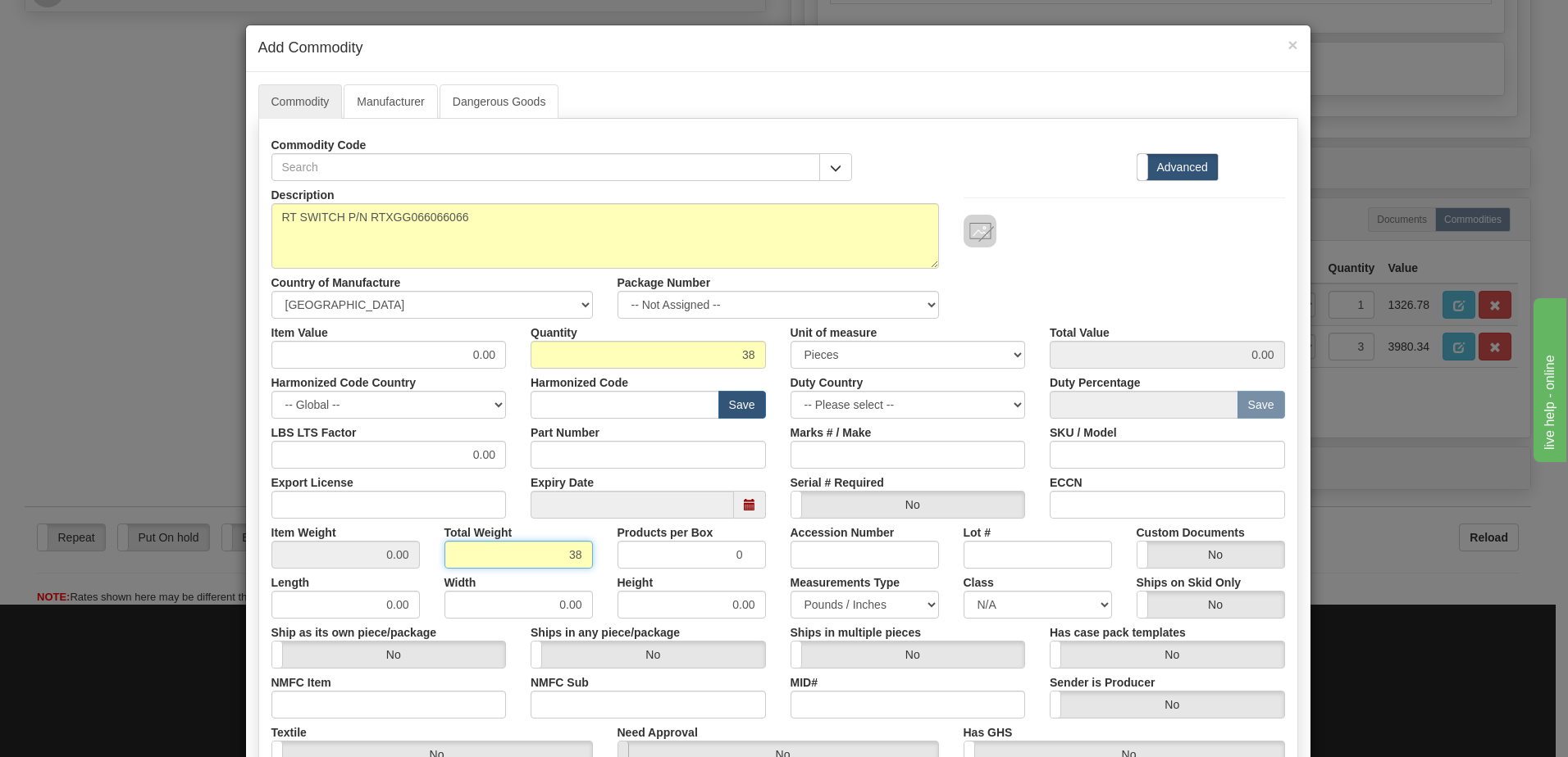
type input "38"
type input "1.0000"
drag, startPoint x: 436, startPoint y: 361, endPoint x: 545, endPoint y: 366, distance: 109.1
click at [545, 366] on div "Item Value 0.00 Quantity 38 Unit of measure 3 Thousand Square Inches Adjustment…" at bounding box center [777, 344] width 1038 height 50
type input "1326.78"
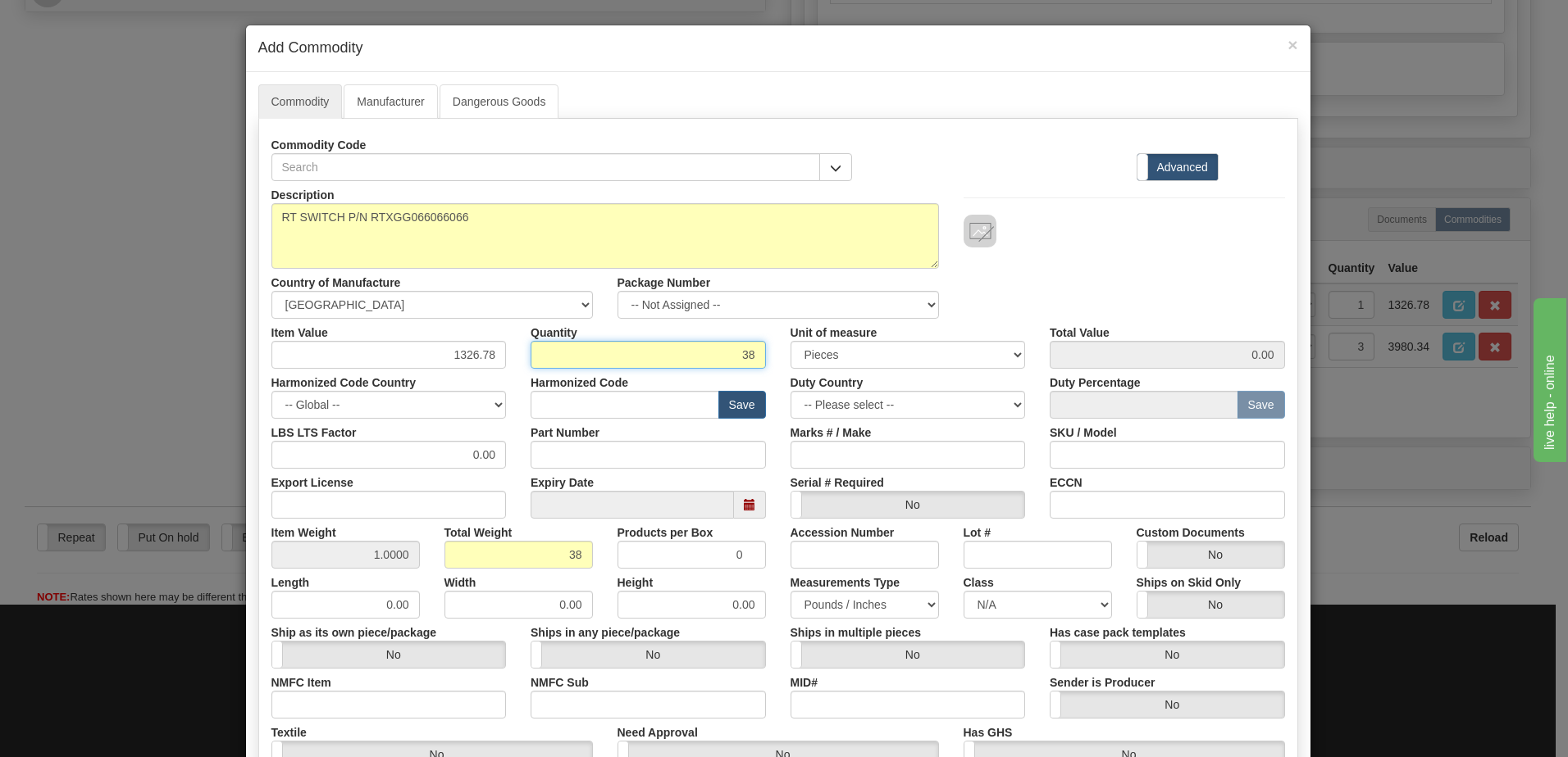
type input "50417.64"
click at [545, 366] on input "38" at bounding box center [648, 355] width 235 height 28
click at [1180, 281] on div "Description RT SWITCH P/N RTXGG066066066 Country of Manufacture -- Unknown -- […" at bounding box center [777, 250] width 1038 height 138
click at [558, 406] on input "text" at bounding box center [625, 405] width 189 height 28
paste input "8537.10.9170"
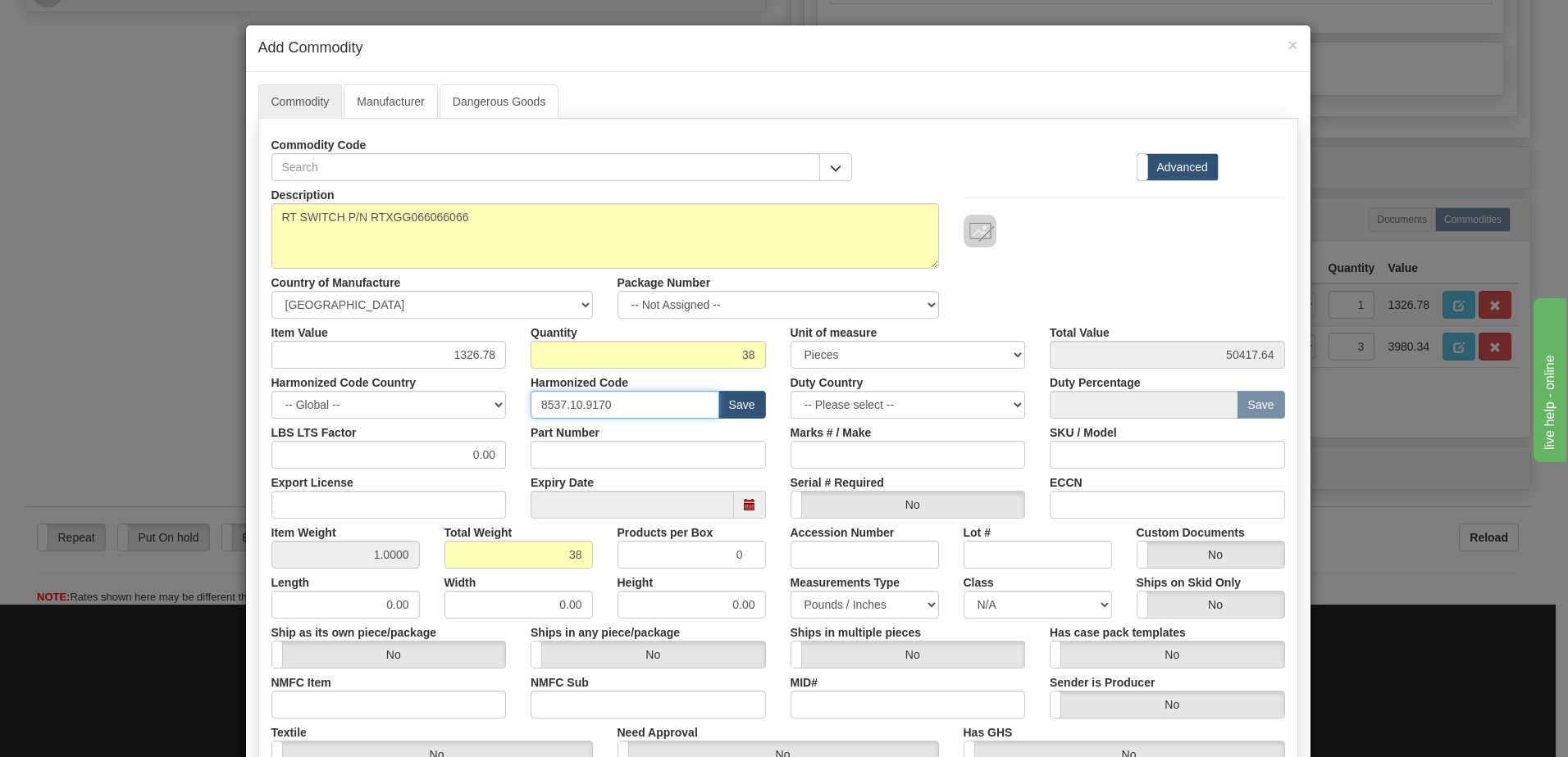
type input "8537.10.9170"
drag, startPoint x: 1109, startPoint y: 280, endPoint x: 1018, endPoint y: 366, distance: 125.2
click at [1109, 280] on div "Description RT SWITCH P/N RTXGG066066066 Country of Manufacture -- Unknown -- […" at bounding box center [777, 250] width 1038 height 138
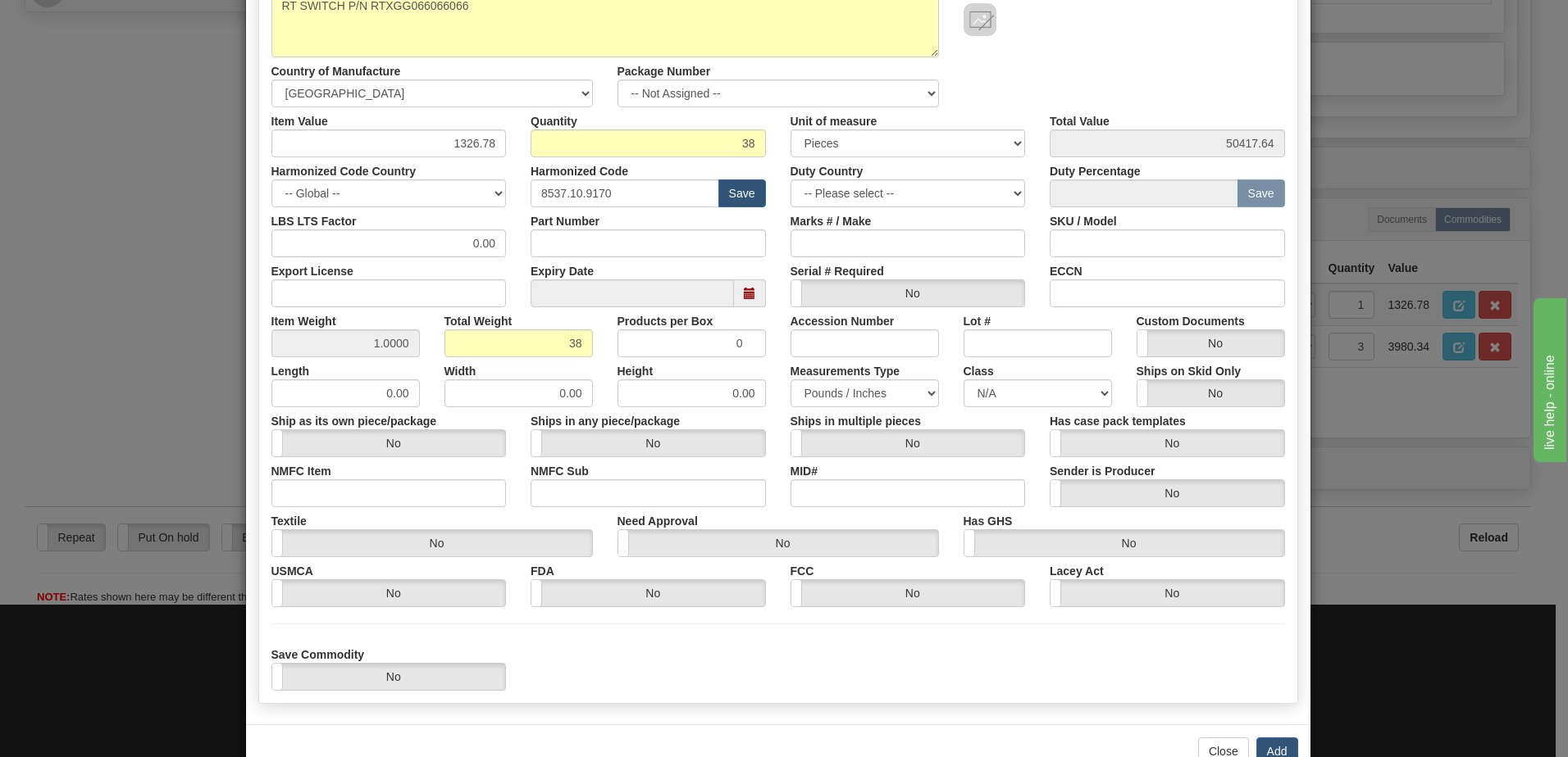
scroll to position [257, 0]
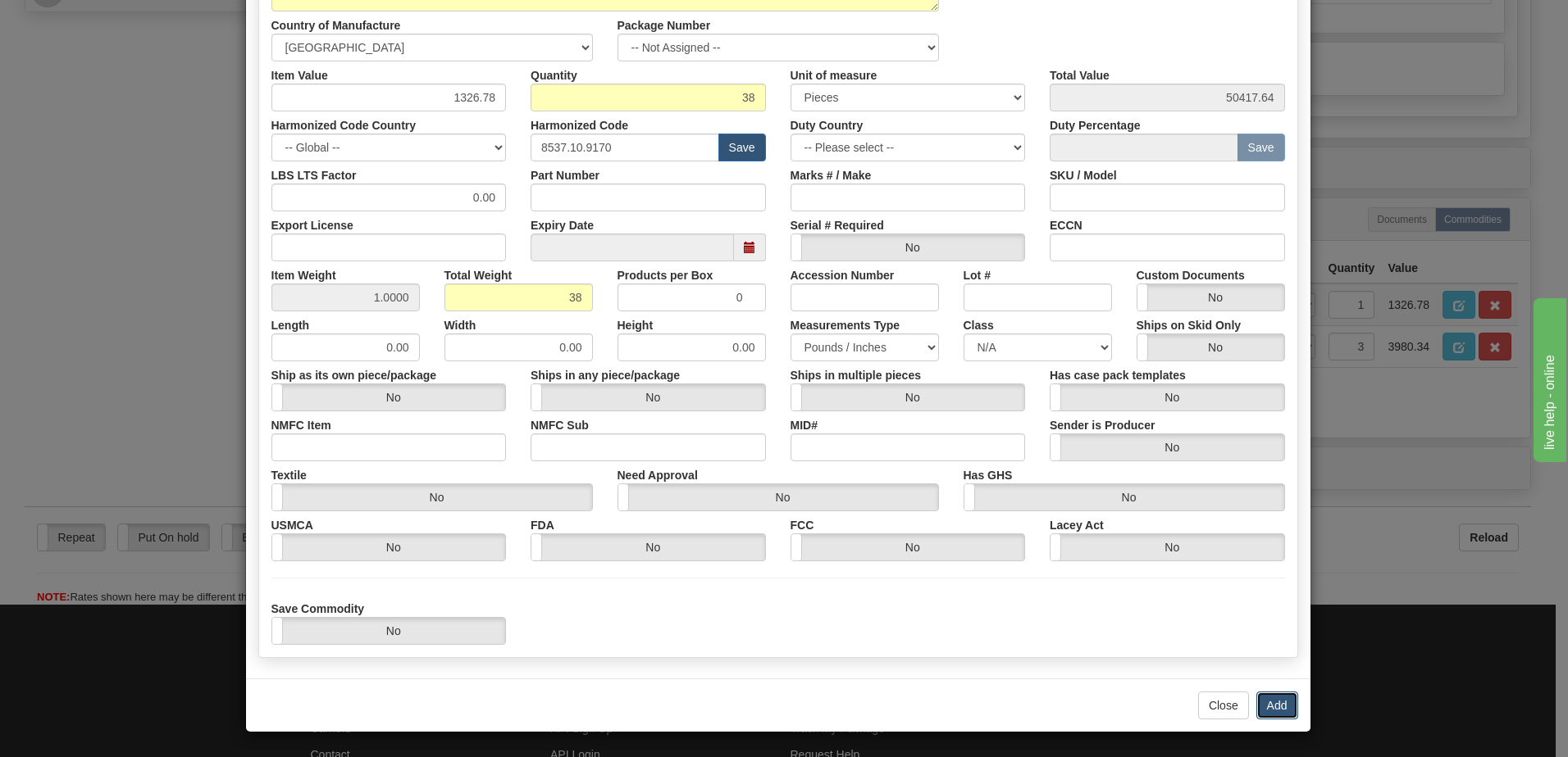
click at [1283, 702] on button "Add" at bounding box center [1277, 705] width 42 height 28
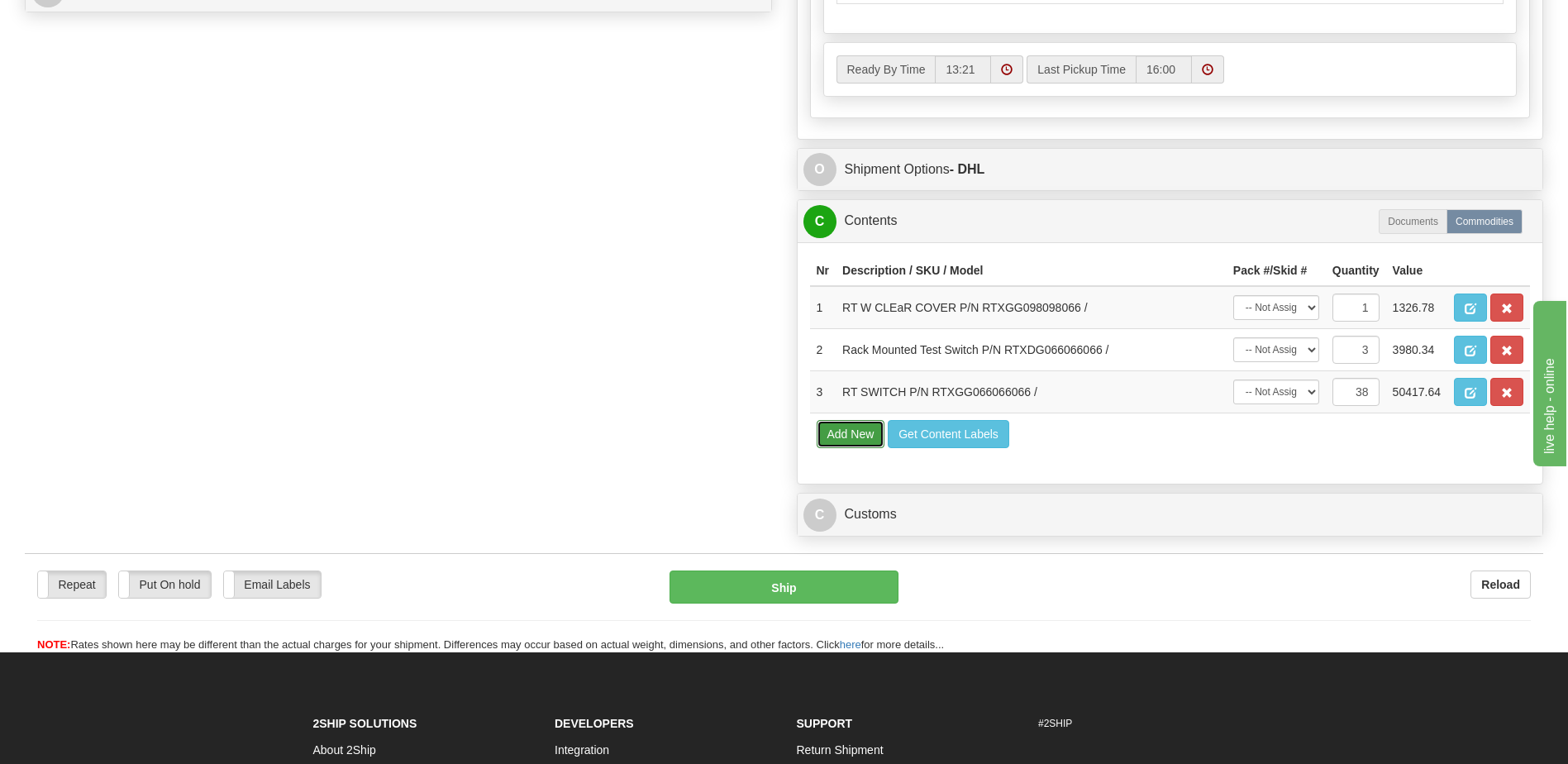
click at [833, 438] on button "Add New" at bounding box center [851, 434] width 69 height 28
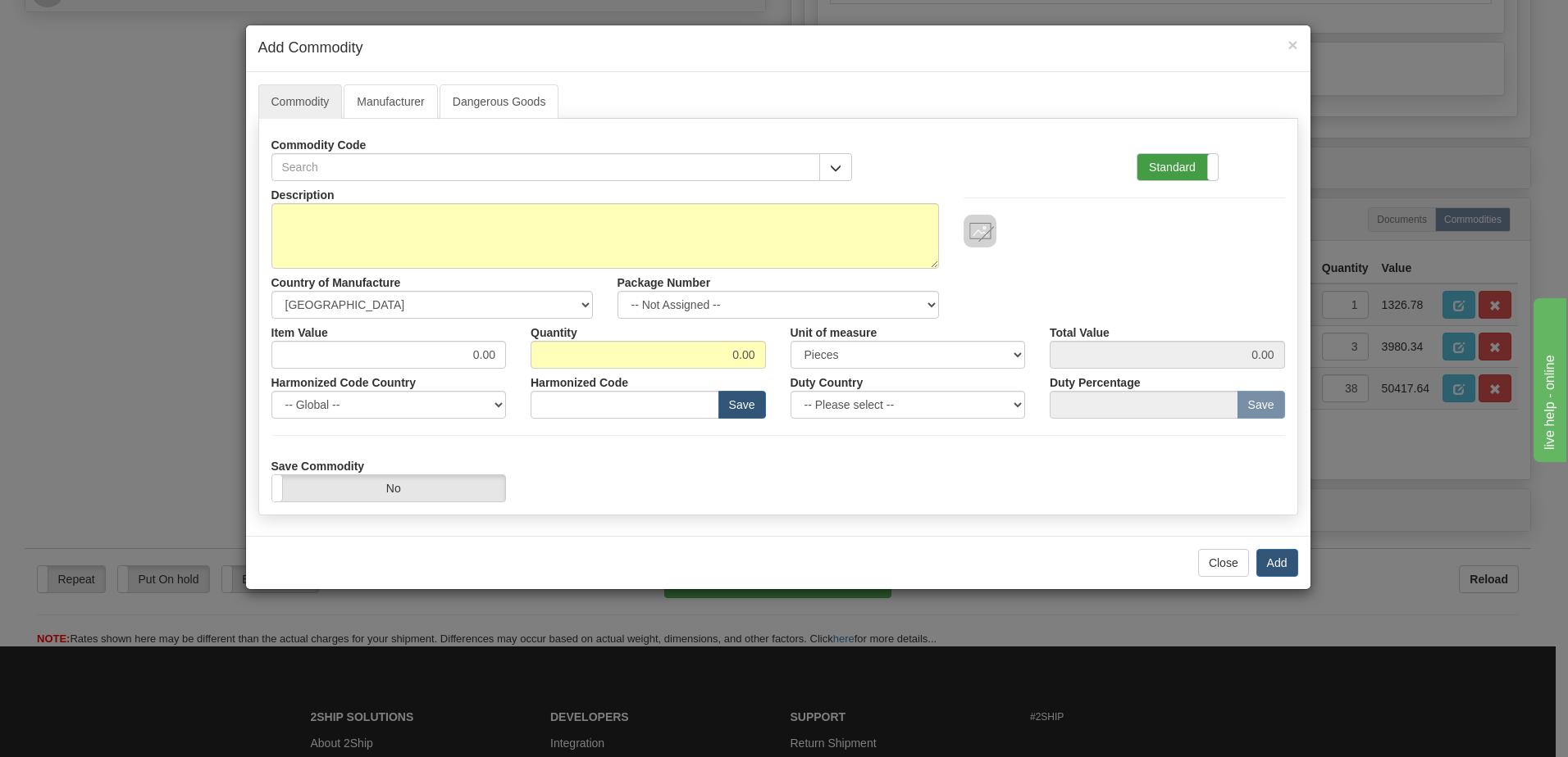
click at [1182, 170] on label "Standard" at bounding box center [1177, 167] width 80 height 26
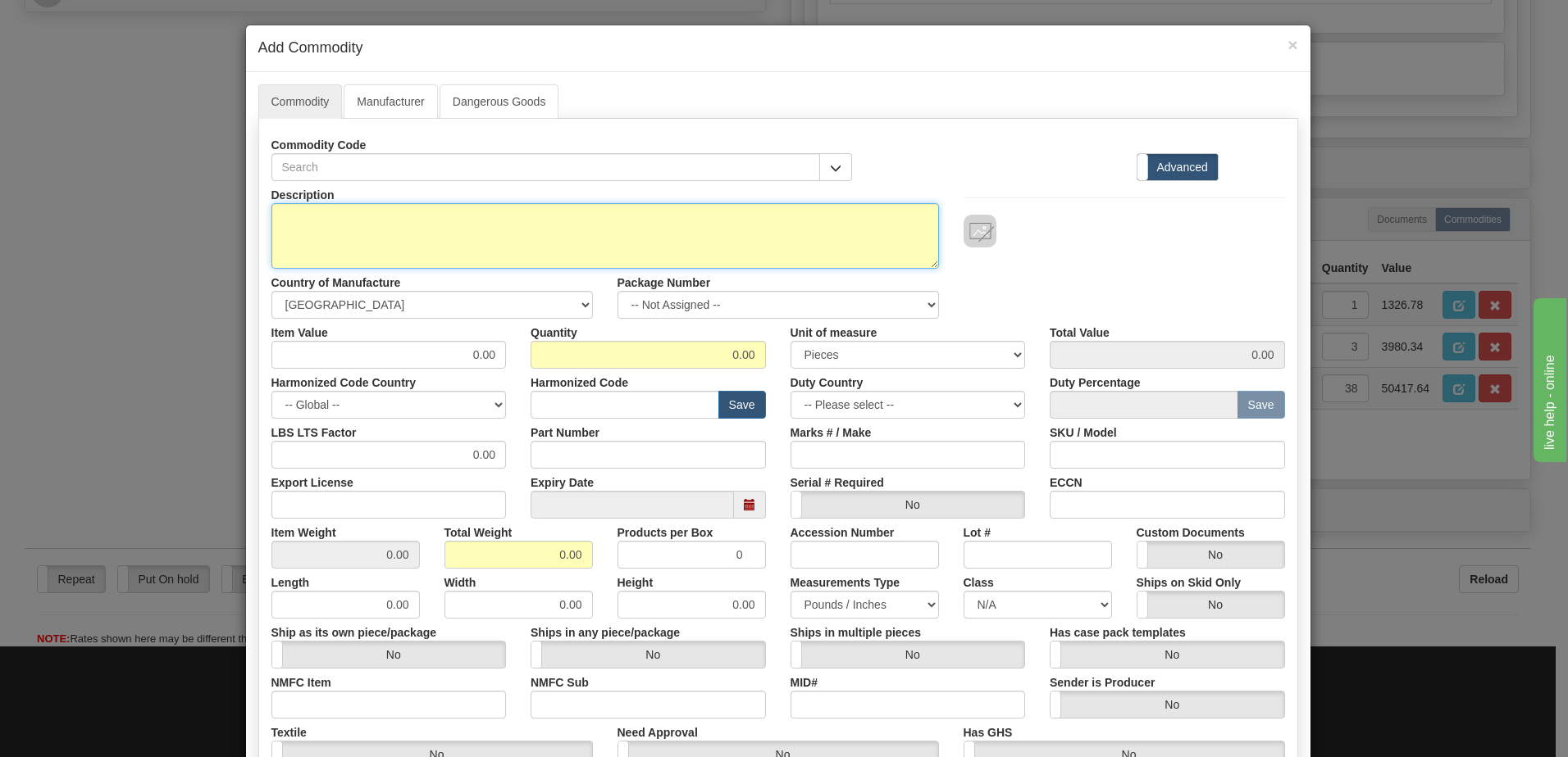
click at [389, 225] on textarea "Description" at bounding box center [604, 236] width 667 height 66
paste textarea "RTXGG098066066"
click at [299, 218] on textarea "RTXGG098066066" at bounding box center [604, 236] width 667 height 66
click at [278, 217] on textarea "RTXGG098066066" at bounding box center [604, 236] width 667 height 66
paste textarea "RT W CLEaR COVER"
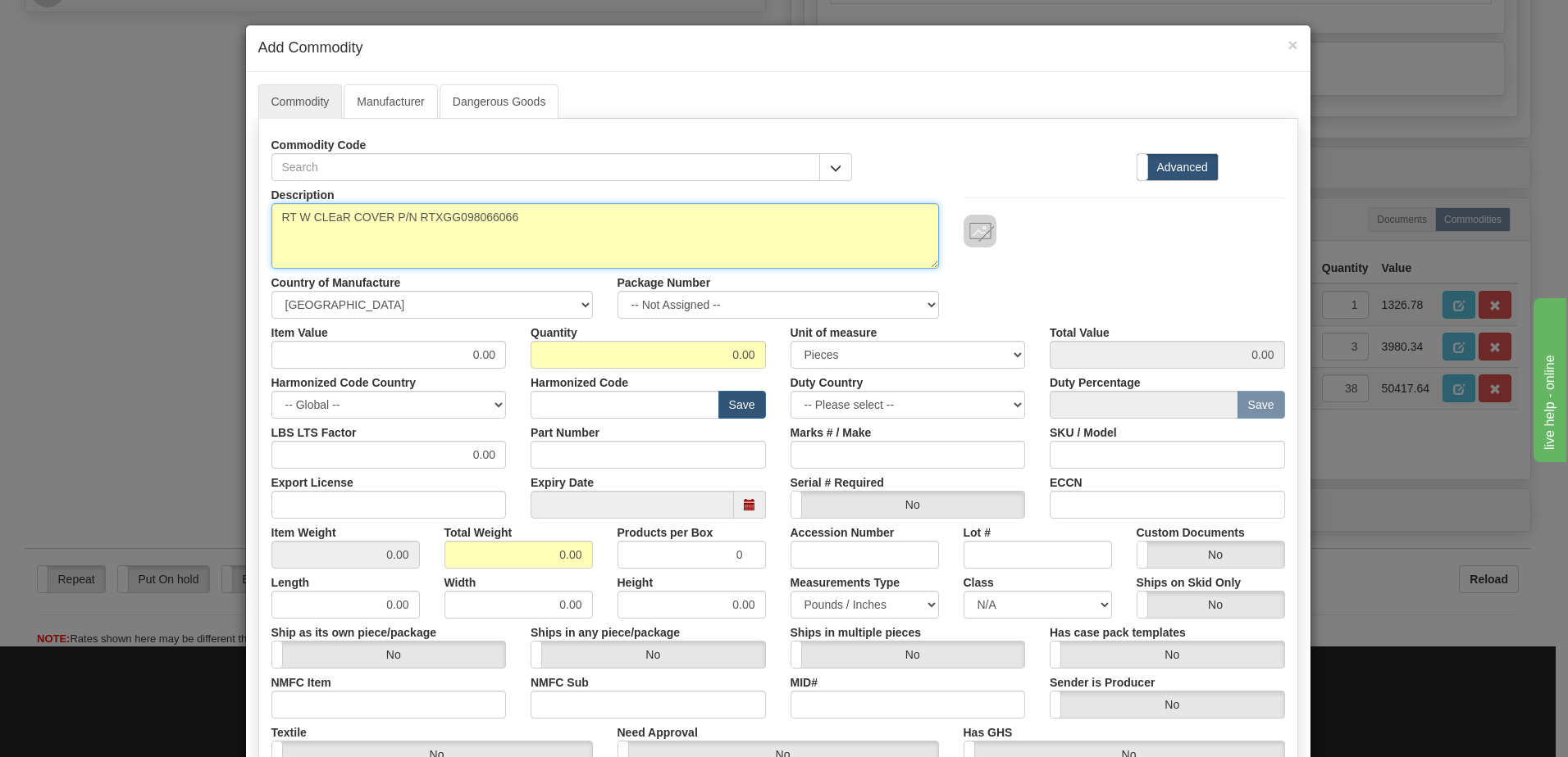
type textarea "RT W CLEaR COVER P/N RTXGG098066066"
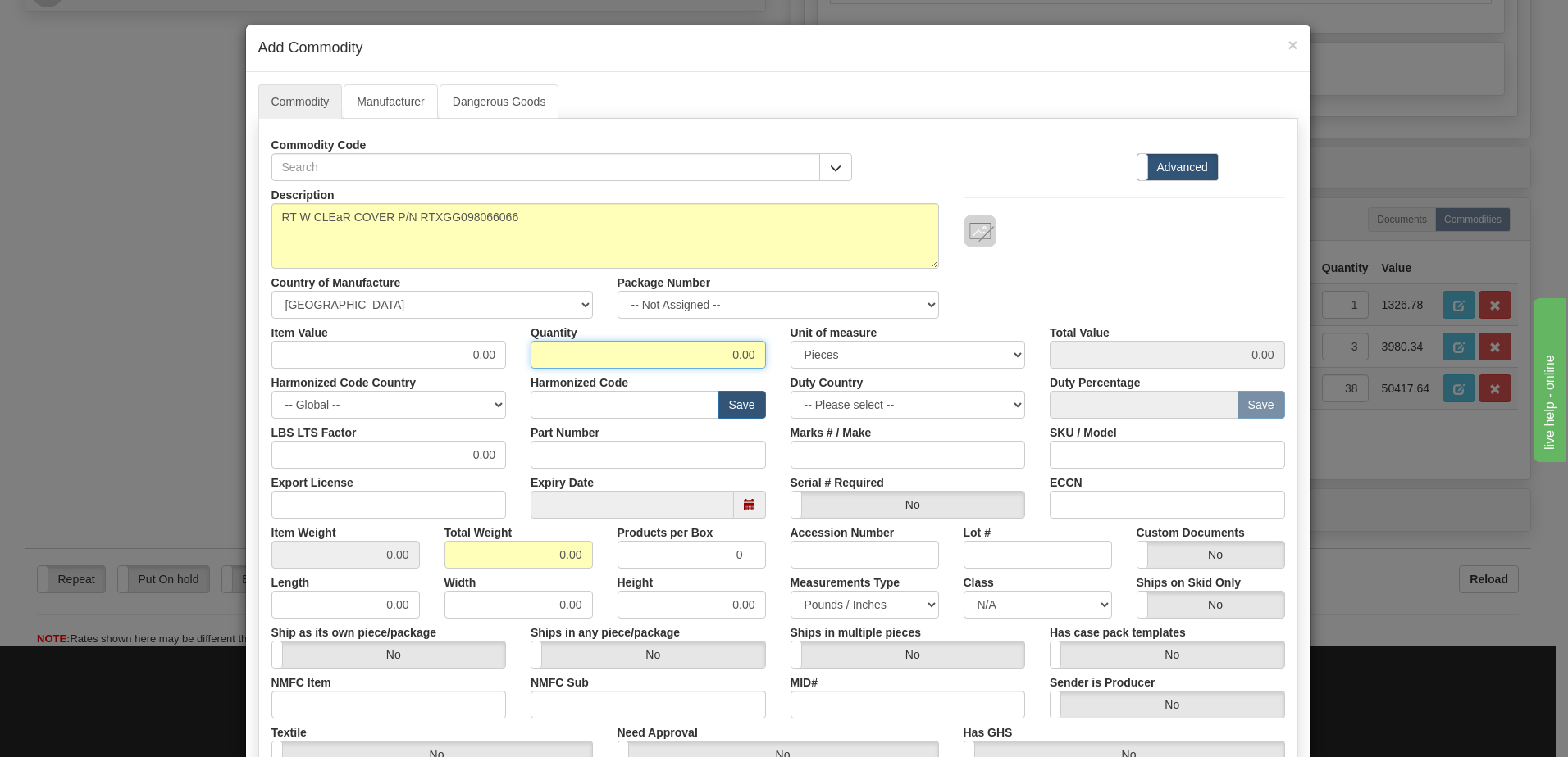
drag, startPoint x: 681, startPoint y: 350, endPoint x: 890, endPoint y: 362, distance: 209.3
click at [890, 362] on div "Item Value 0.00 Quantity 0.00 Unit of measure 3 Thousand Square Inches Adjustme…" at bounding box center [777, 344] width 1038 height 50
type input "2"
click at [449, 559] on input "0.00" at bounding box center [519, 555] width 149 height 28
drag, startPoint x: 491, startPoint y: 547, endPoint x: 689, endPoint y: 570, distance: 199.3
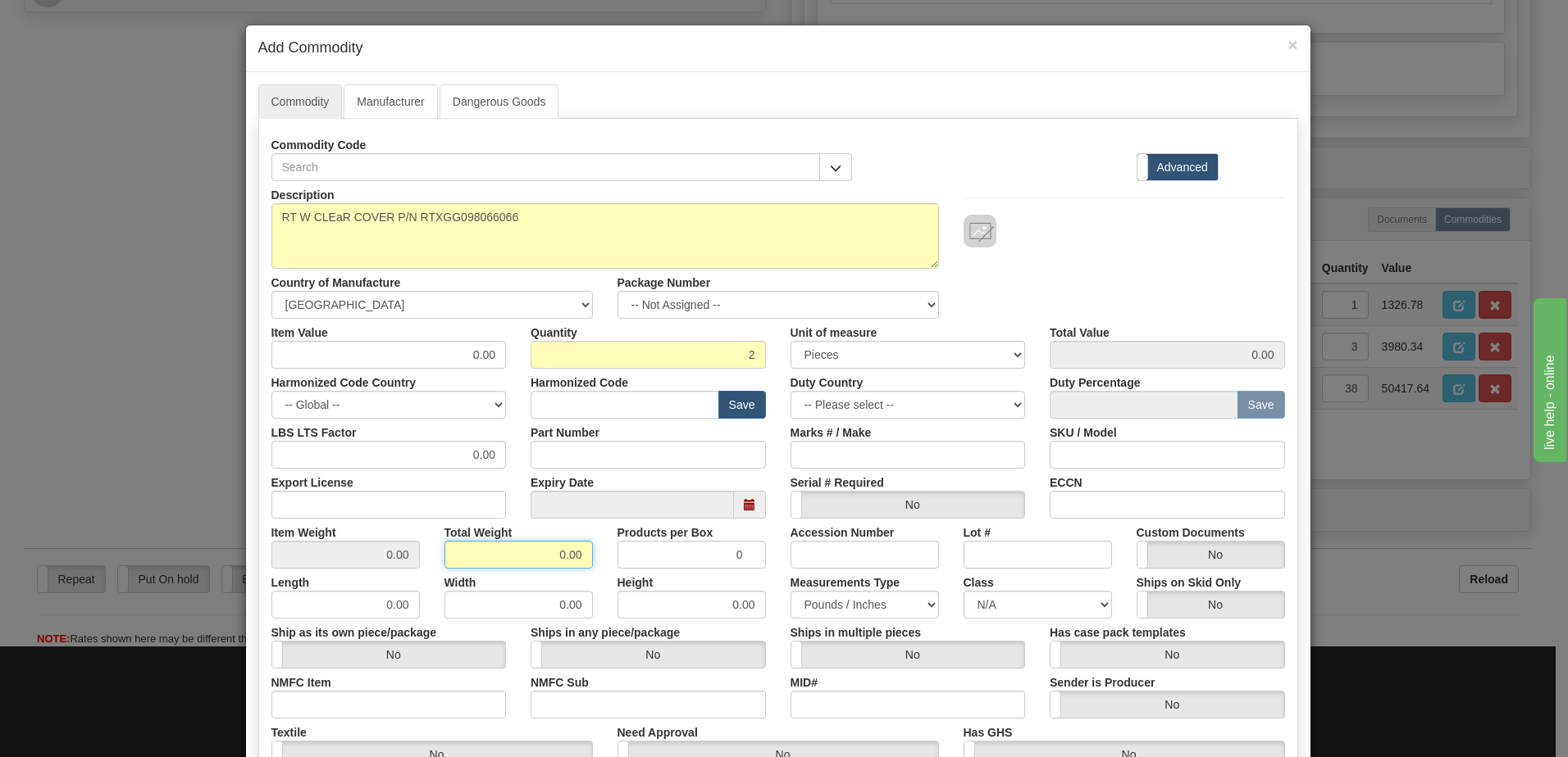
click at [689, 570] on div "Description RT W CLEaR COVER P/N RTXGG098066066 Country of Manufacture -- Unkno…" at bounding box center [777, 541] width 1014 height 721
type input "2"
type input "1.0000"
click at [543, 408] on input "text" at bounding box center [625, 405] width 189 height 28
paste input "8537.10"
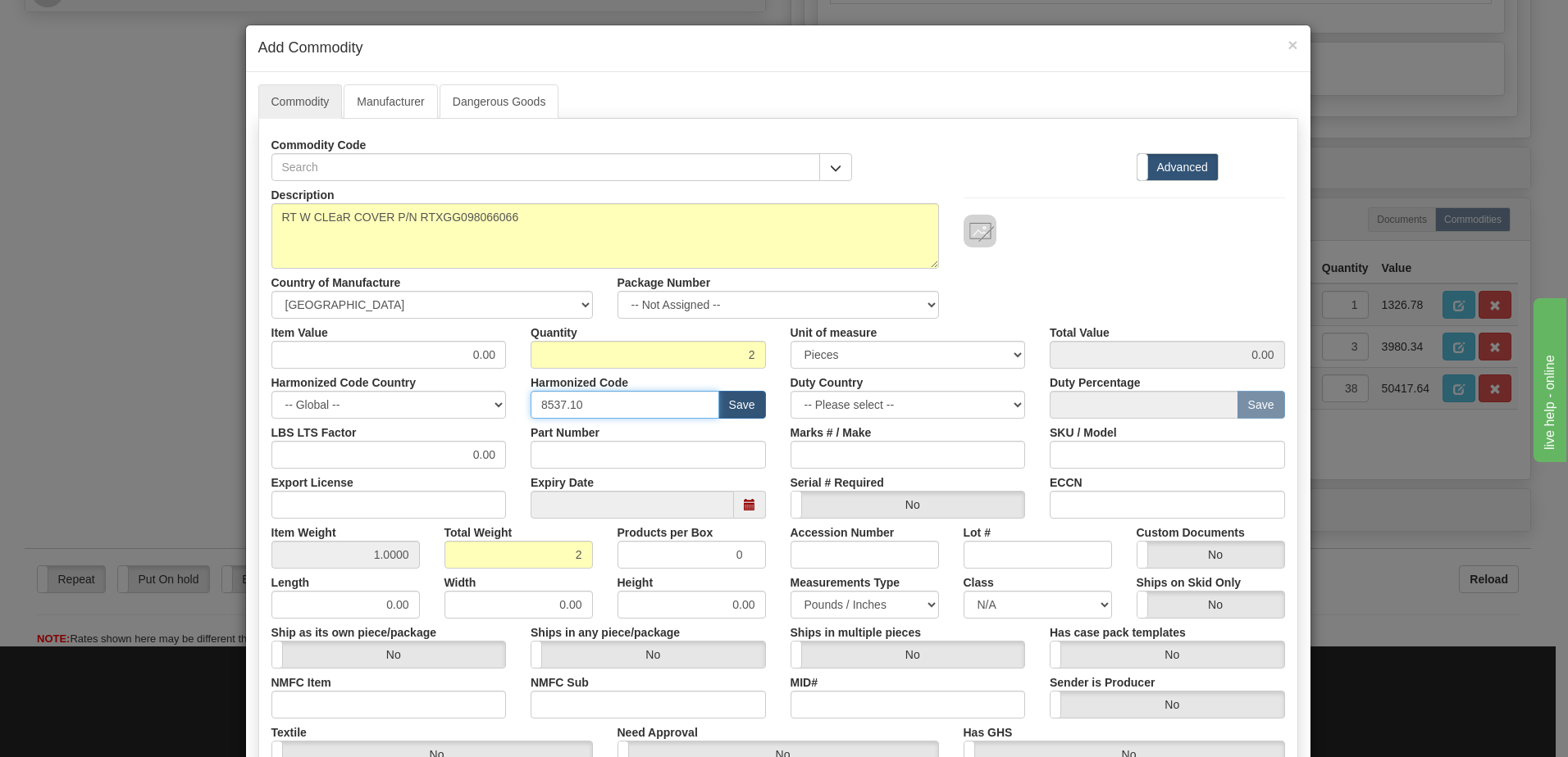
type input "8537.10"
click at [411, 369] on div "Harmonized Code Country -- Global -- [GEOGRAPHIC_DATA] [GEOGRAPHIC_DATA] [GEOGR…" at bounding box center [388, 393] width 260 height 50
drag, startPoint x: 411, startPoint y: 369, endPoint x: 390, endPoint y: 366, distance: 21.2
click at [390, 366] on input "0.00" at bounding box center [388, 355] width 235 height 28
drag, startPoint x: 451, startPoint y: 361, endPoint x: 529, endPoint y: 356, distance: 78.2
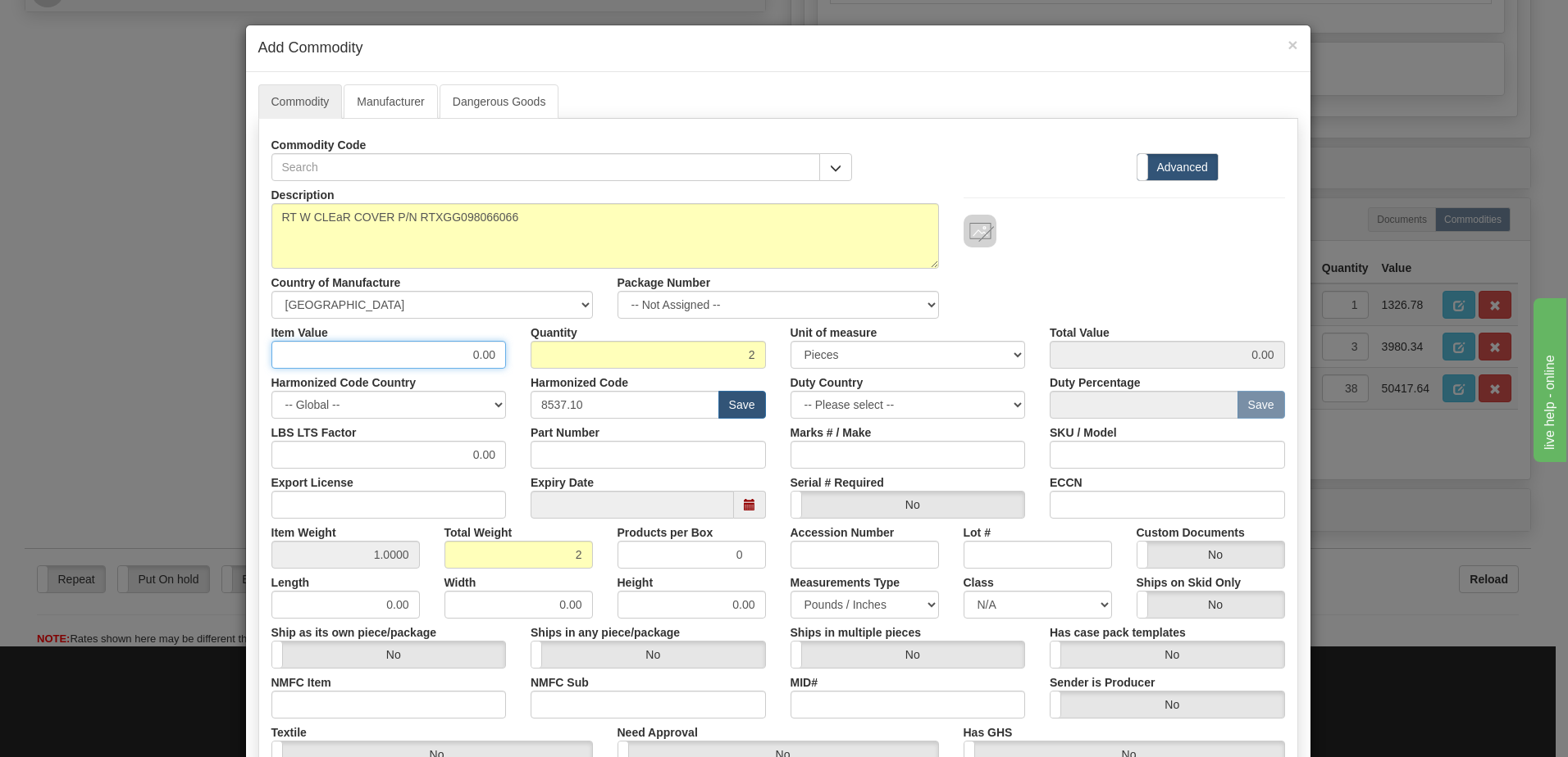
click at [529, 356] on div "Item Value 0.00 Quantity 2 Unit of measure 3 Thousand Square Inches Adjustments…" at bounding box center [777, 344] width 1038 height 50
type input "1326.78"
type input "2653.56"
click at [532, 356] on input "2" at bounding box center [648, 355] width 235 height 28
click at [1152, 261] on div "Description RT W CLEaR COVER P/N RTXGG098066066 Country of Manufacture -- Unkno…" at bounding box center [777, 250] width 1038 height 138
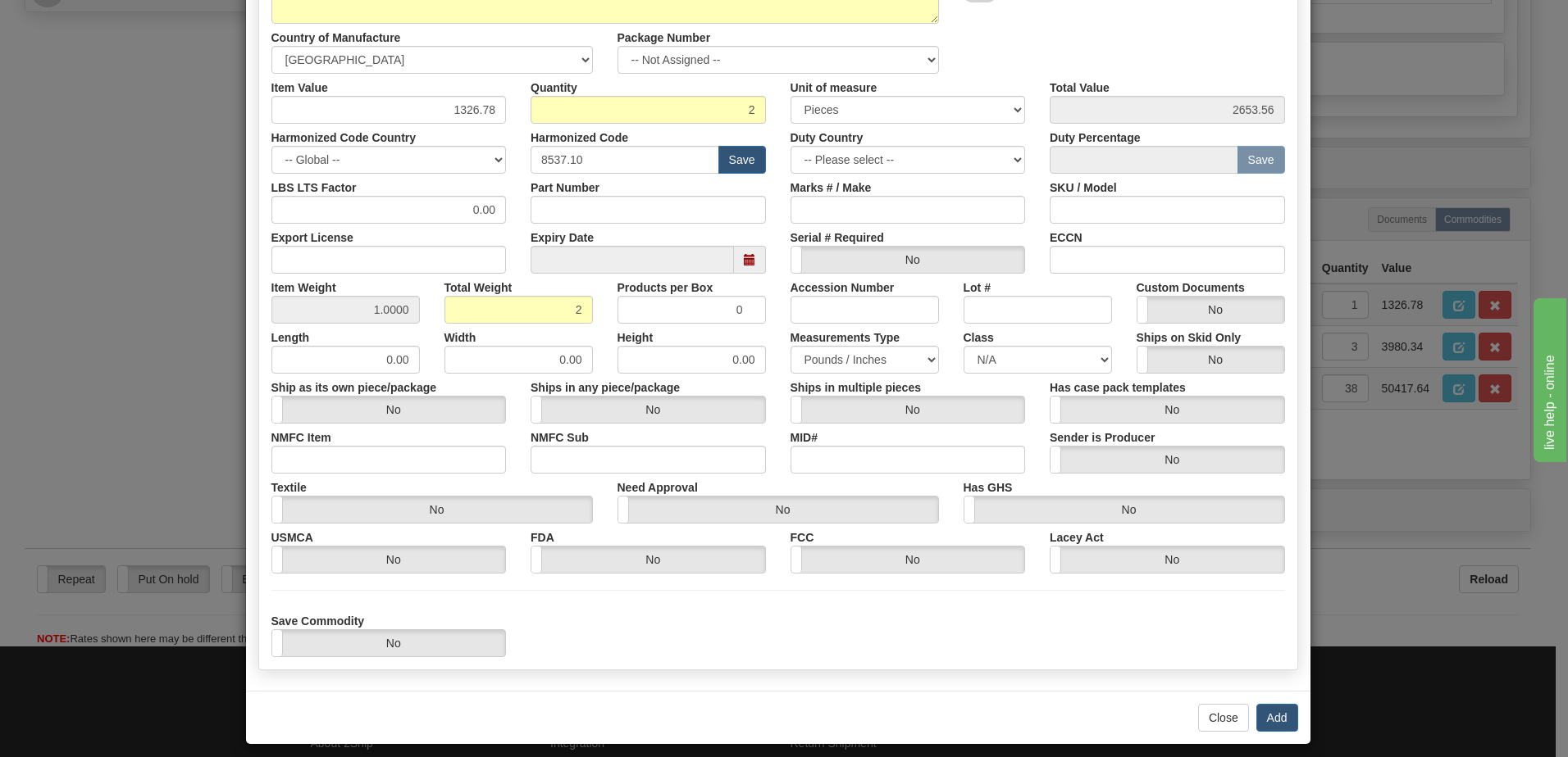
scroll to position [246, 0]
click at [1272, 715] on button "Add" at bounding box center [1277, 717] width 42 height 28
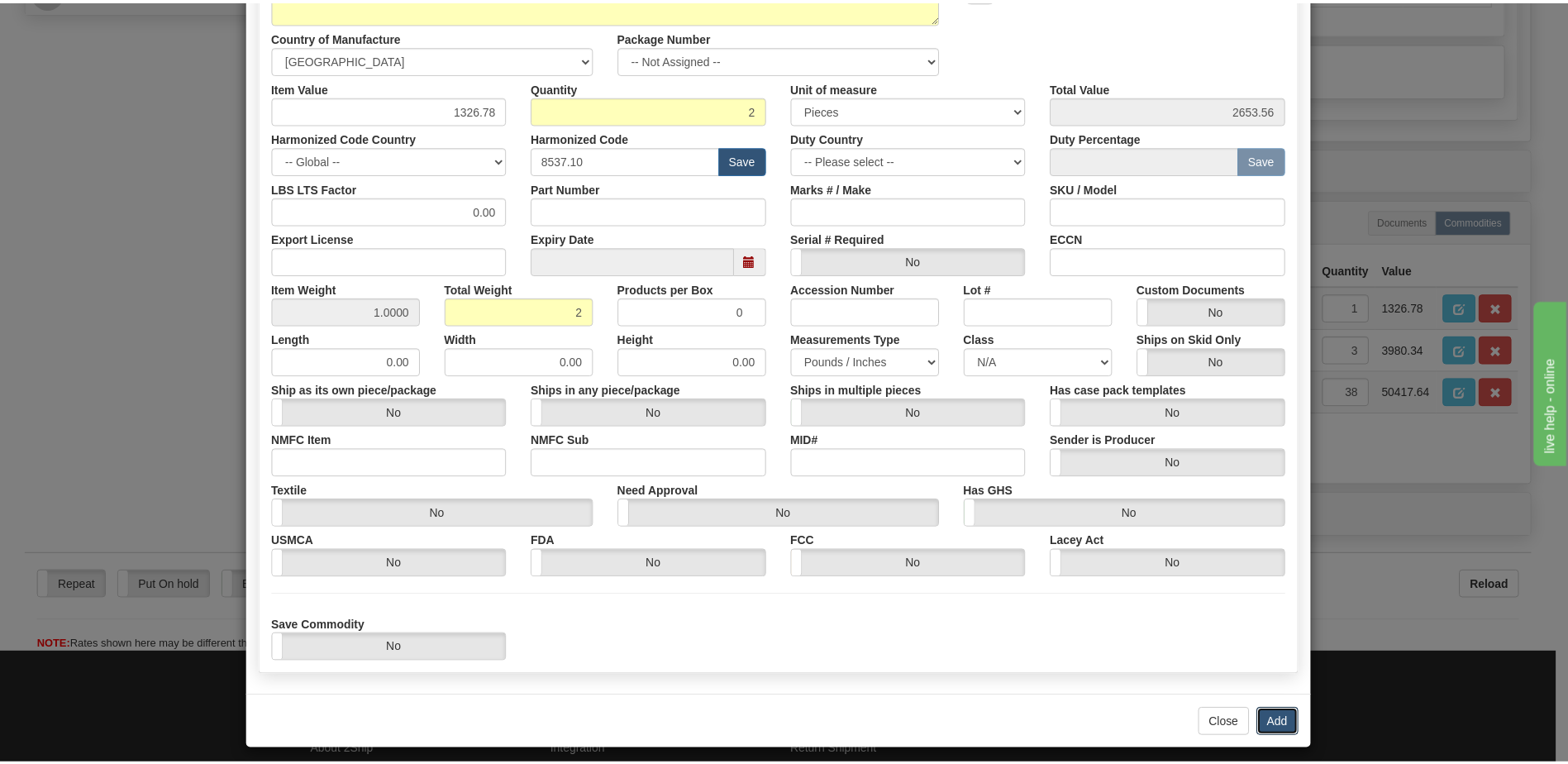
scroll to position [0, 0]
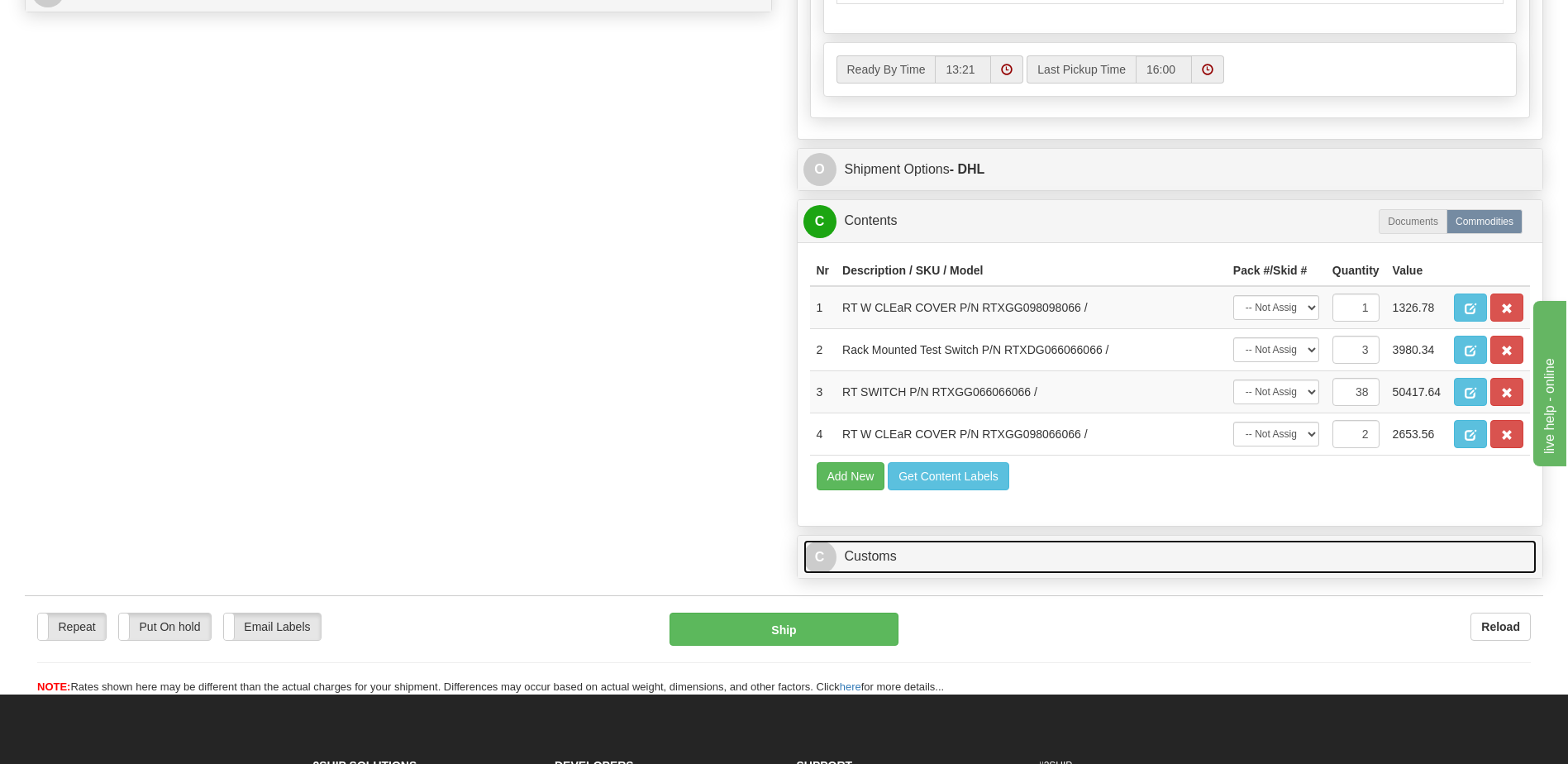
click at [922, 565] on link "C Customs" at bounding box center [1170, 557] width 735 height 34
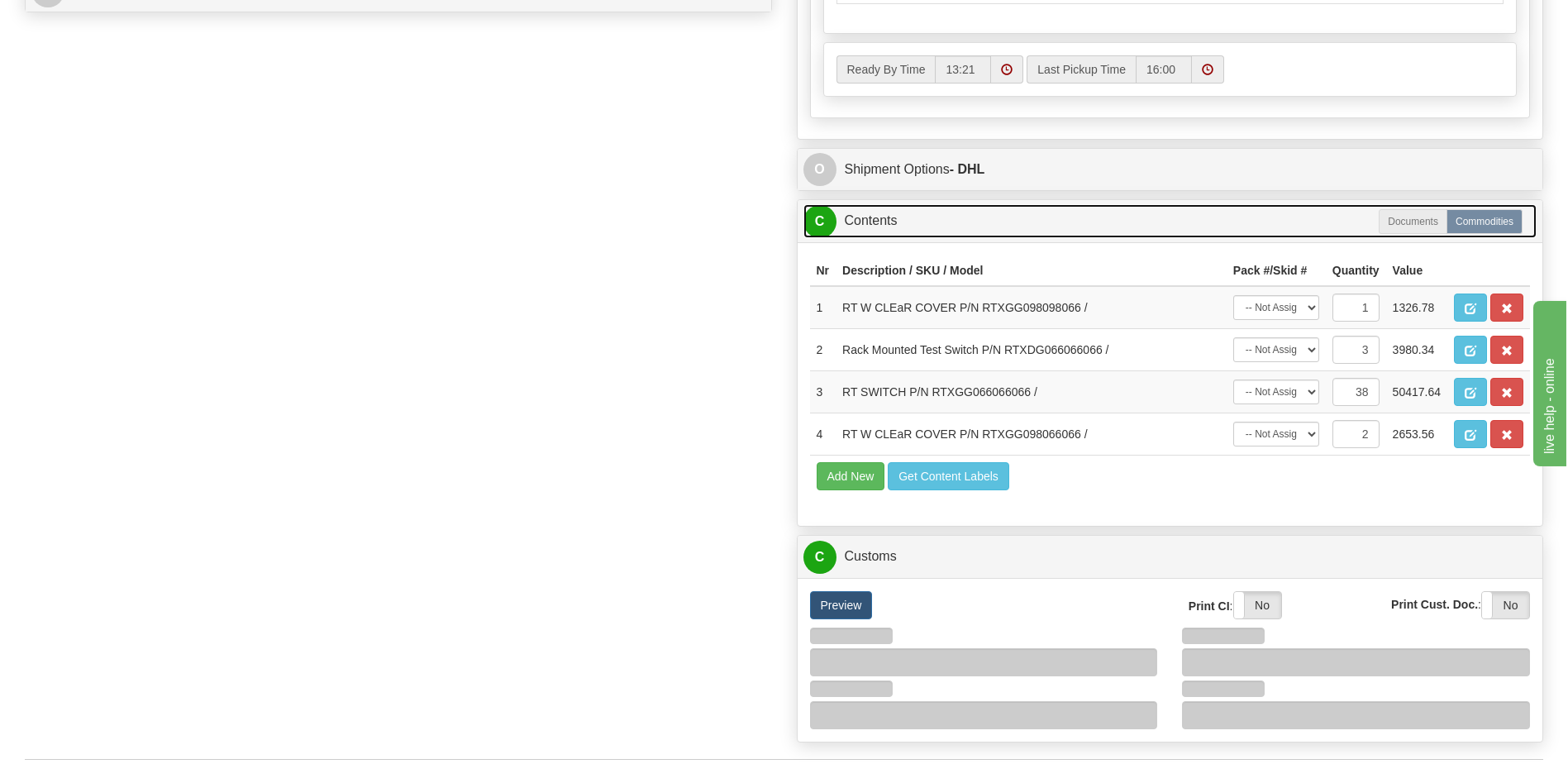
click at [904, 222] on link "C Contents" at bounding box center [1170, 221] width 735 height 34
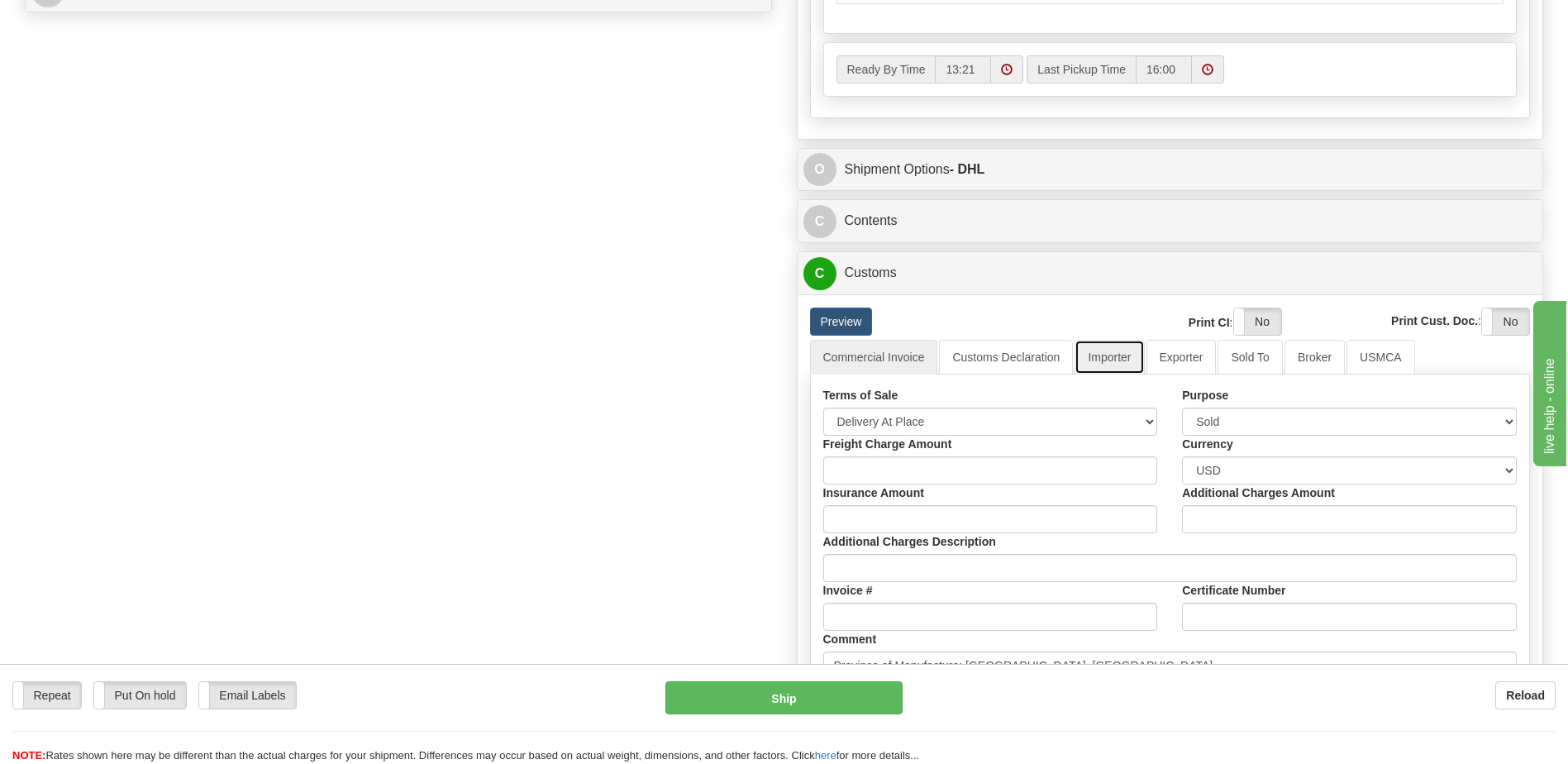
click at [1108, 363] on link "Importer" at bounding box center [1109, 356] width 70 height 34
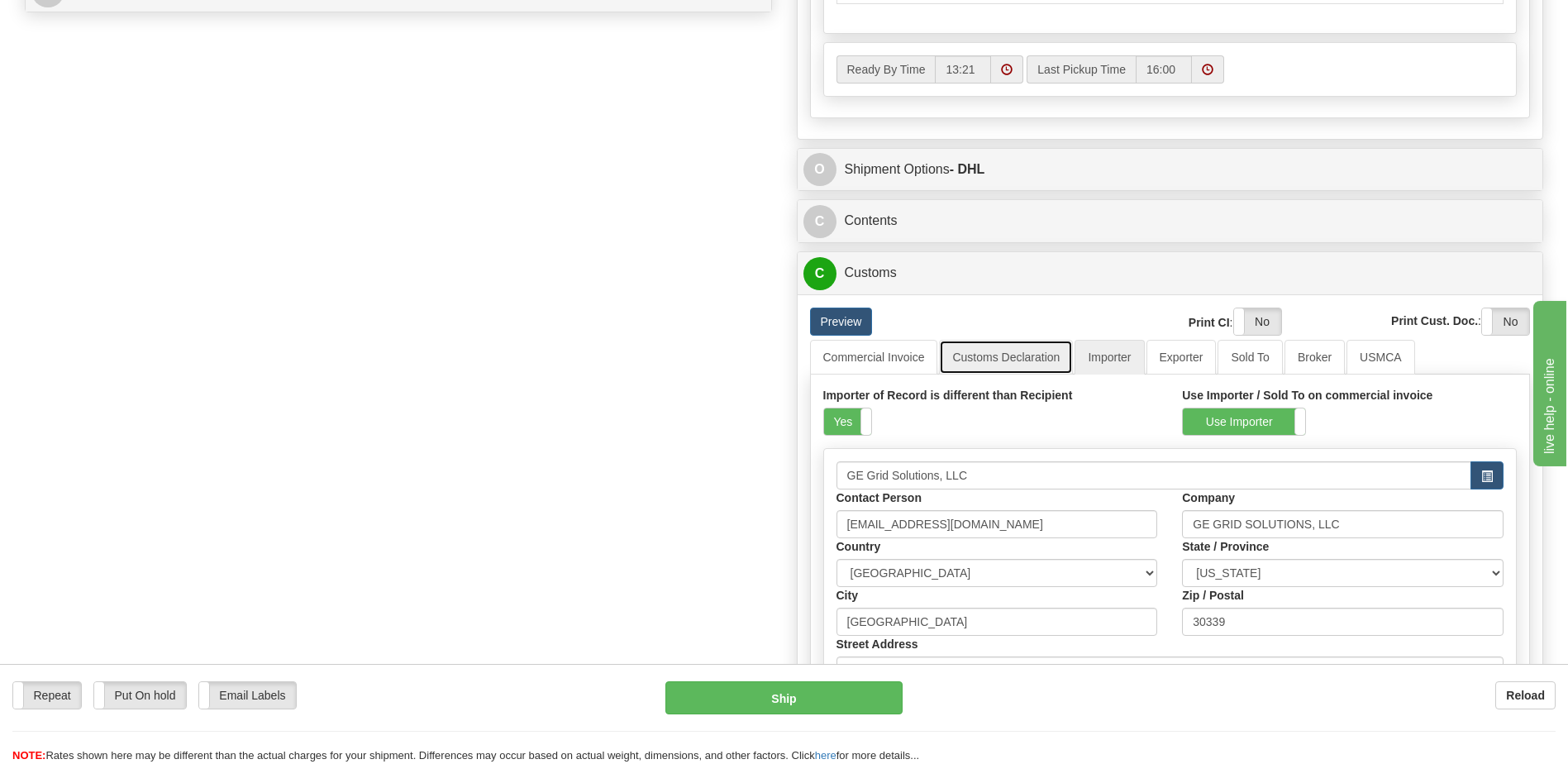
click at [1022, 358] on link "Customs Declaration" at bounding box center [1006, 356] width 134 height 34
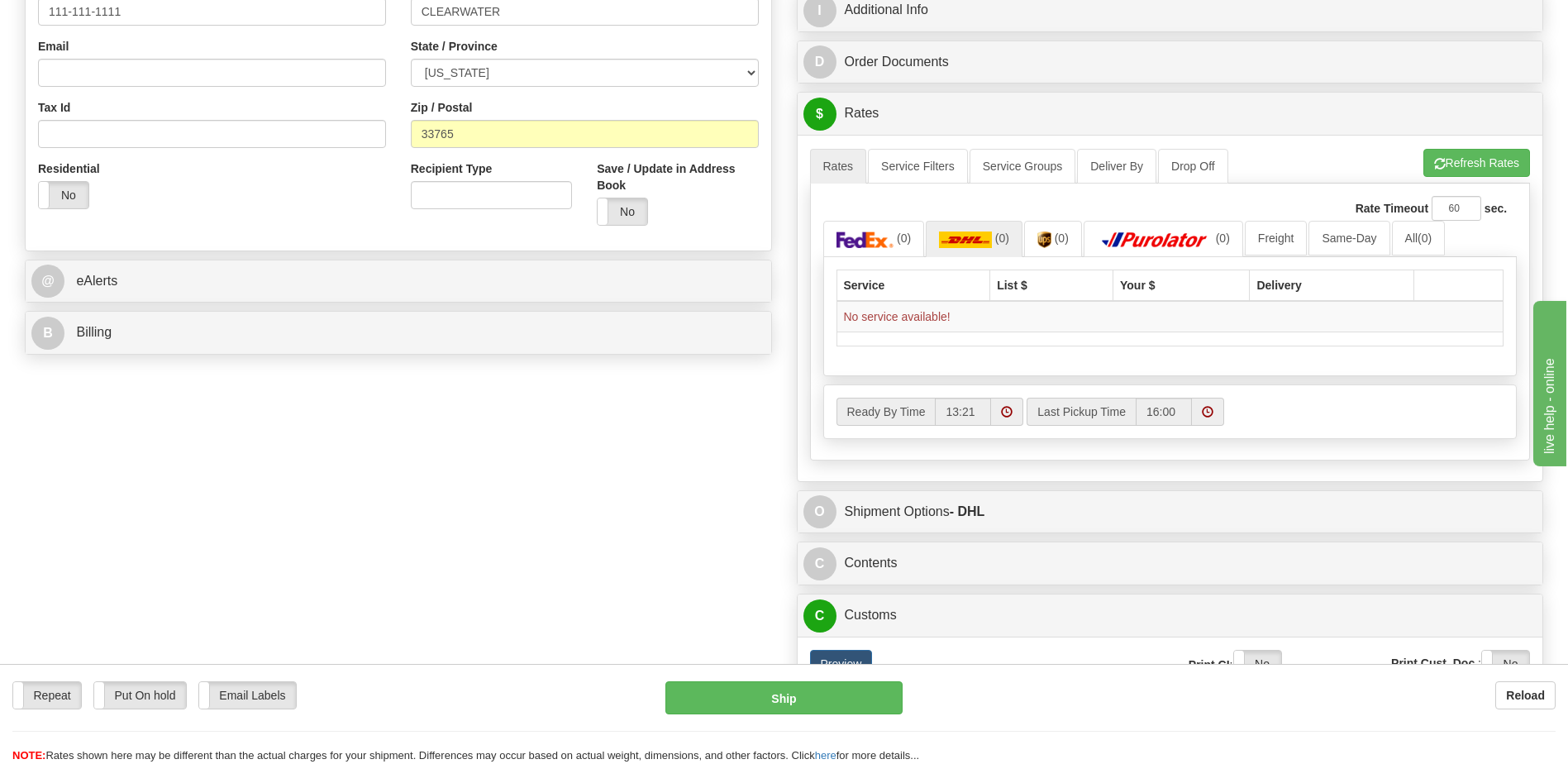
scroll to position [331, 0]
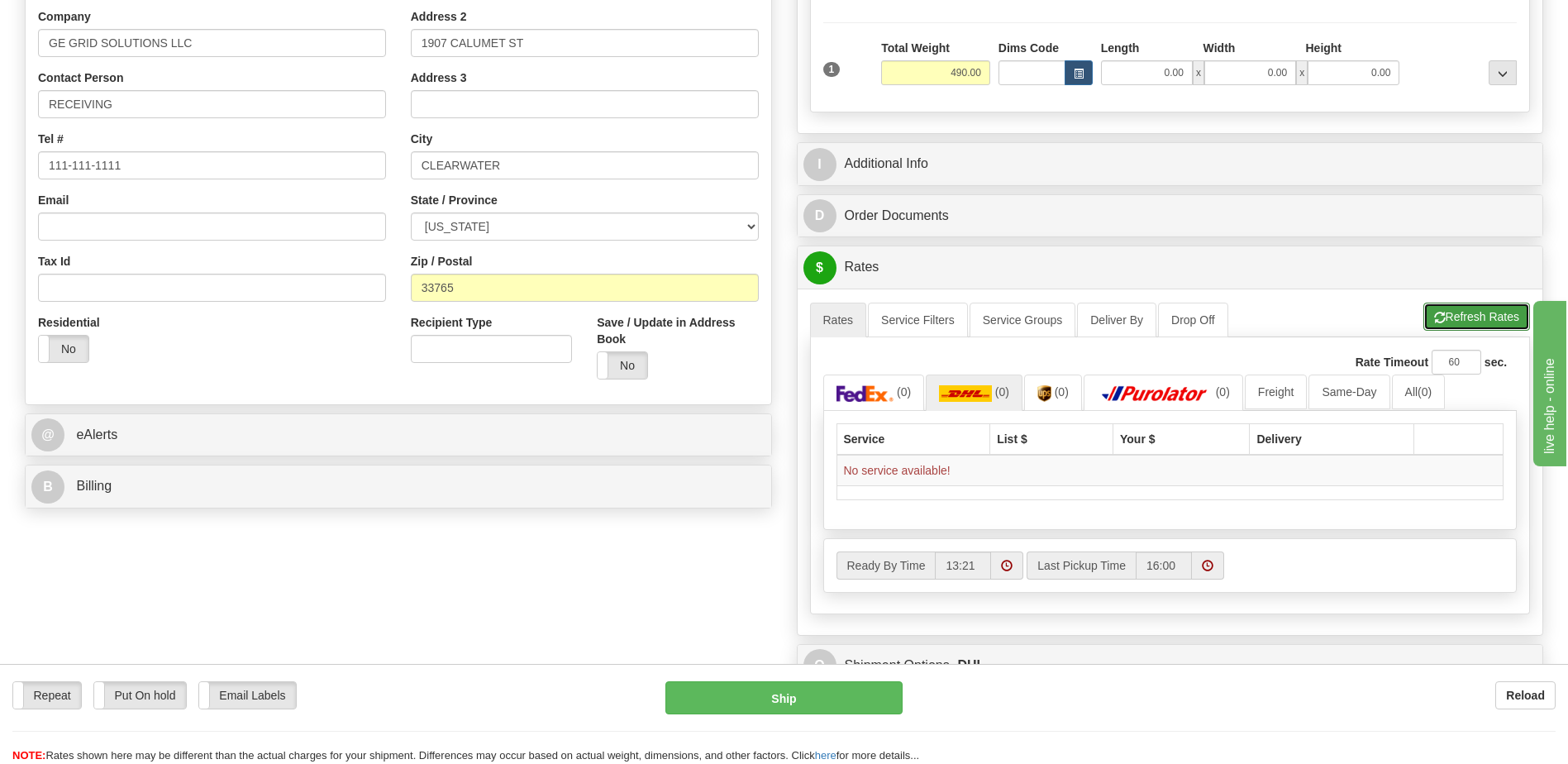
click at [1467, 315] on button "Refresh Rates" at bounding box center [1476, 317] width 107 height 28
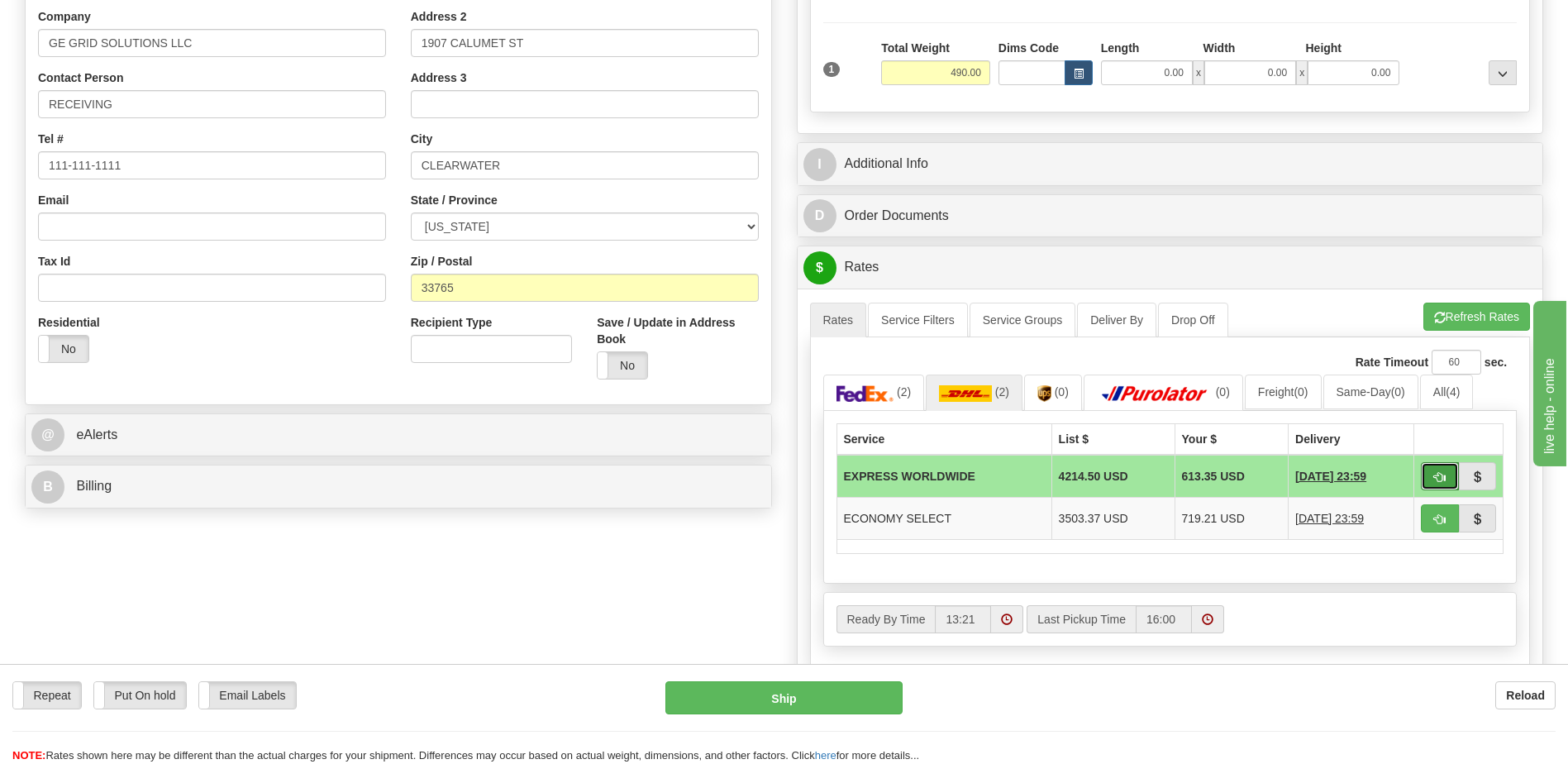
click at [1443, 474] on span "button" at bounding box center [1440, 477] width 11 height 11
type input "P"
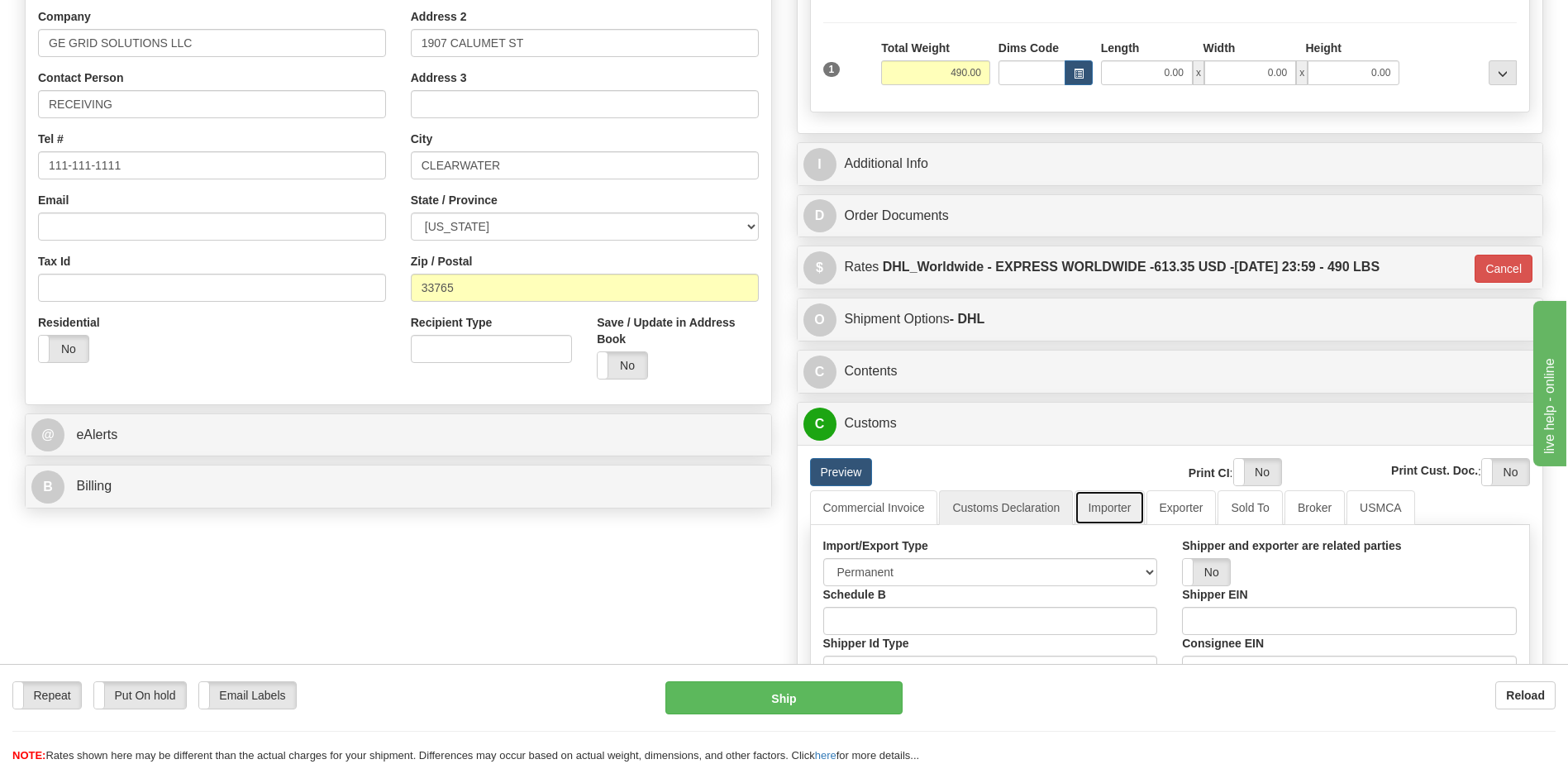
click at [1123, 517] on link "Importer" at bounding box center [1109, 507] width 70 height 34
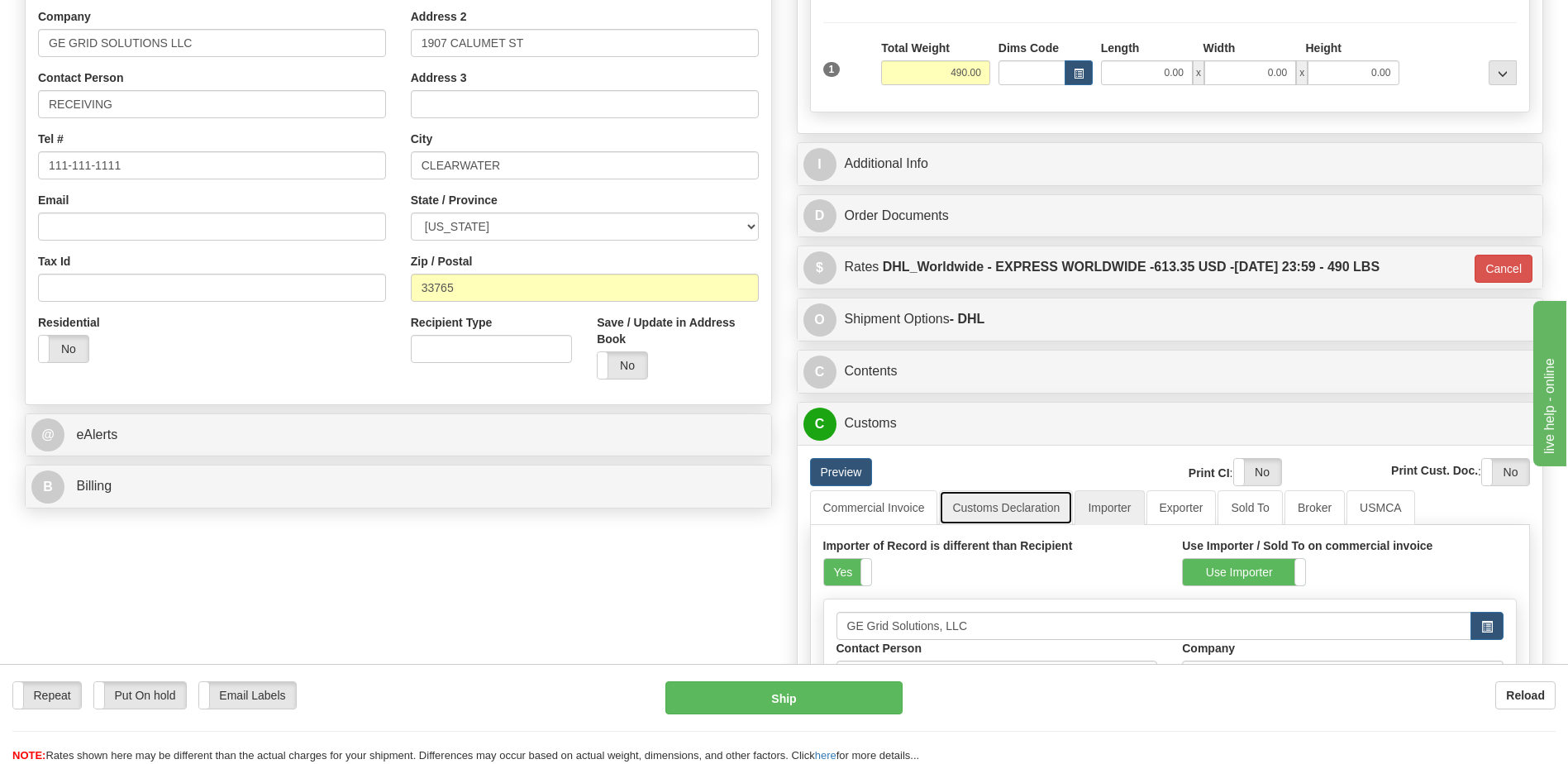
click at [1033, 516] on link "Customs Declaration" at bounding box center [1006, 507] width 134 height 34
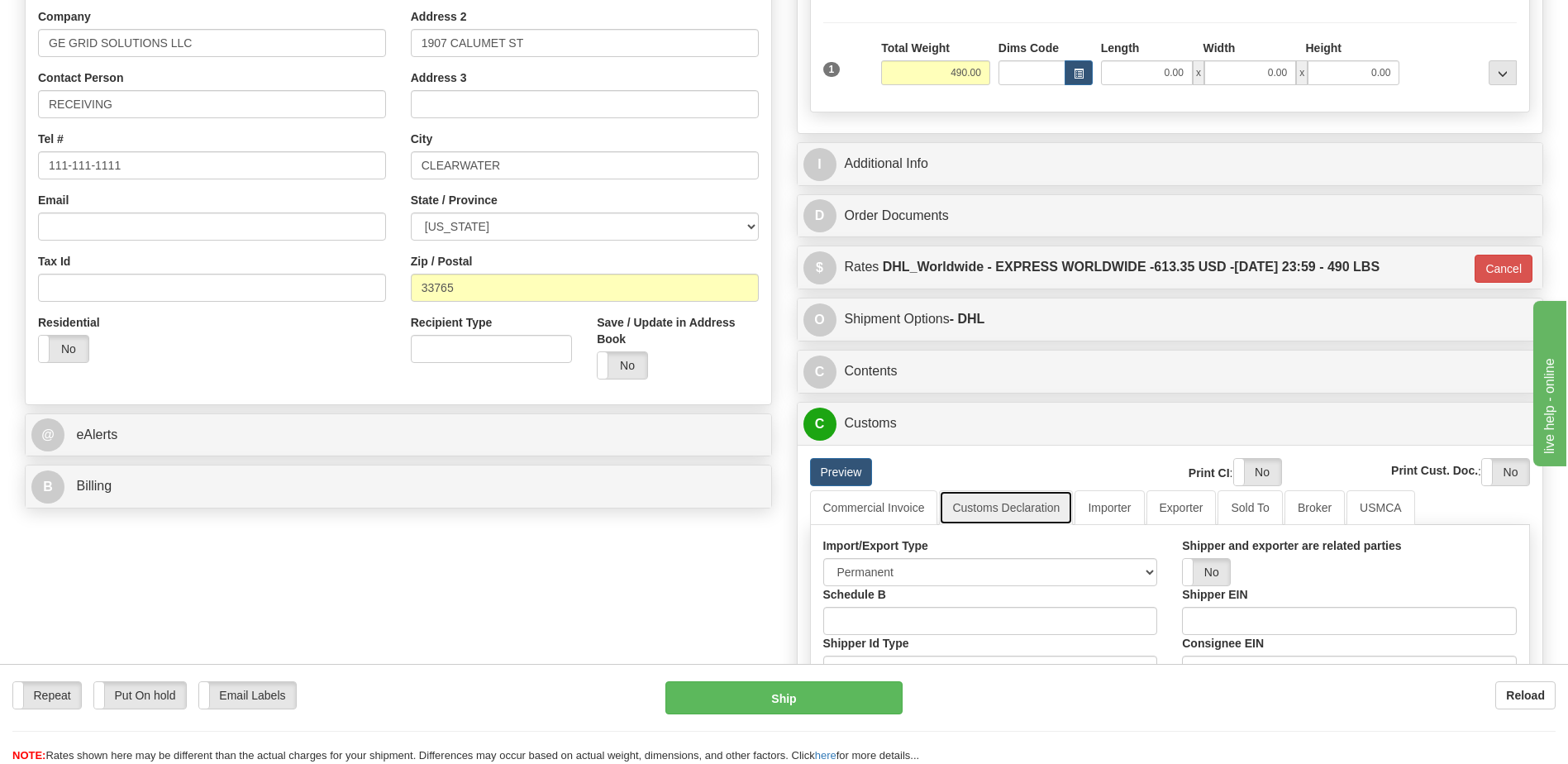
scroll to position [579, 0]
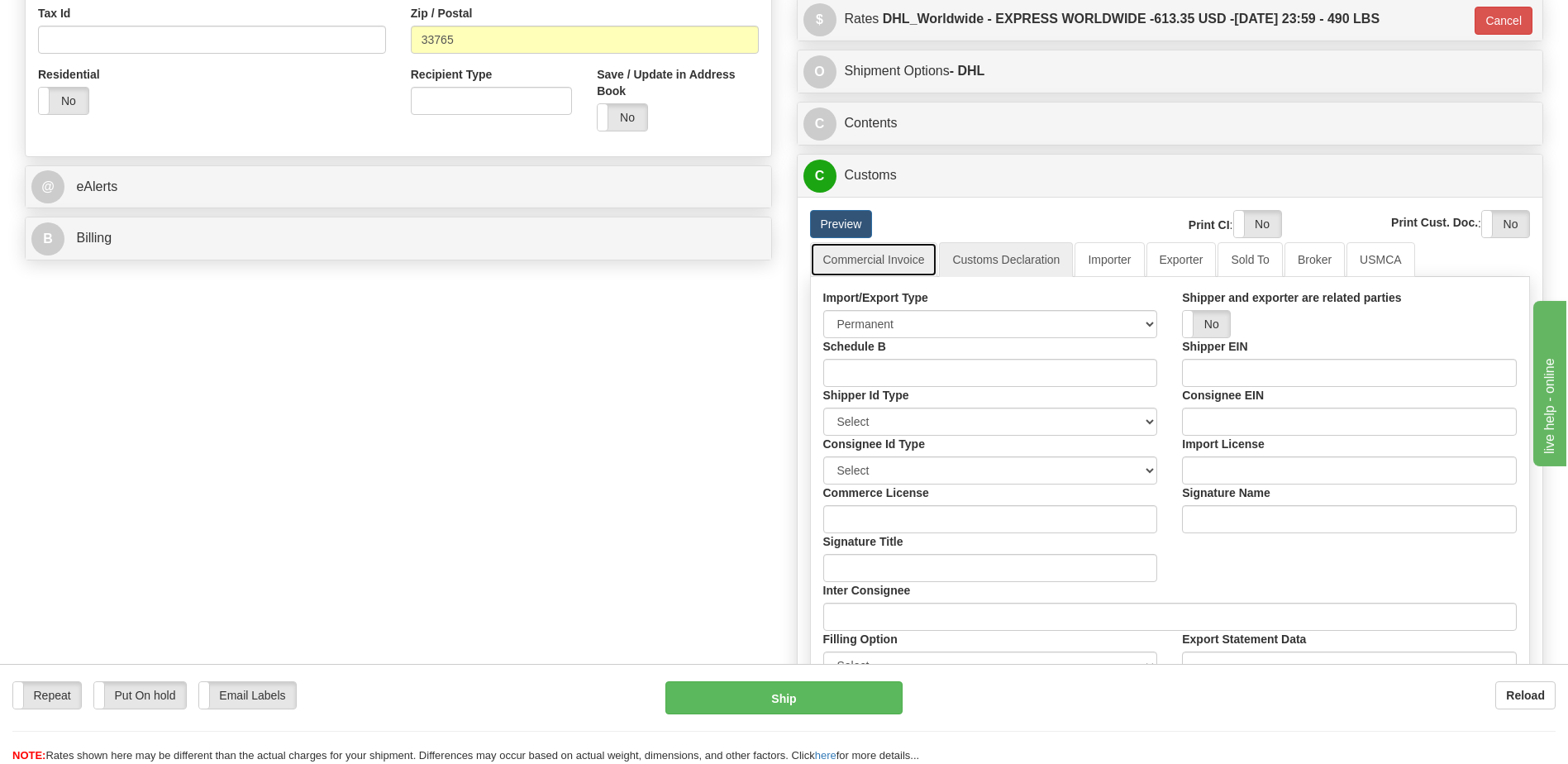
click at [892, 252] on link "Commercial Invoice" at bounding box center [874, 259] width 128 height 34
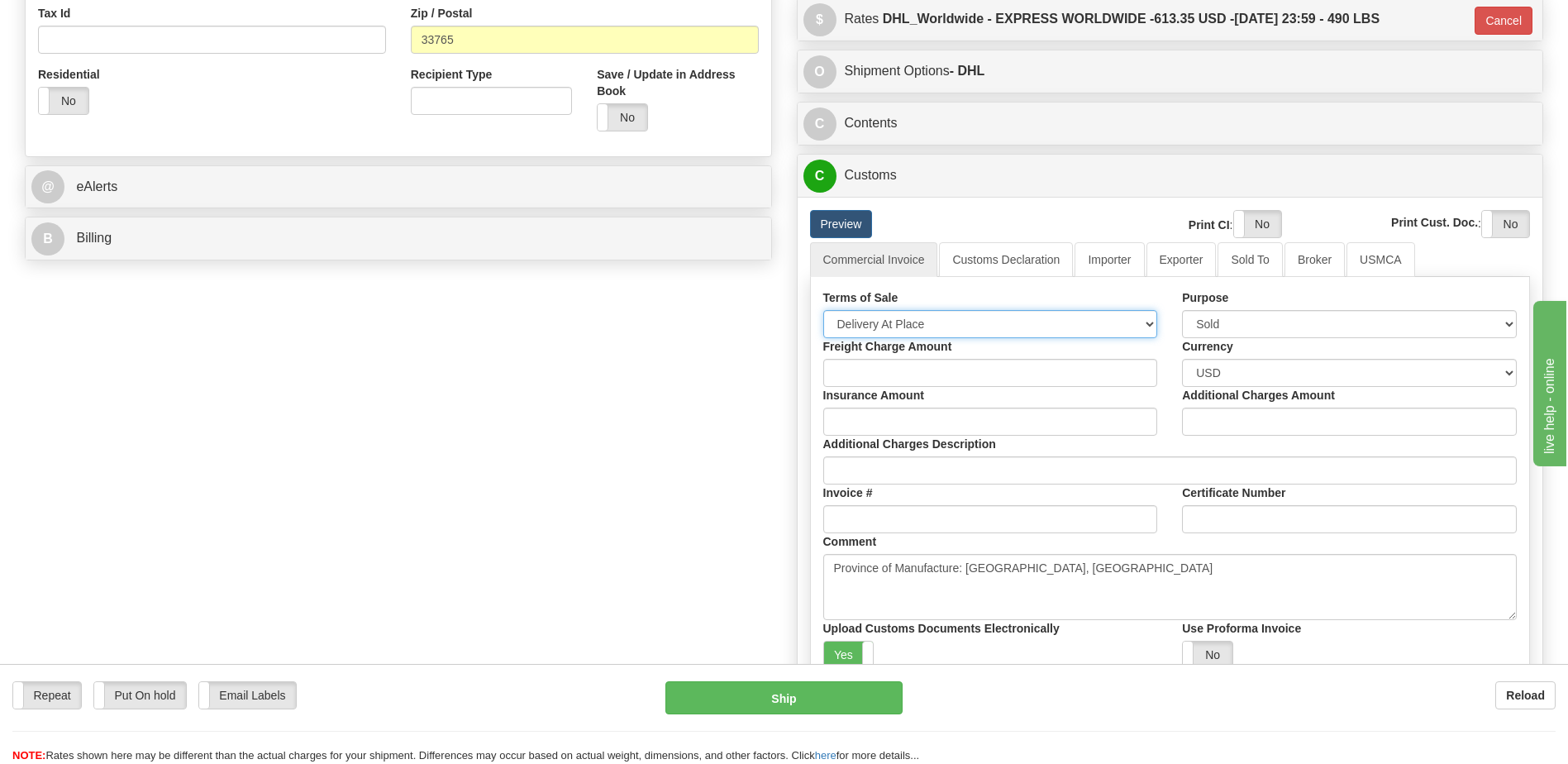
click at [894, 316] on select "Free Carrier Free On Board Ex Works Delivered Duty Unpaid Delivered Duty Paid C…" at bounding box center [991, 325] width 335 height 28
select select "7"
click at [824, 311] on select "Free Carrier Free On Board Ex Works Delivered Duty Unpaid Delivered Duty Paid C…" at bounding box center [991, 325] width 335 height 28
click at [1221, 325] on select "Sold Not Sold Gift Sample Repair and Return Personal Effects Merchandise Danger…" at bounding box center [1350, 325] width 335 height 28
click at [1183, 311] on select "Sold Not Sold Gift Sample Repair and Return Personal Effects Merchandise Danger…" at bounding box center [1350, 325] width 335 height 28
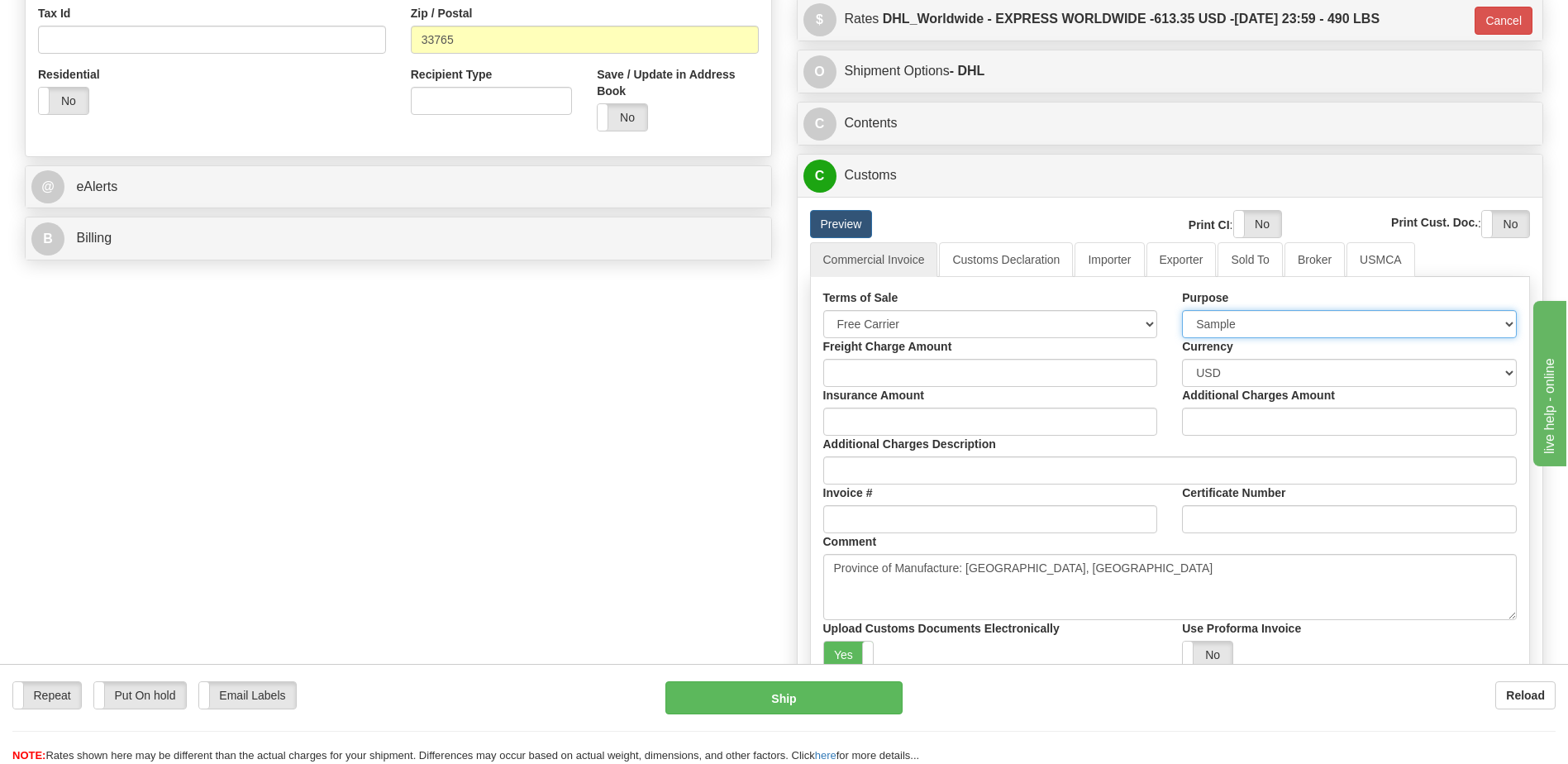
click at [1251, 317] on select "Sold Not Sold Gift Sample Repair and Return Personal Effects Merchandise Danger…" at bounding box center [1350, 325] width 335 height 28
click at [1183, 311] on select "Sold Not Sold Gift Sample Repair and Return Personal Effects Merchandise Danger…" at bounding box center [1350, 325] width 335 height 28
click at [1123, 270] on link "Importer" at bounding box center [1109, 259] width 70 height 34
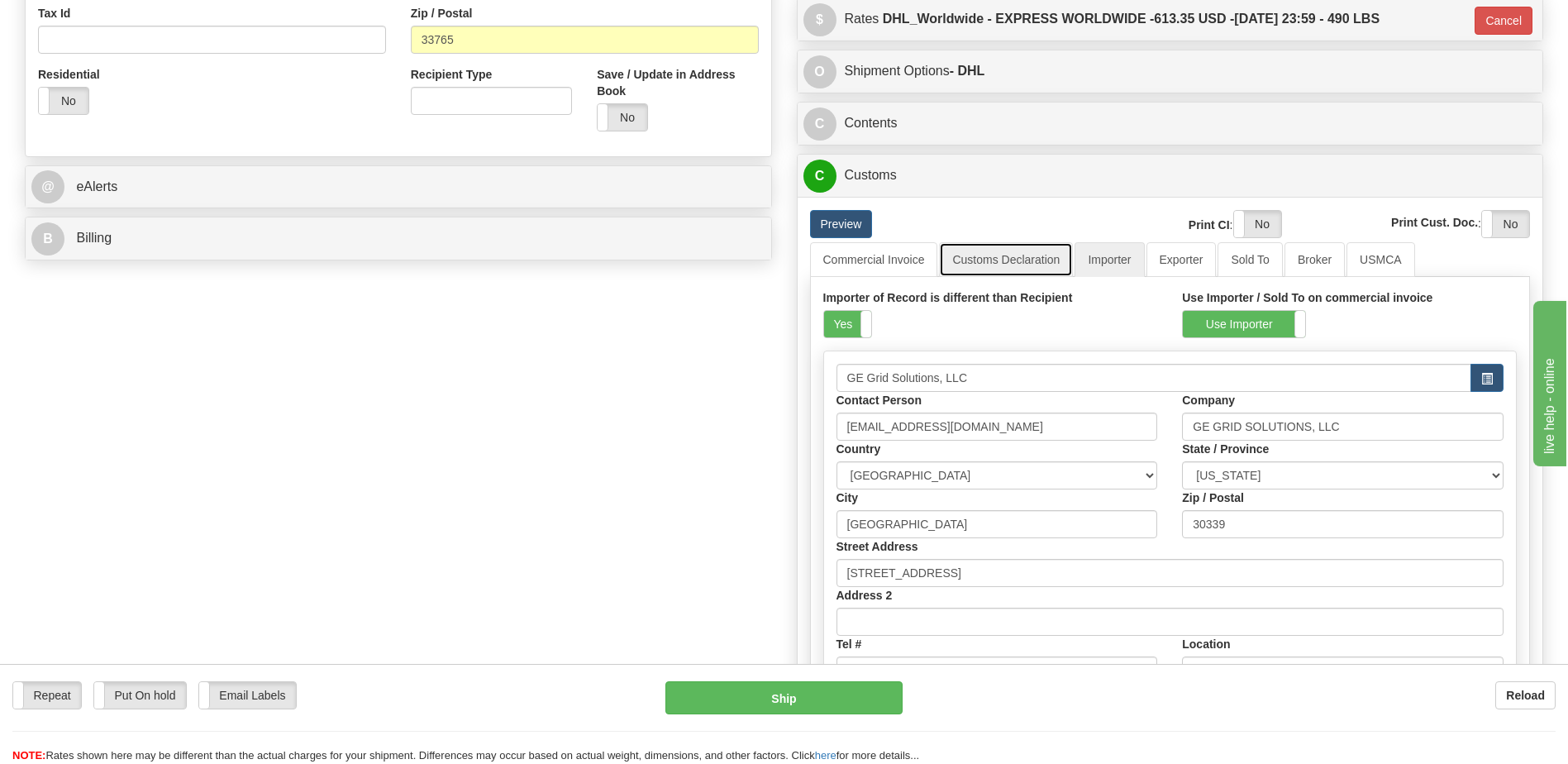
click at [1022, 267] on link "Customs Declaration" at bounding box center [1006, 259] width 134 height 34
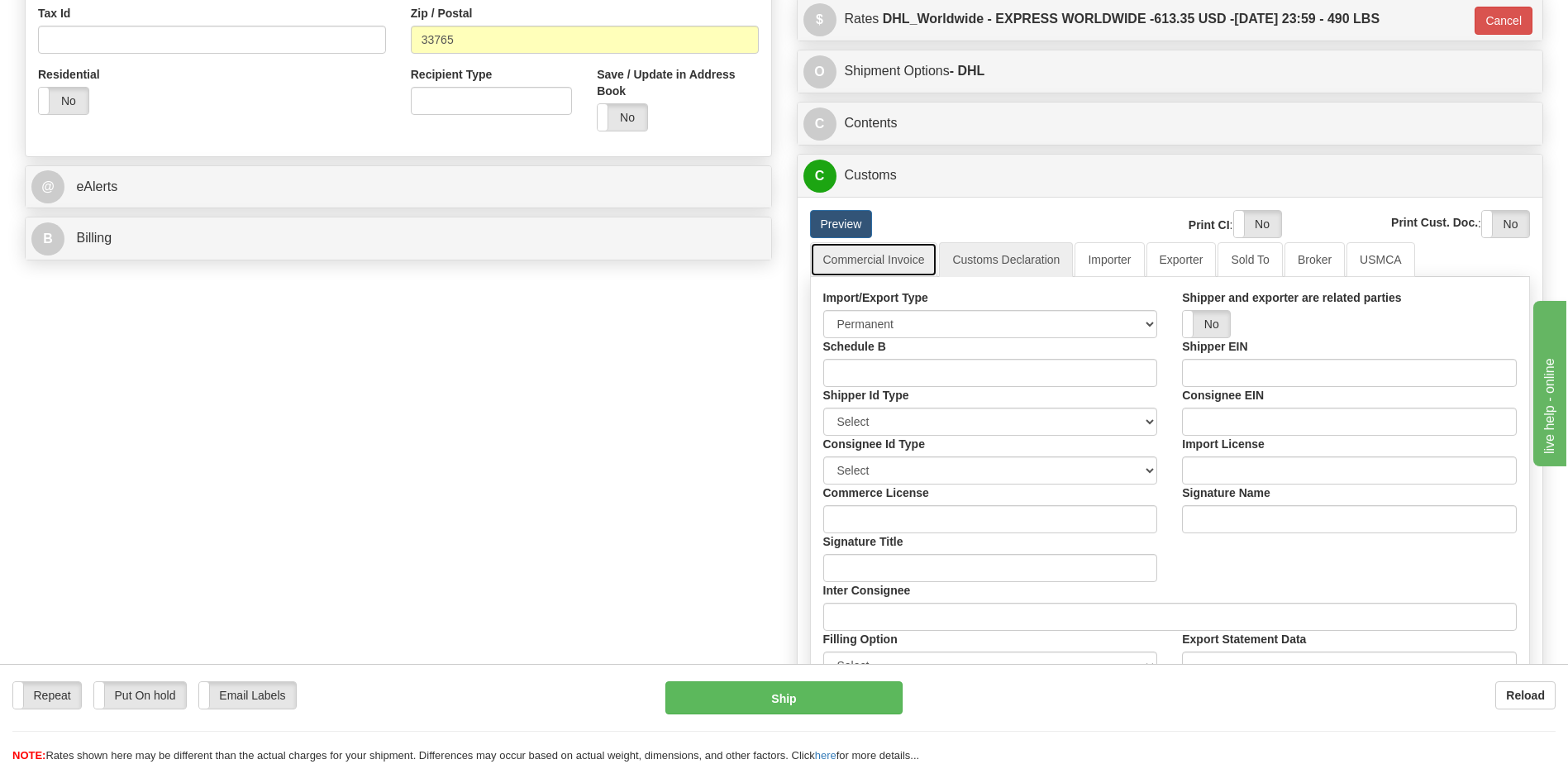
click at [898, 258] on link "Commercial Invoice" at bounding box center [874, 259] width 128 height 34
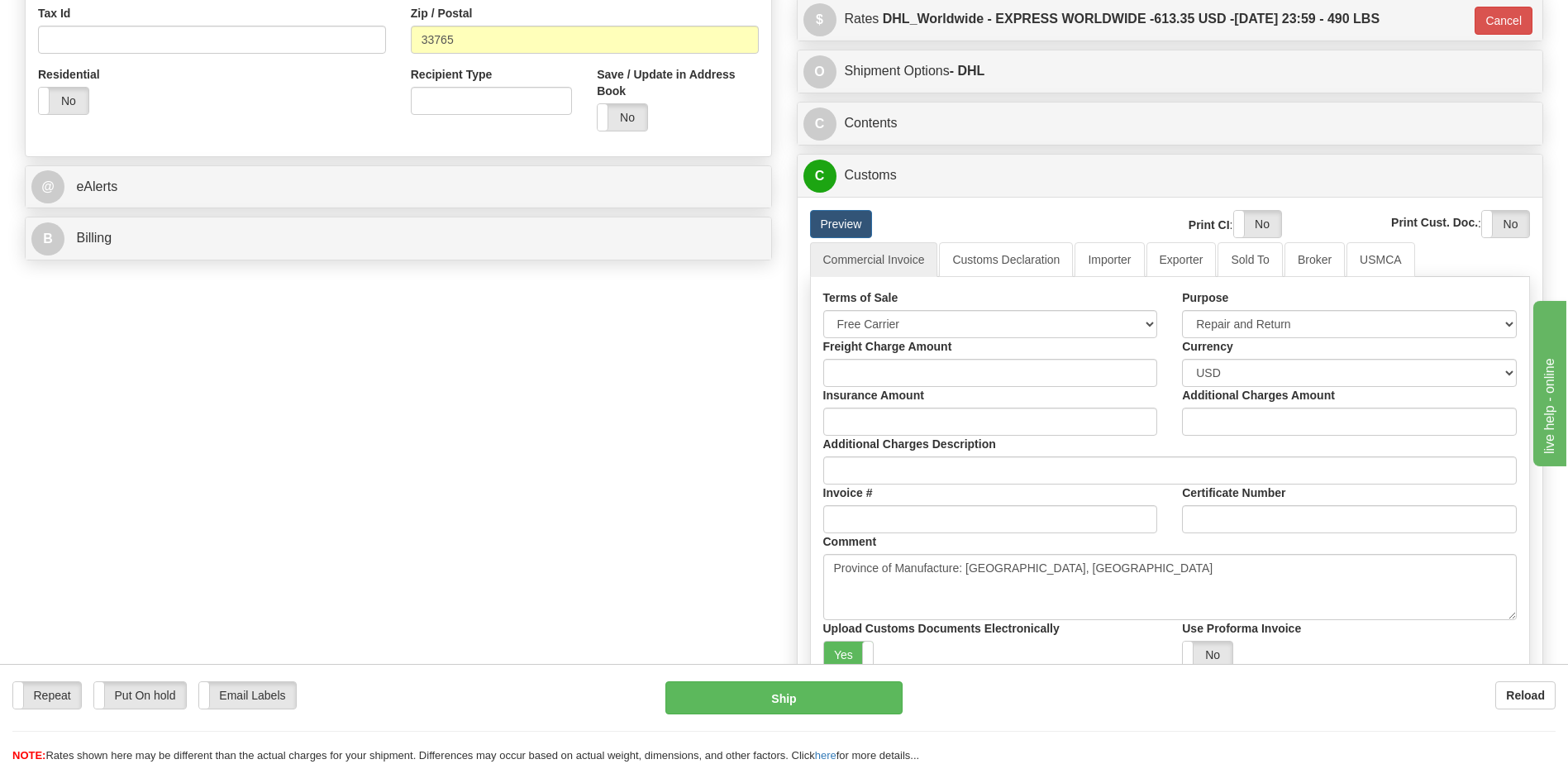
click at [715, 483] on div "Order # S Sender Default" at bounding box center [784, 197] width 1543 height 1317
click at [723, 576] on div "Order # S Sender Default" at bounding box center [784, 197] width 1543 height 1317
click at [1211, 322] on select "Sold Not Sold Gift Sample Repair and Return Personal Effects Merchandise Danger…" at bounding box center [1350, 325] width 335 height 28
select select "2"
click at [1183, 311] on select "Sold Not Sold Gift Sample Repair and Return Personal Effects Merchandise Danger…" at bounding box center [1350, 325] width 335 height 28
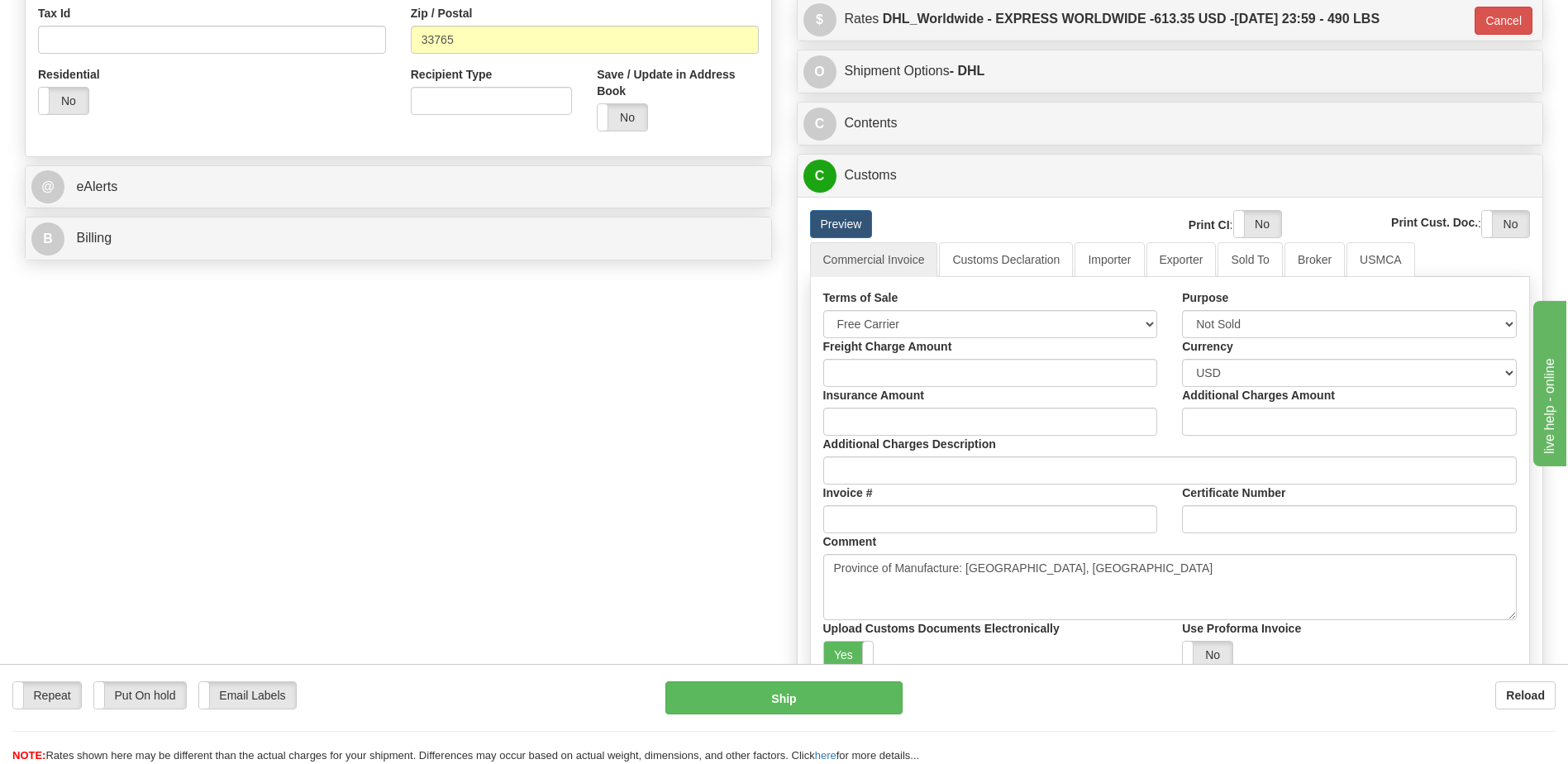
click at [567, 513] on div "Order # S Sender Default" at bounding box center [784, 197] width 1543 height 1317
click at [1112, 255] on link "Importer" at bounding box center [1109, 259] width 70 height 34
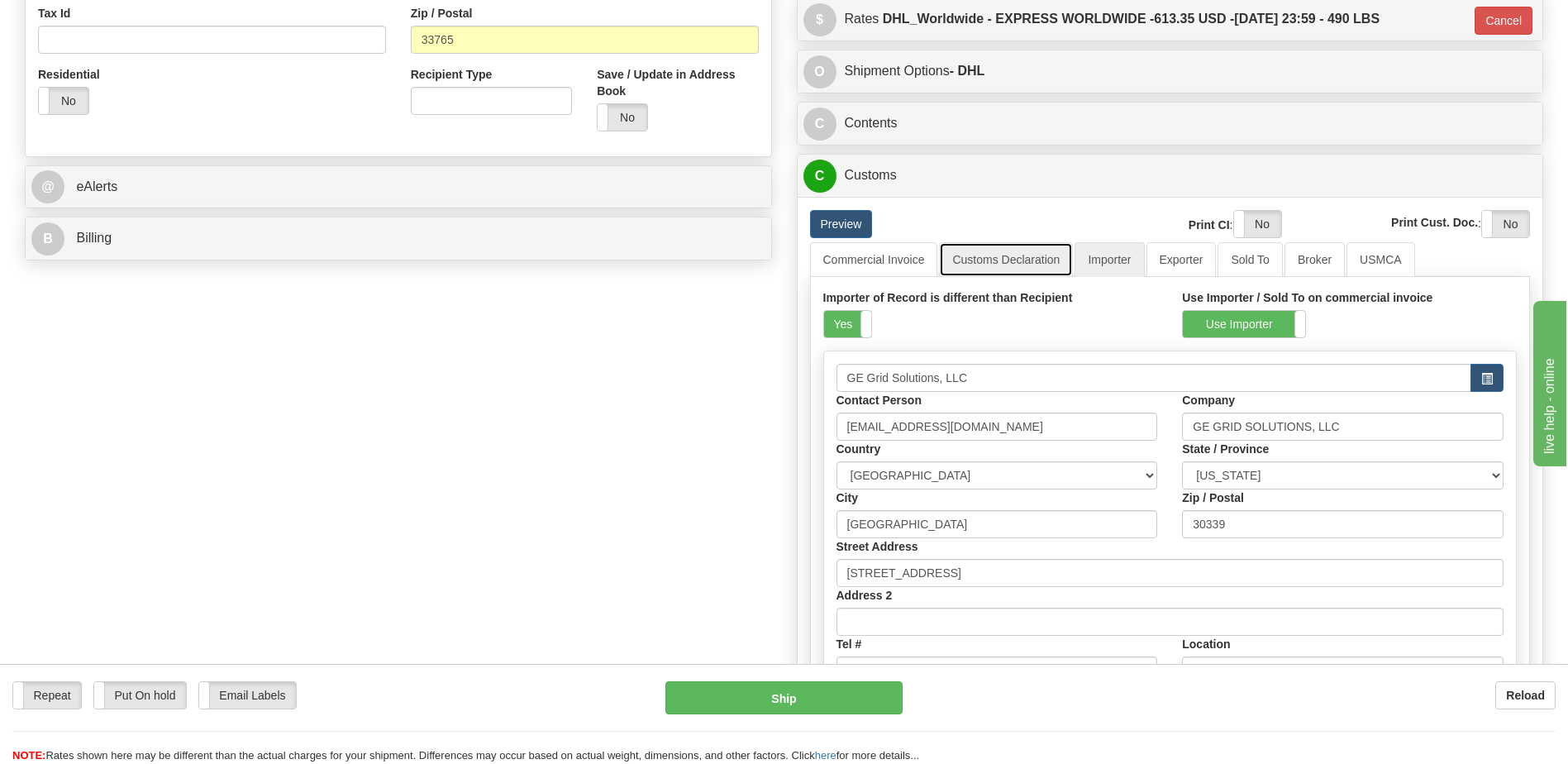
click at [1012, 258] on link "Customs Declaration" at bounding box center [1006, 259] width 134 height 34
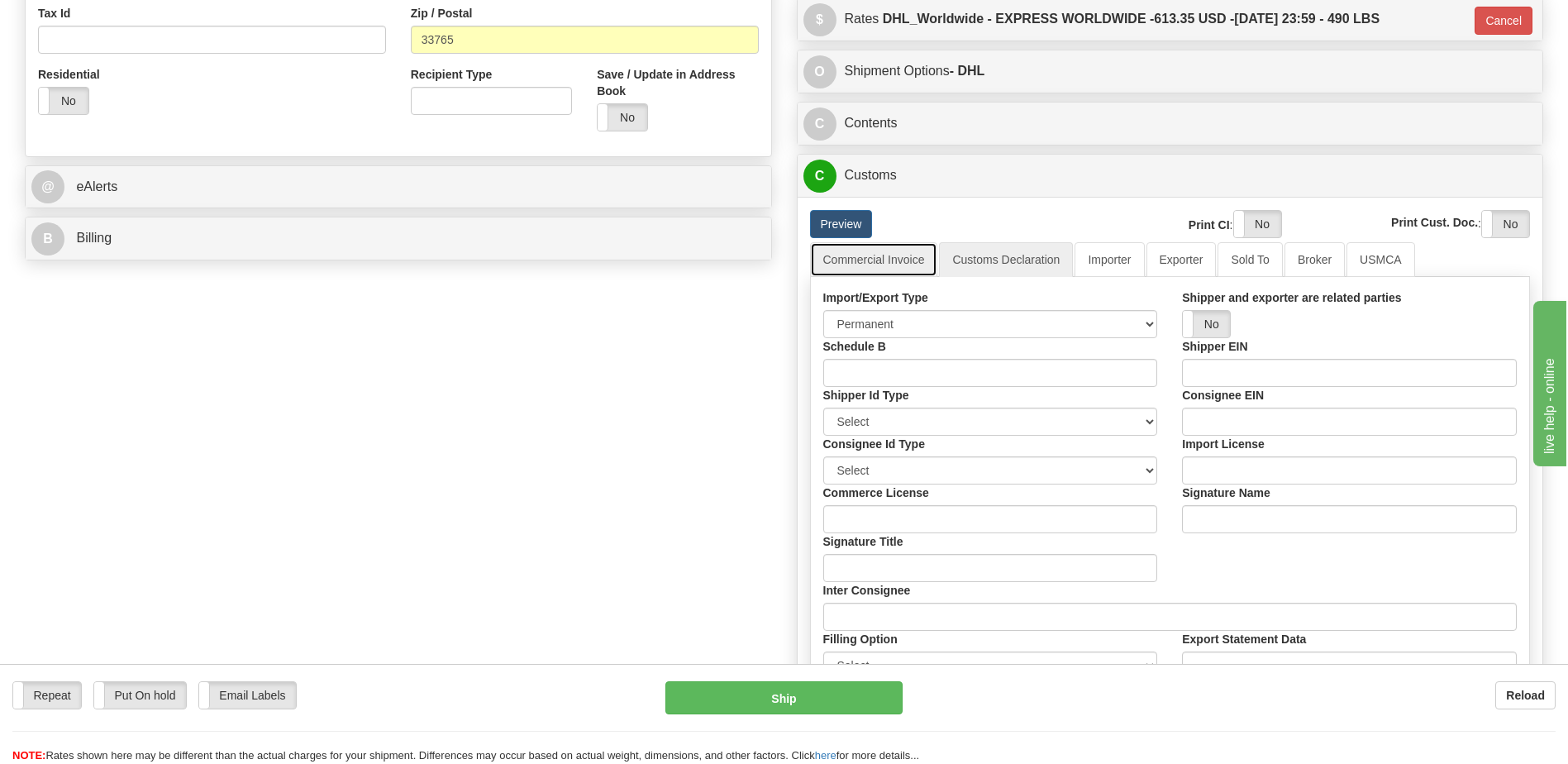
click at [866, 268] on link "Commercial Invoice" at bounding box center [874, 259] width 128 height 34
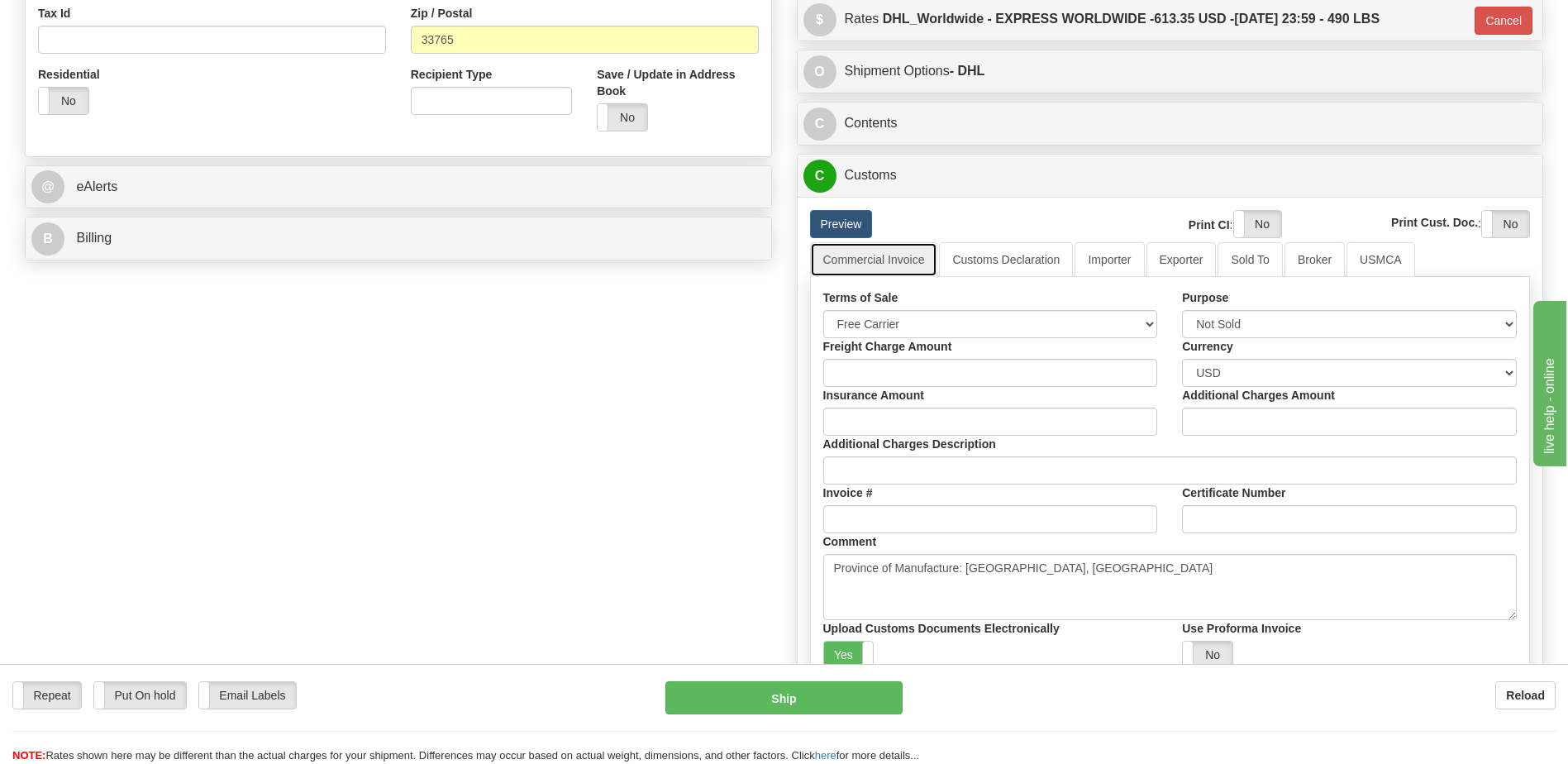
scroll to position [662, 0]
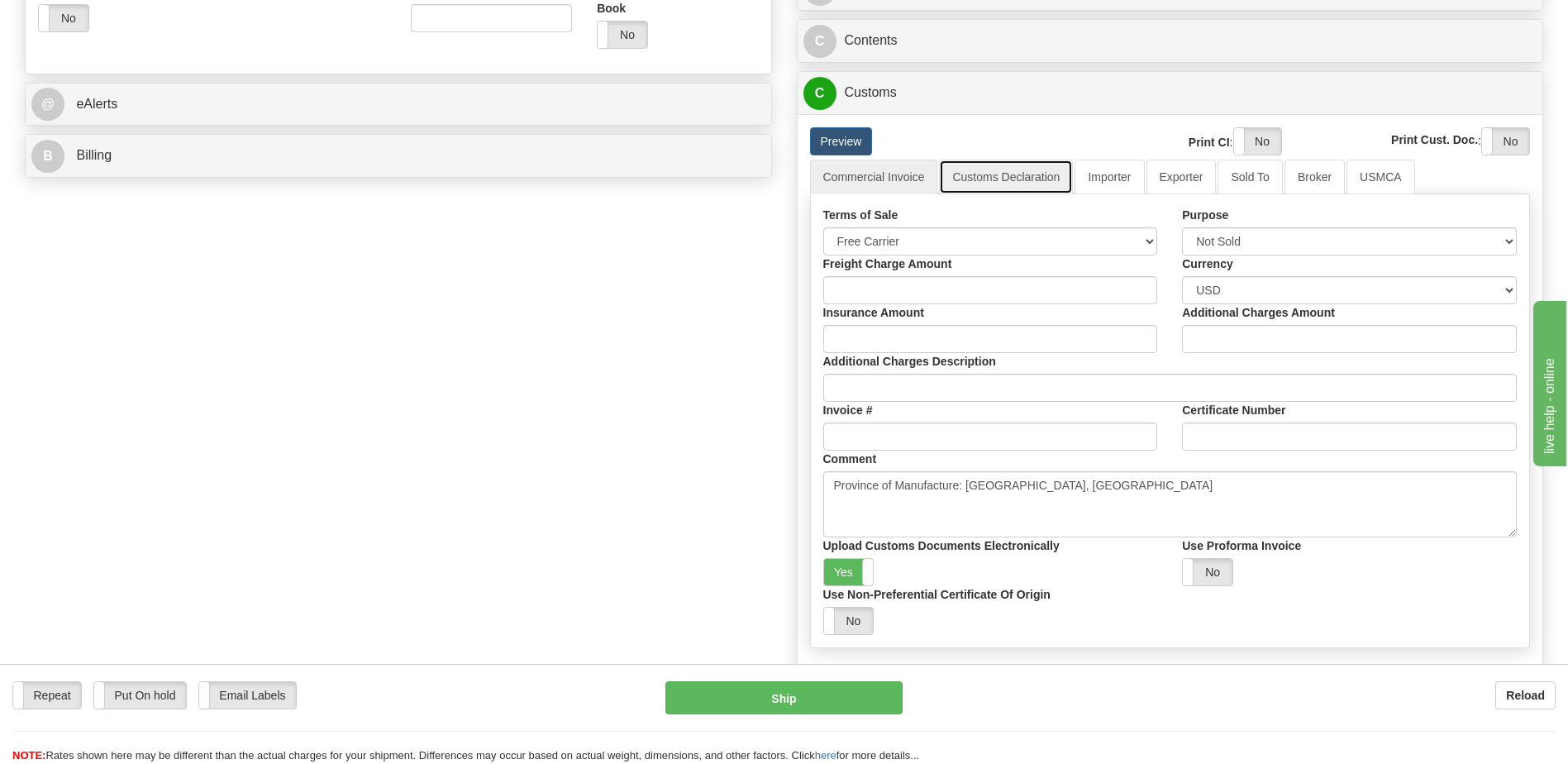
click at [1019, 177] on link "Customs Declaration" at bounding box center [1006, 176] width 134 height 34
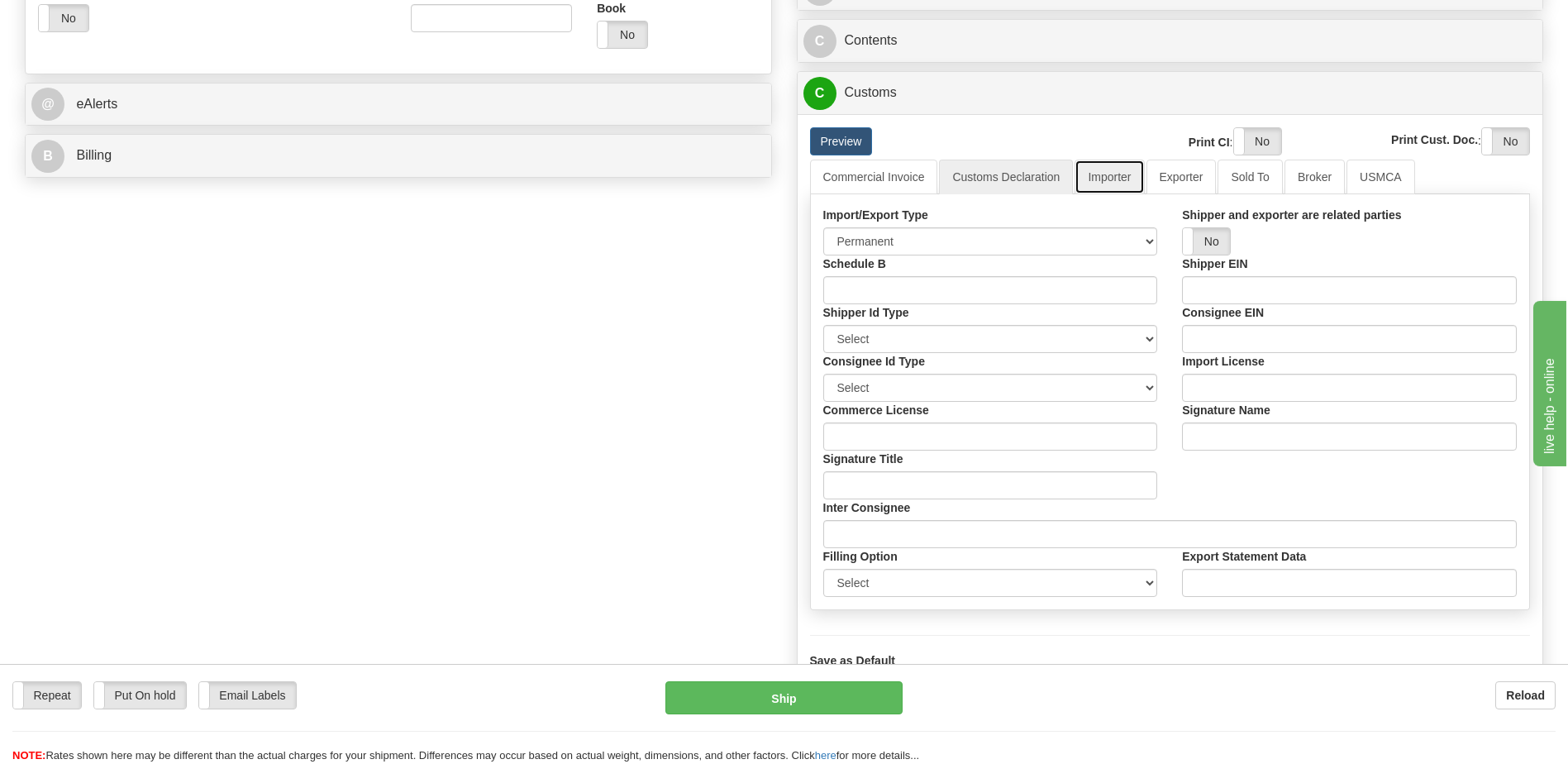
click at [1113, 183] on link "Importer" at bounding box center [1109, 176] width 70 height 34
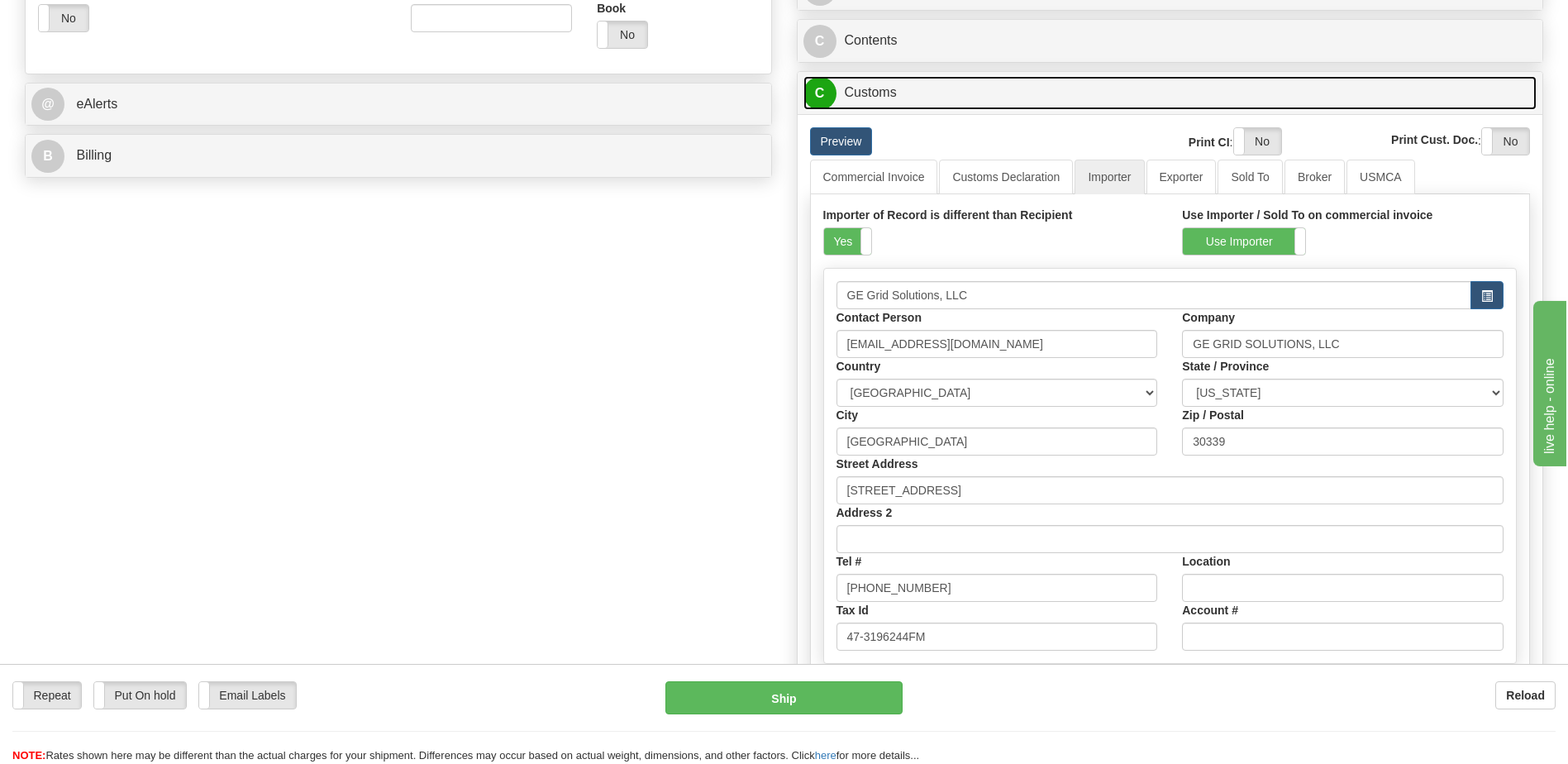
click at [903, 106] on link "C Customs" at bounding box center [1170, 93] width 735 height 34
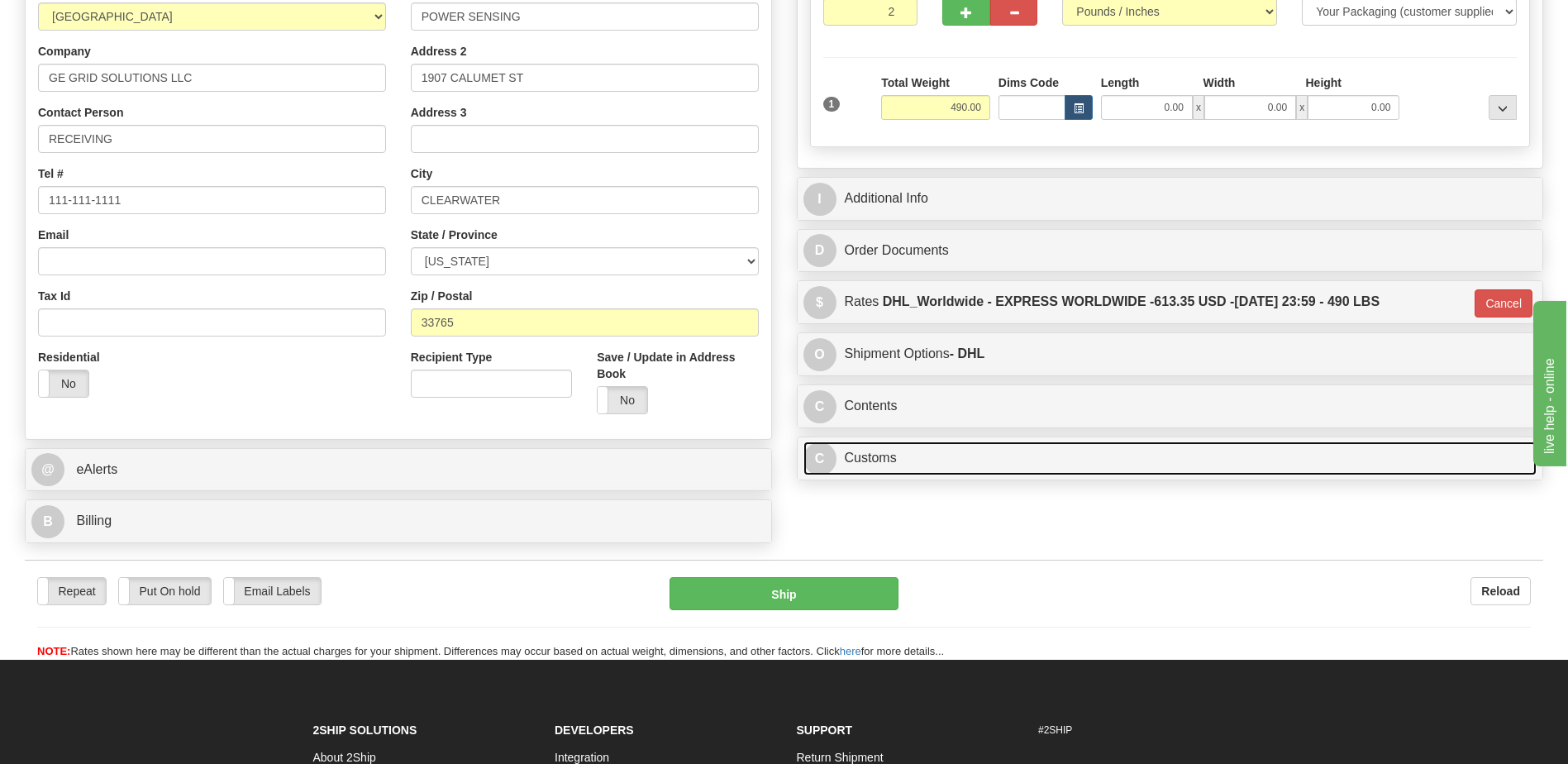
scroll to position [205, 0]
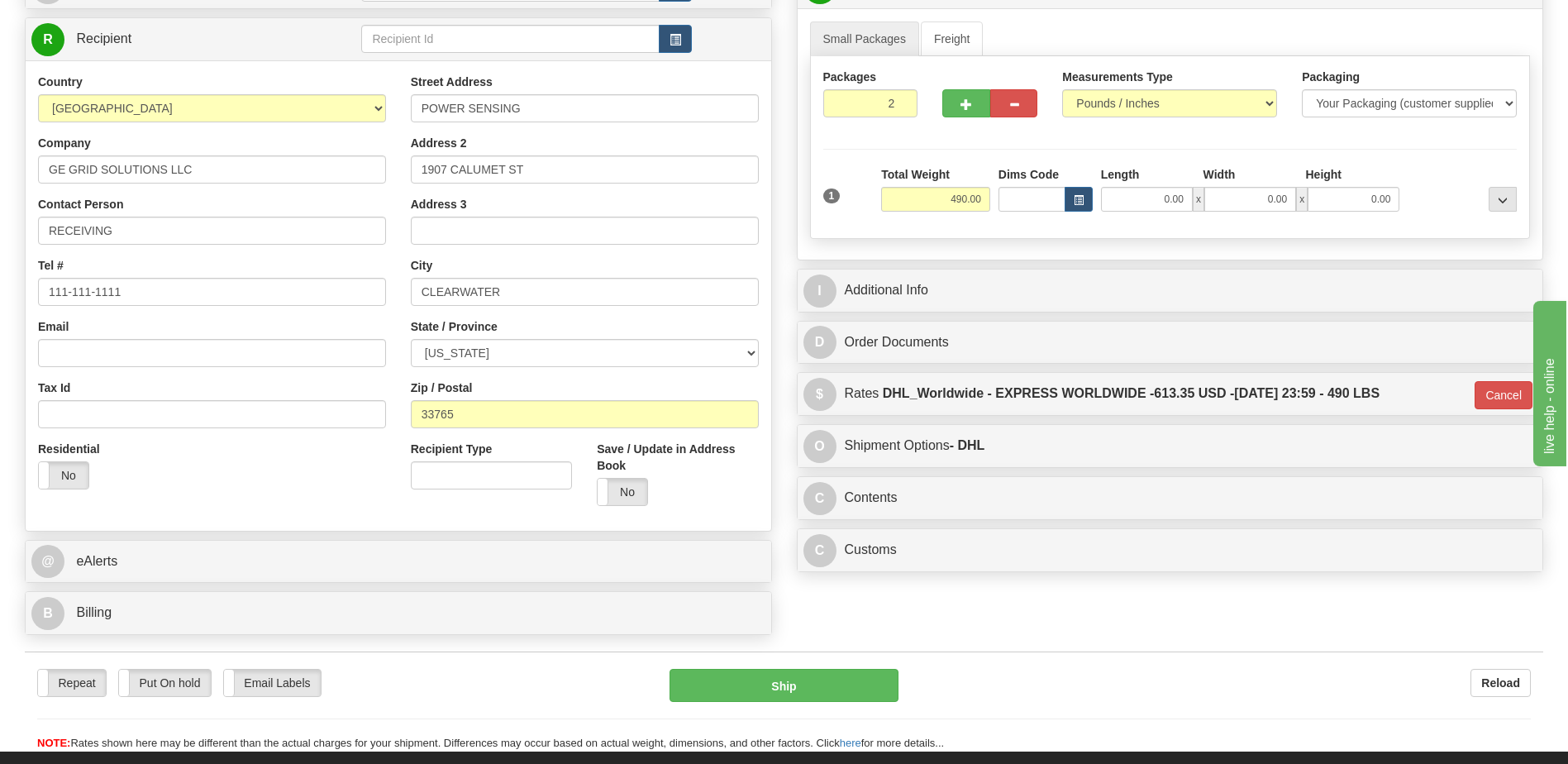
drag, startPoint x: 317, startPoint y: 478, endPoint x: 317, endPoint y: 497, distance: 19.0
click at [317, 478] on div "Residential Yes No" at bounding box center [212, 471] width 373 height 61
click at [310, 470] on div "Residential Yes No" at bounding box center [212, 471] width 373 height 61
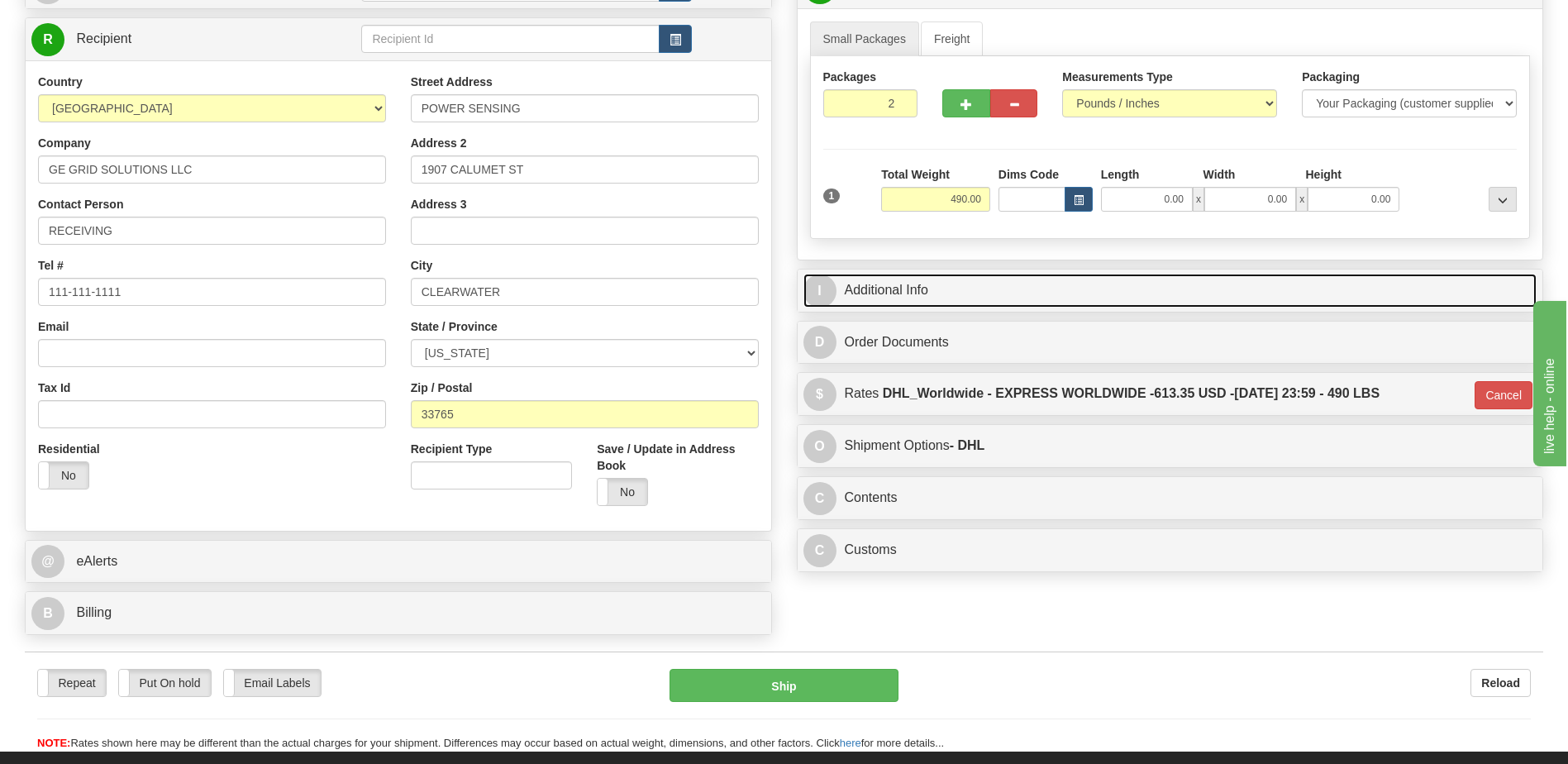
click at [903, 290] on link "I Additional Info" at bounding box center [1170, 290] width 735 height 34
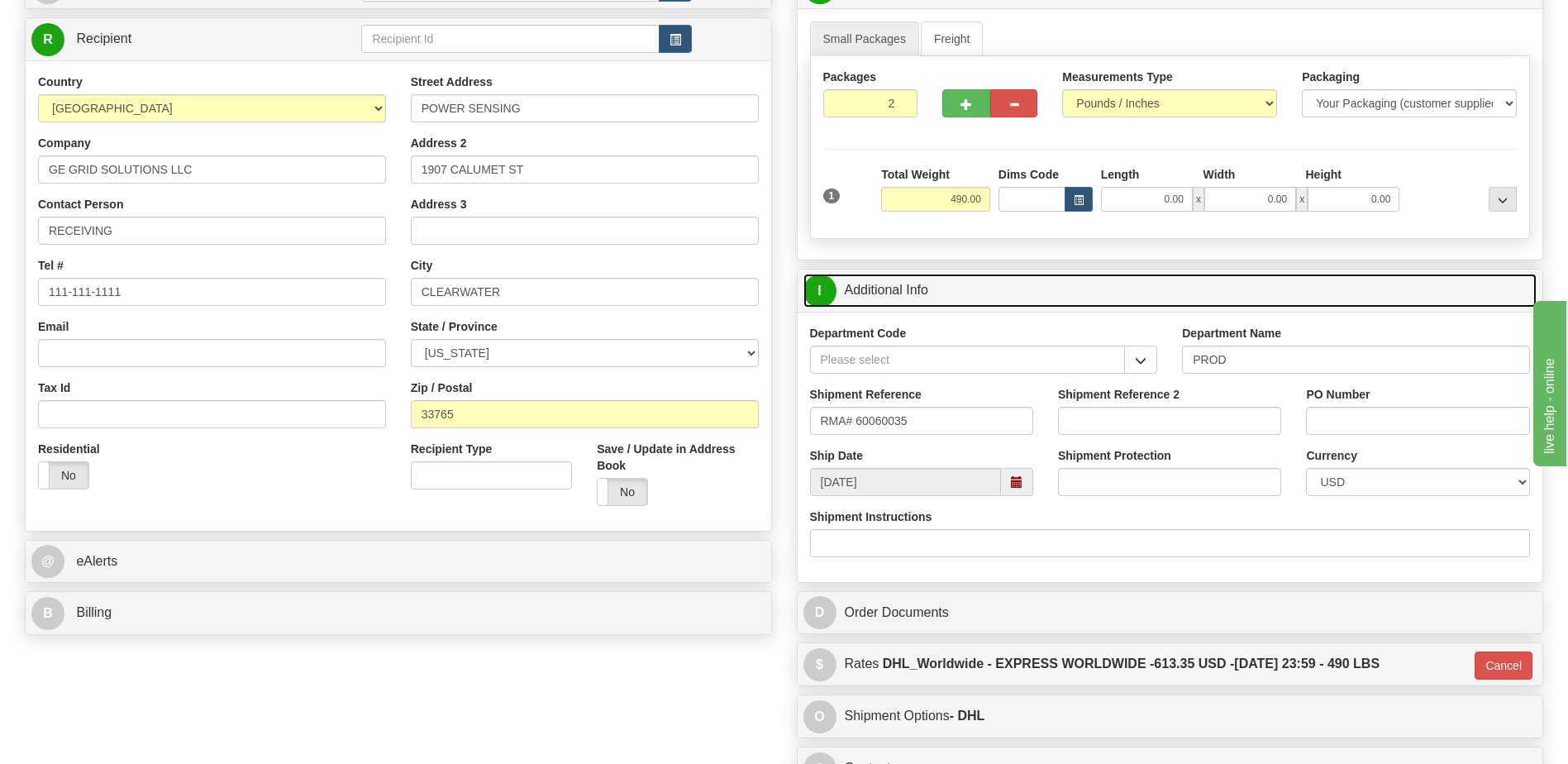
click at [903, 290] on link "I Additional Info" at bounding box center [1170, 290] width 735 height 34
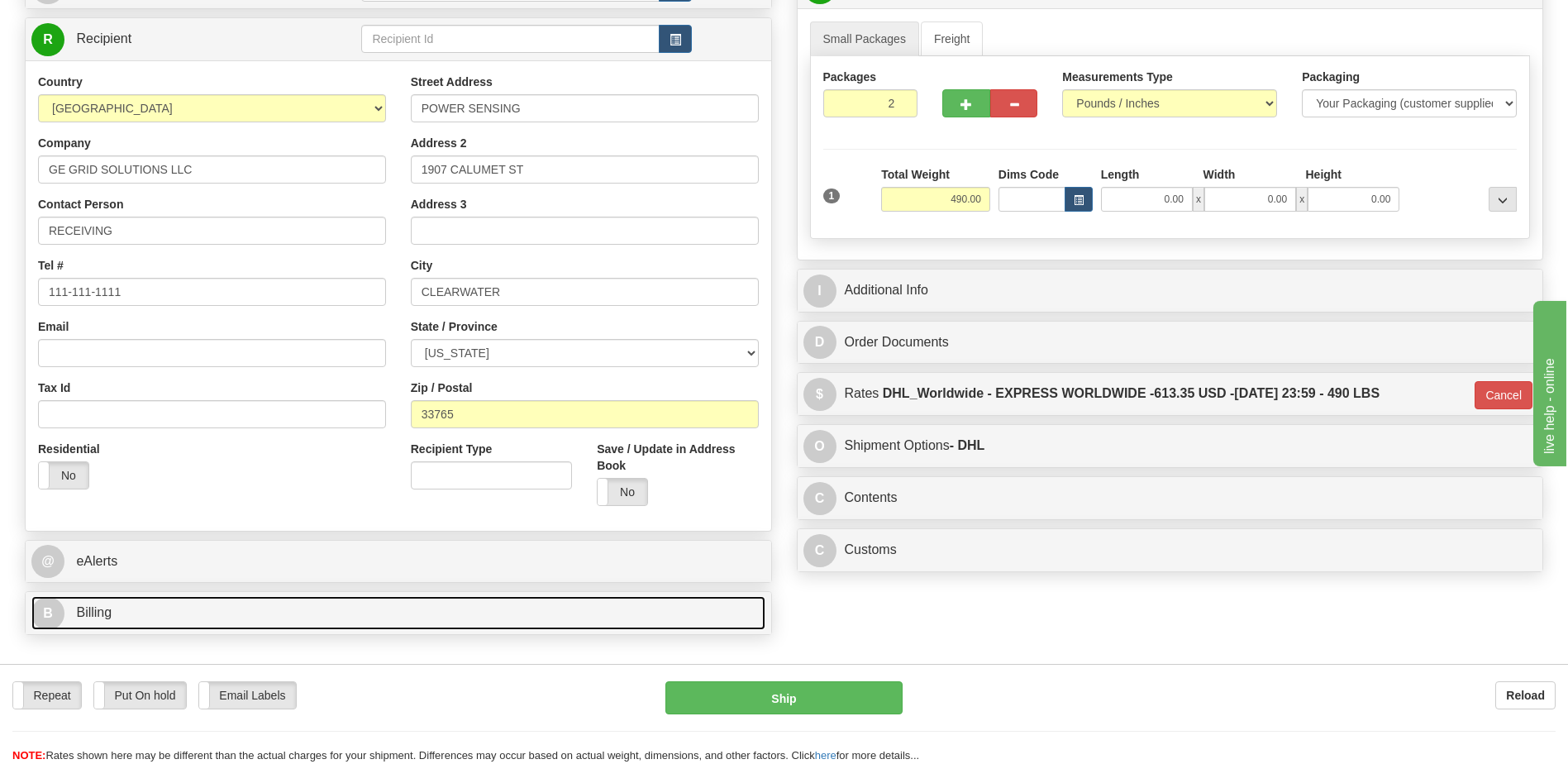
click at [273, 613] on link "B Billing" at bounding box center [399, 613] width 735 height 34
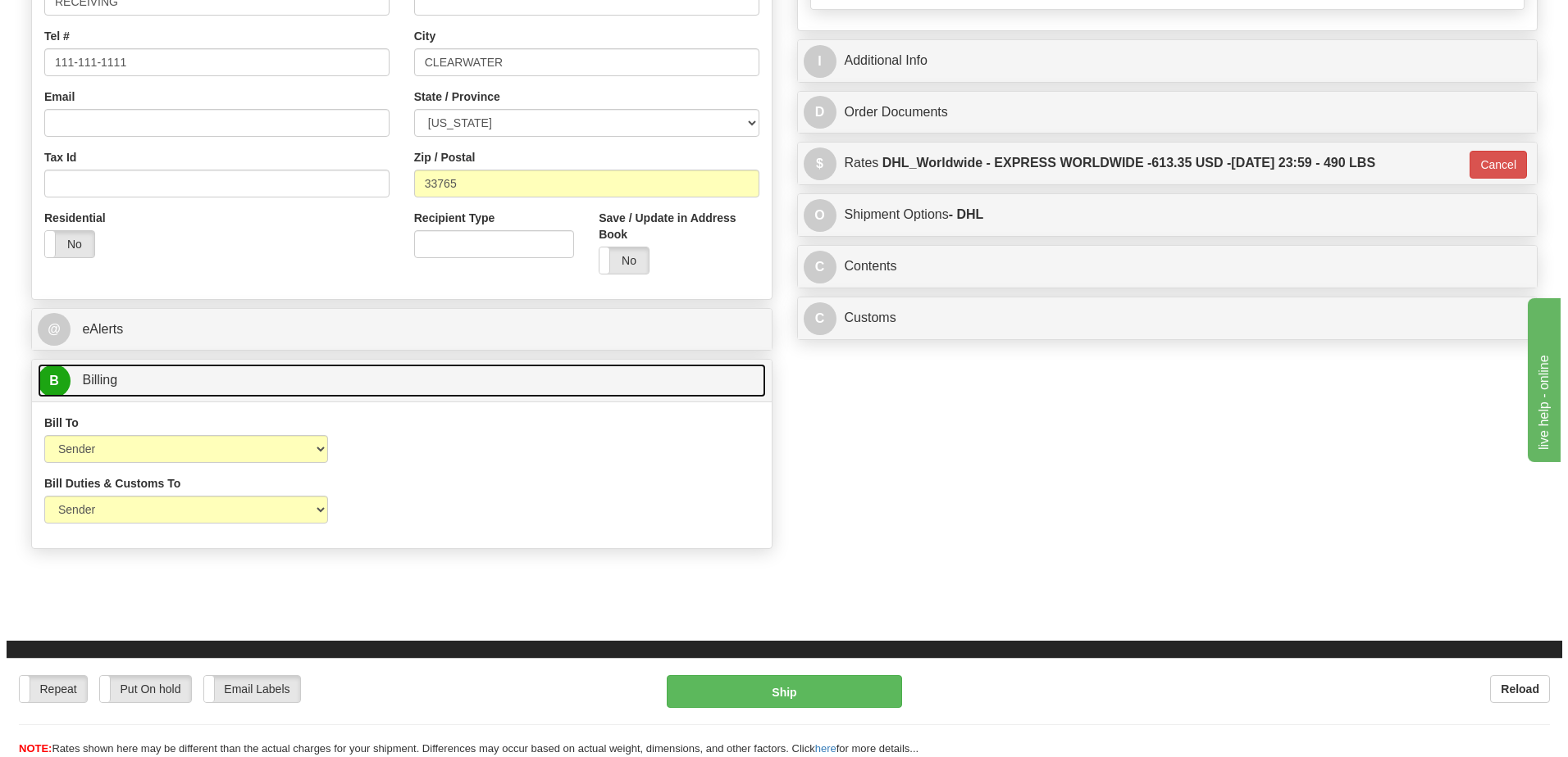
scroll to position [448, 0]
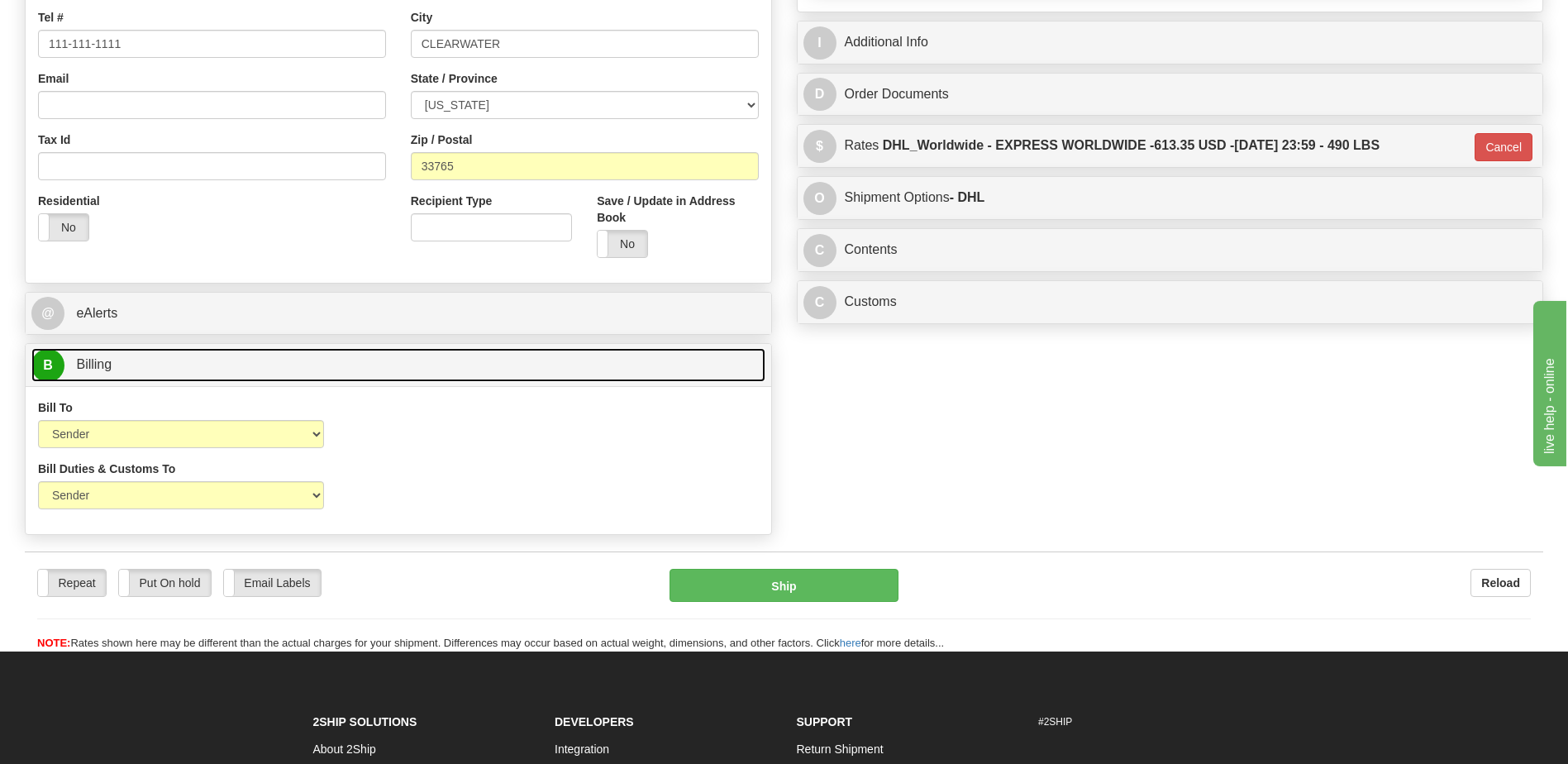
click at [197, 363] on link "B Billing" at bounding box center [399, 365] width 735 height 34
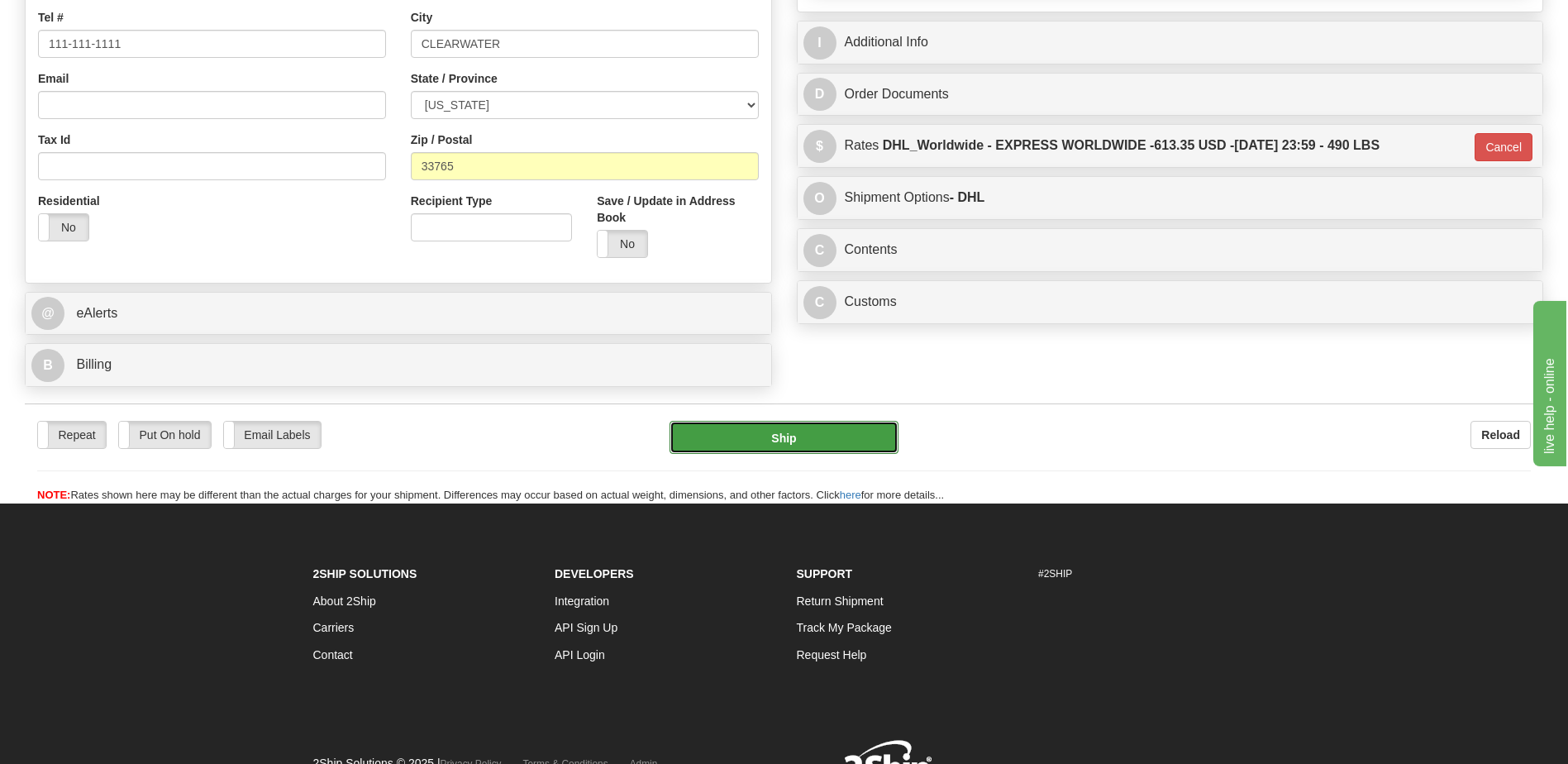
click at [742, 441] on button "Ship" at bounding box center [783, 438] width 228 height 34
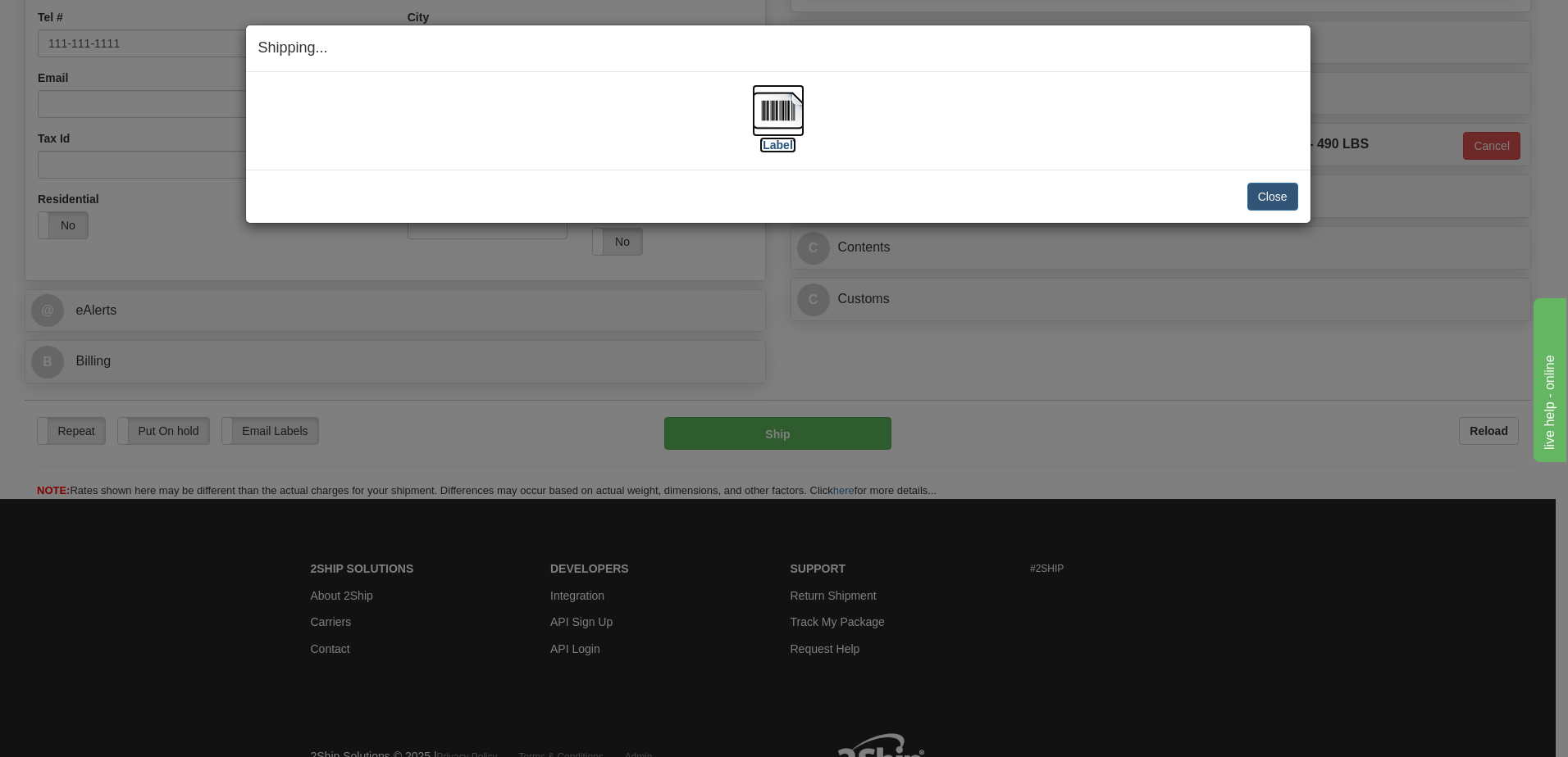
click at [784, 99] on img at bounding box center [778, 111] width 52 height 52
drag, startPoint x: 1261, startPoint y: 194, endPoint x: 1258, endPoint y: 176, distance: 18.2
click at [1262, 194] on button "Close" at bounding box center [1272, 197] width 51 height 28
